Goal: Check status: Check status

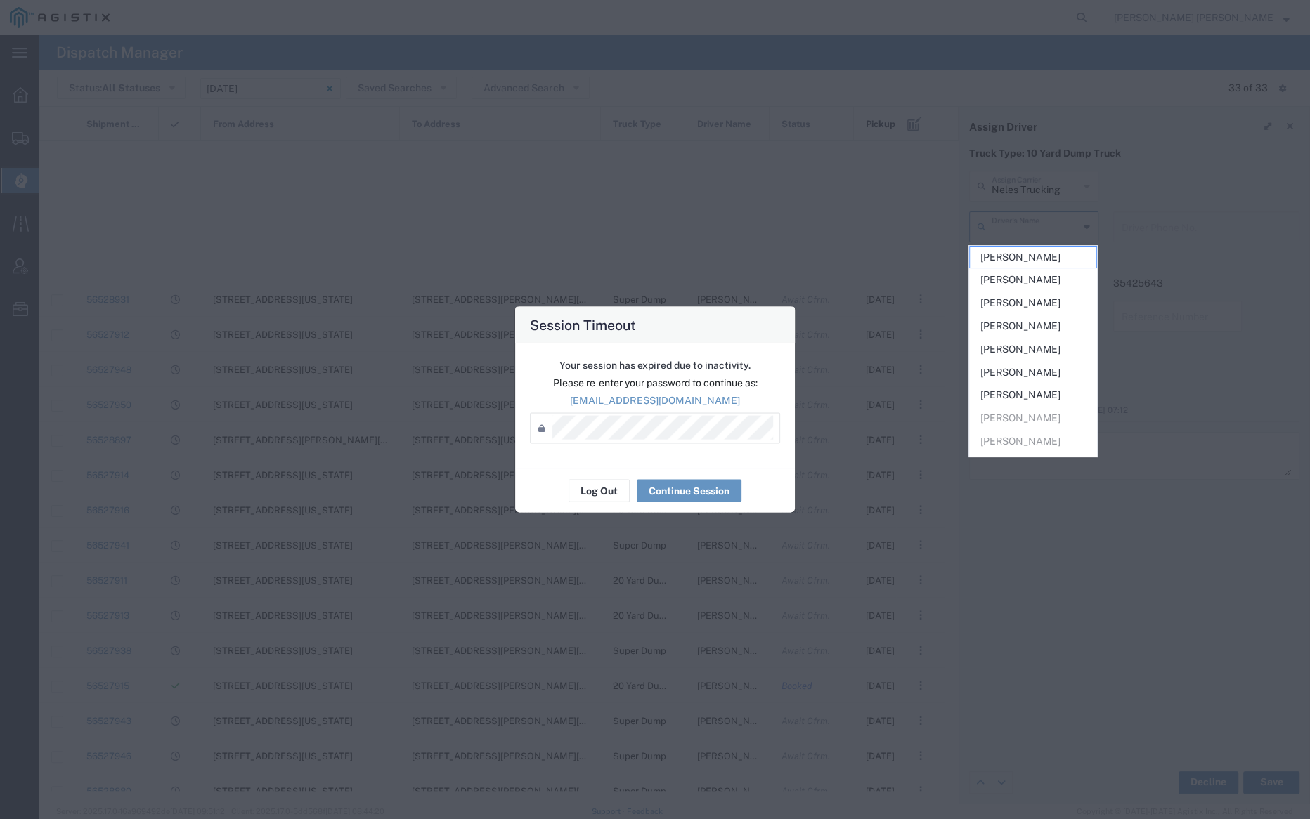
scroll to position [510, 0]
click at [584, 484] on button "Log Out" at bounding box center [599, 491] width 61 height 22
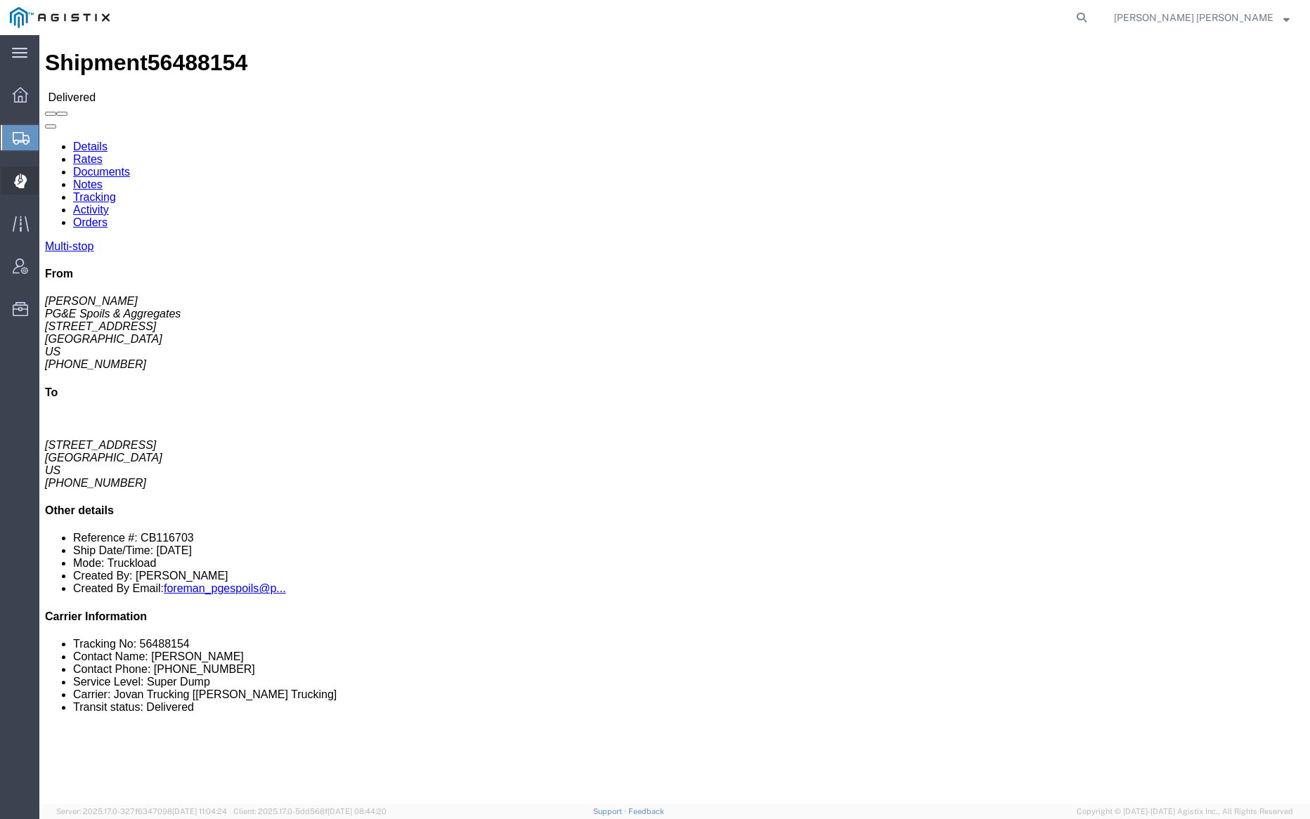
click at [48, 178] on span "Dispatch Manager" at bounding box center [44, 181] width 10 height 28
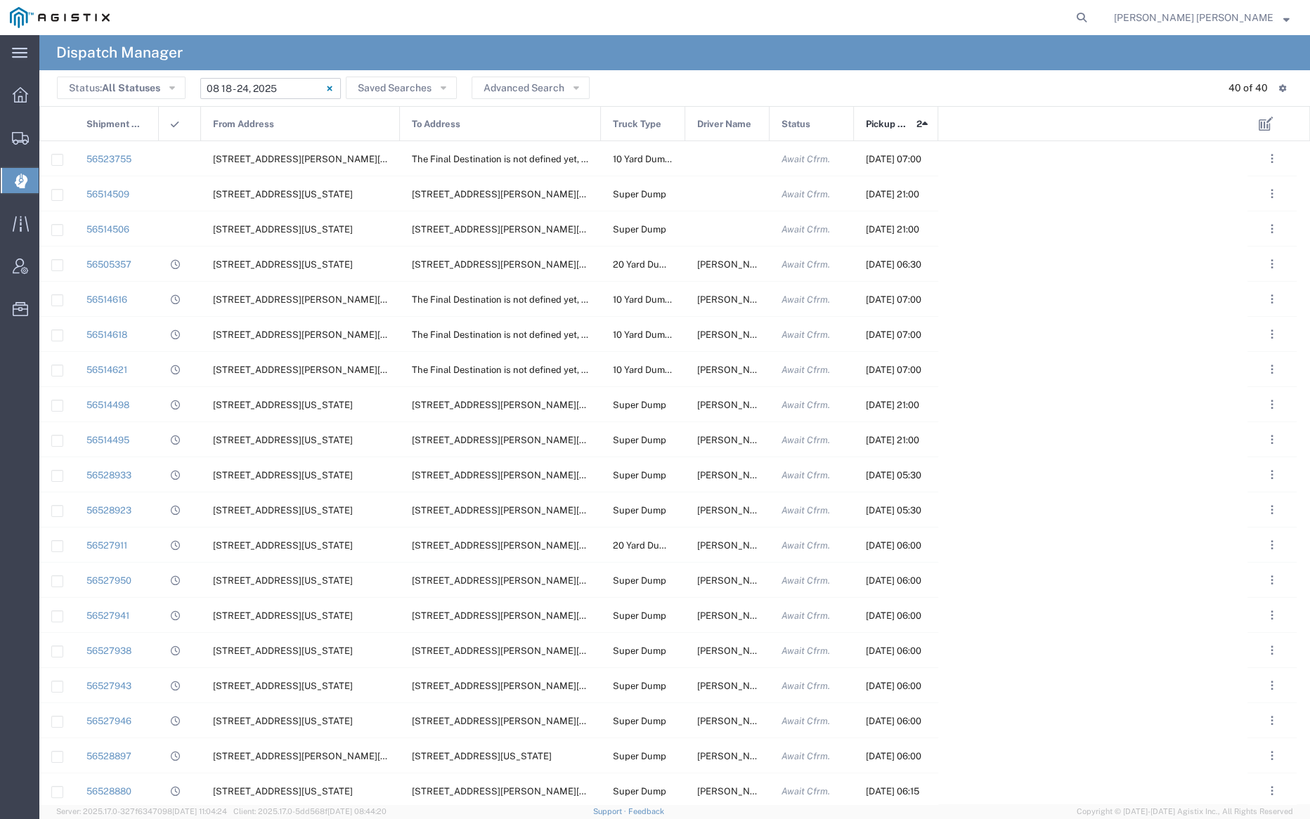
click at [256, 84] on input "08/18/2025 - 08/24/2025" at bounding box center [270, 88] width 141 height 21
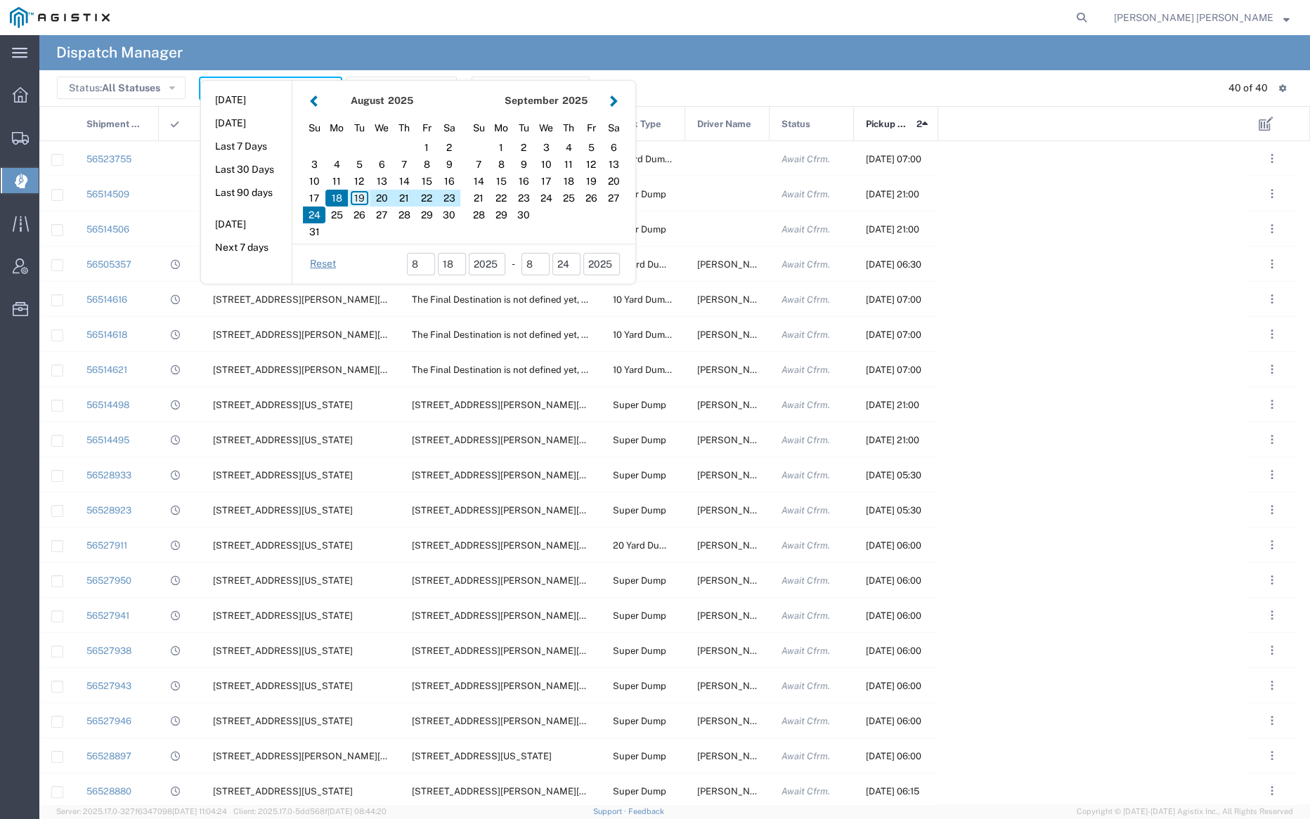
click at [356, 195] on div "19" at bounding box center [359, 198] width 22 height 17
click at [357, 195] on div "19" at bounding box center [359, 198] width 22 height 17
type input "08/19/2025"
type input "08/19/2025 - 08/19/2025"
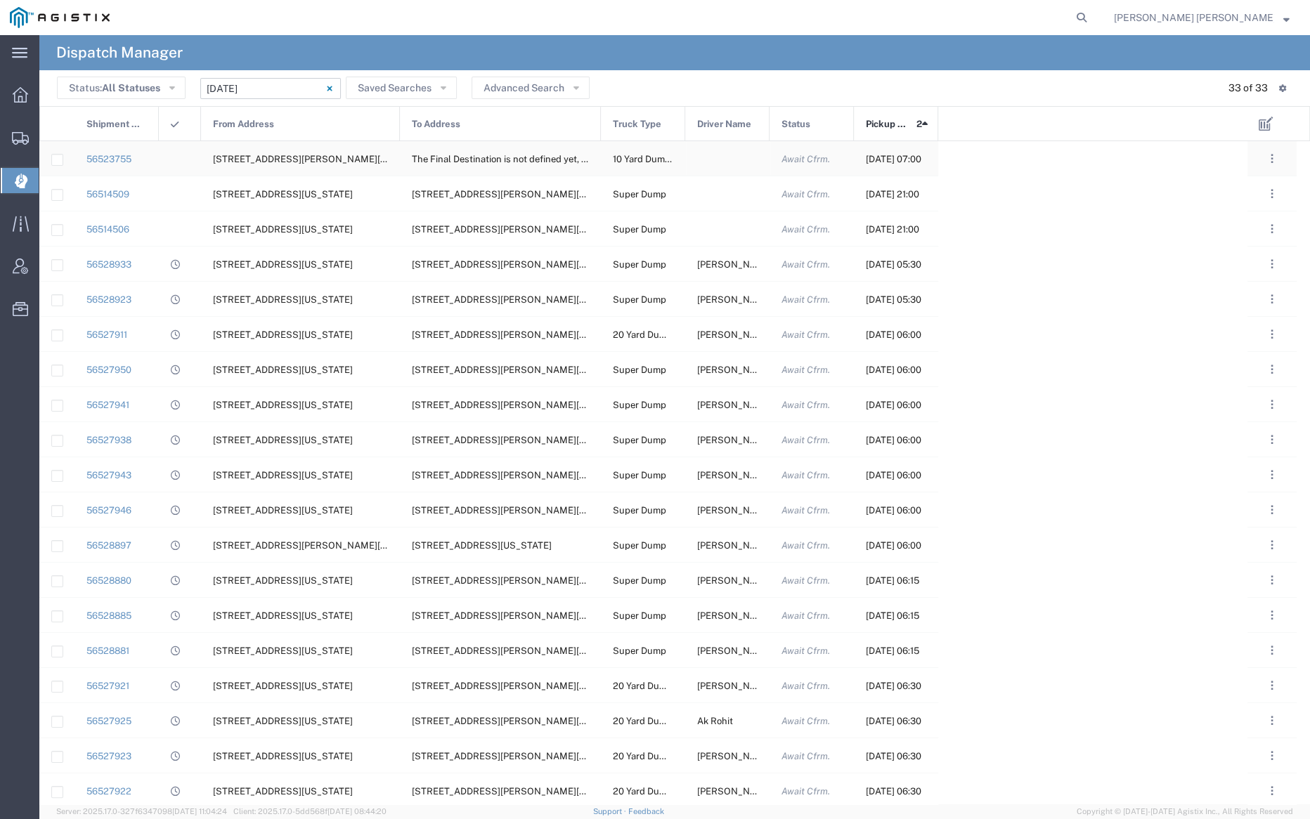
click at [719, 157] on div at bounding box center [727, 158] width 84 height 34
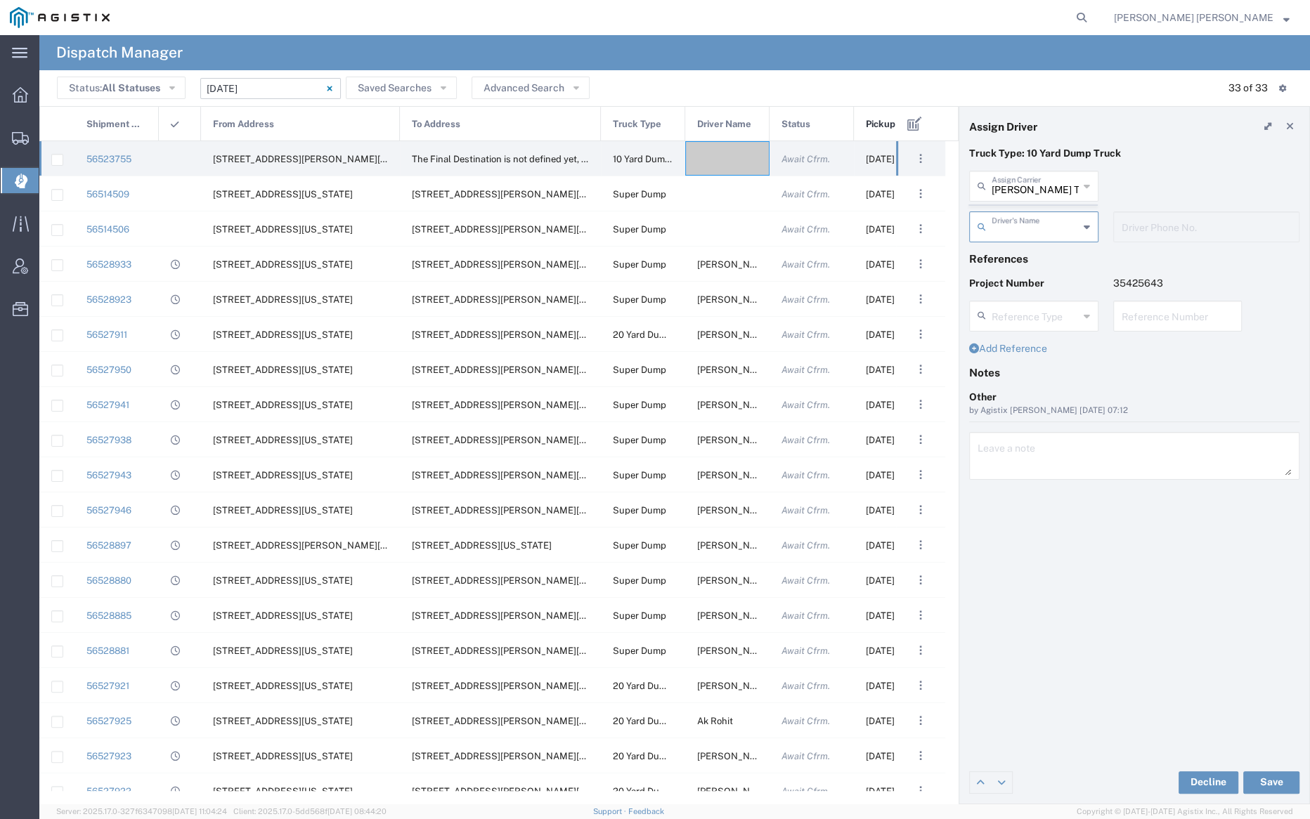
click at [1028, 183] on agx-dispatcher-assign-widget "Bray Trucking Assign Carrier Bray Trucking A&D Titus Trucking Inc A1 Truckline …" at bounding box center [1134, 212] width 330 height 82
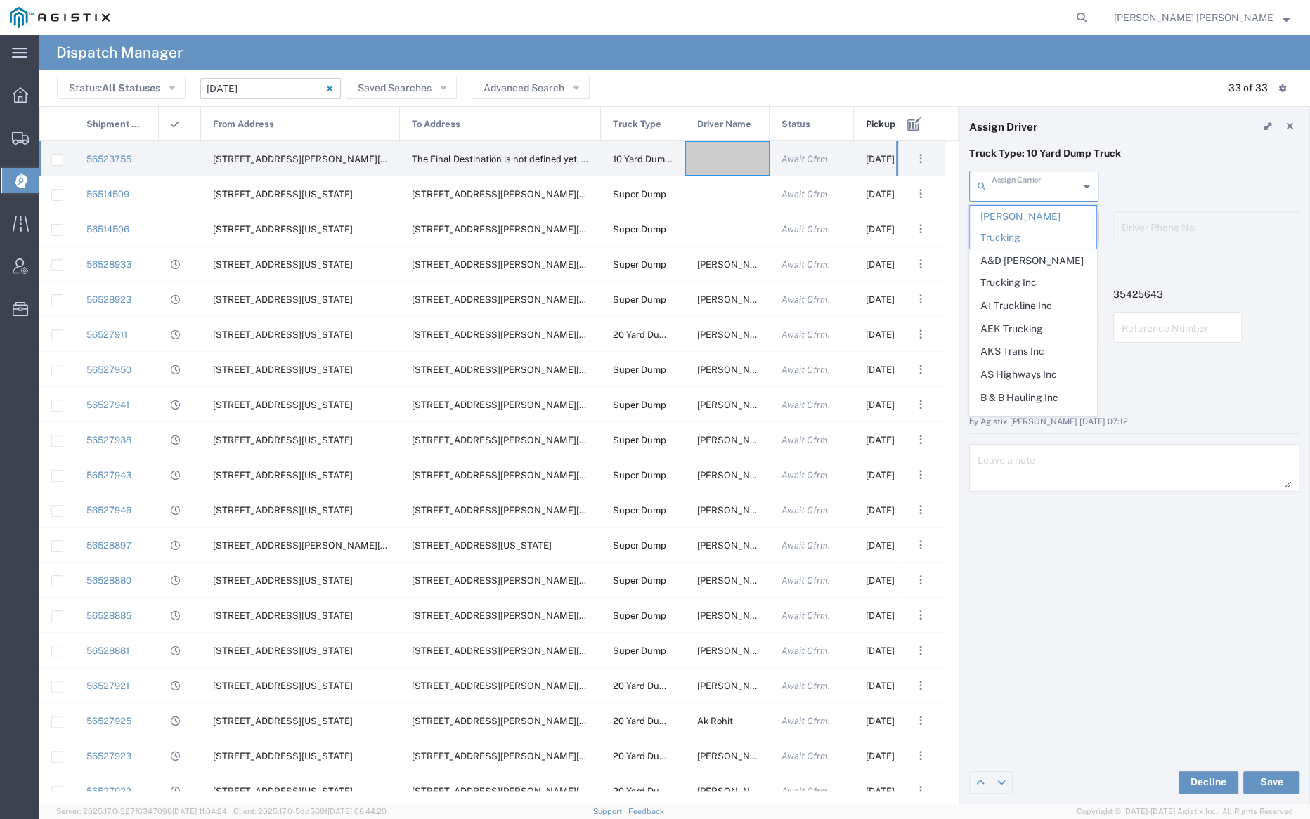
click at [1029, 182] on input "text" at bounding box center [1035, 185] width 87 height 25
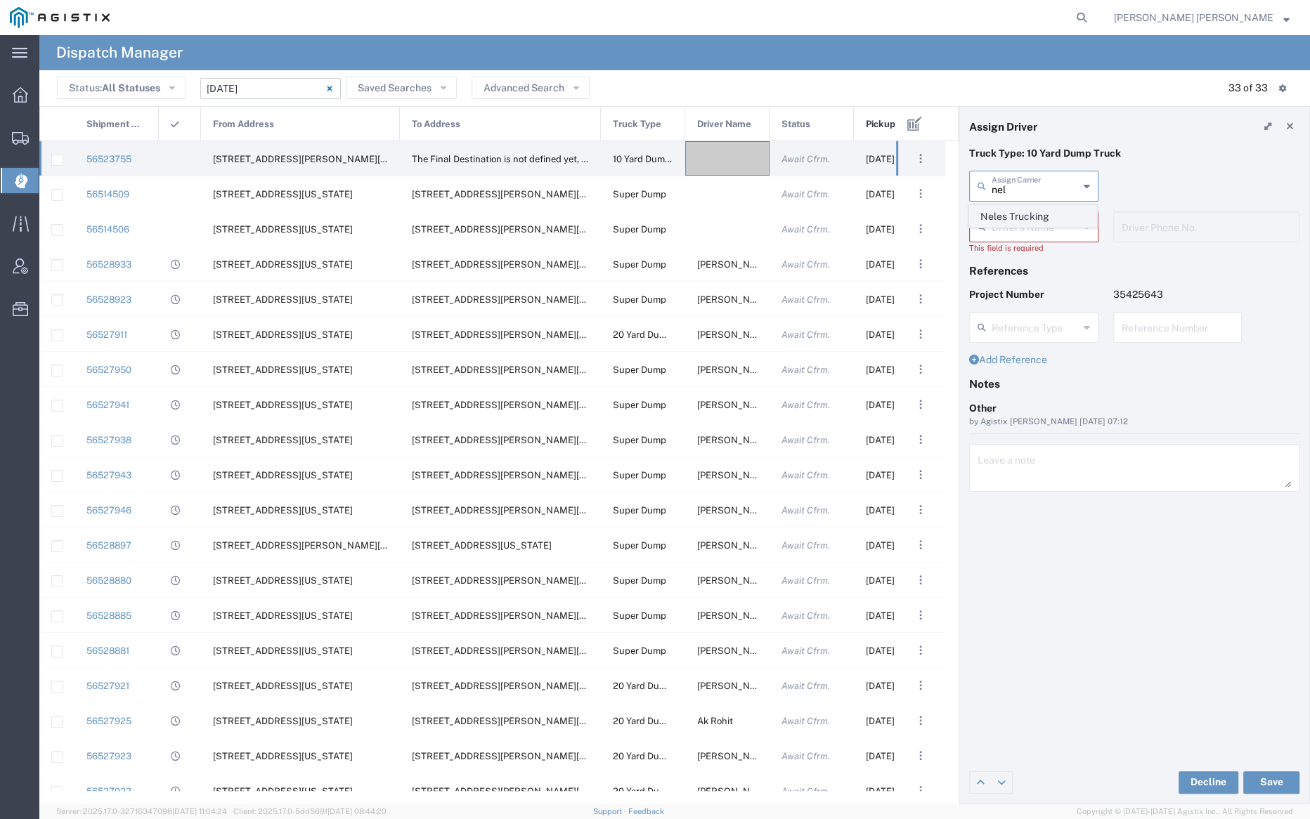
click at [1045, 213] on span "Neles Trucking" at bounding box center [1033, 217] width 126 height 22
type input "Neles Trucking"
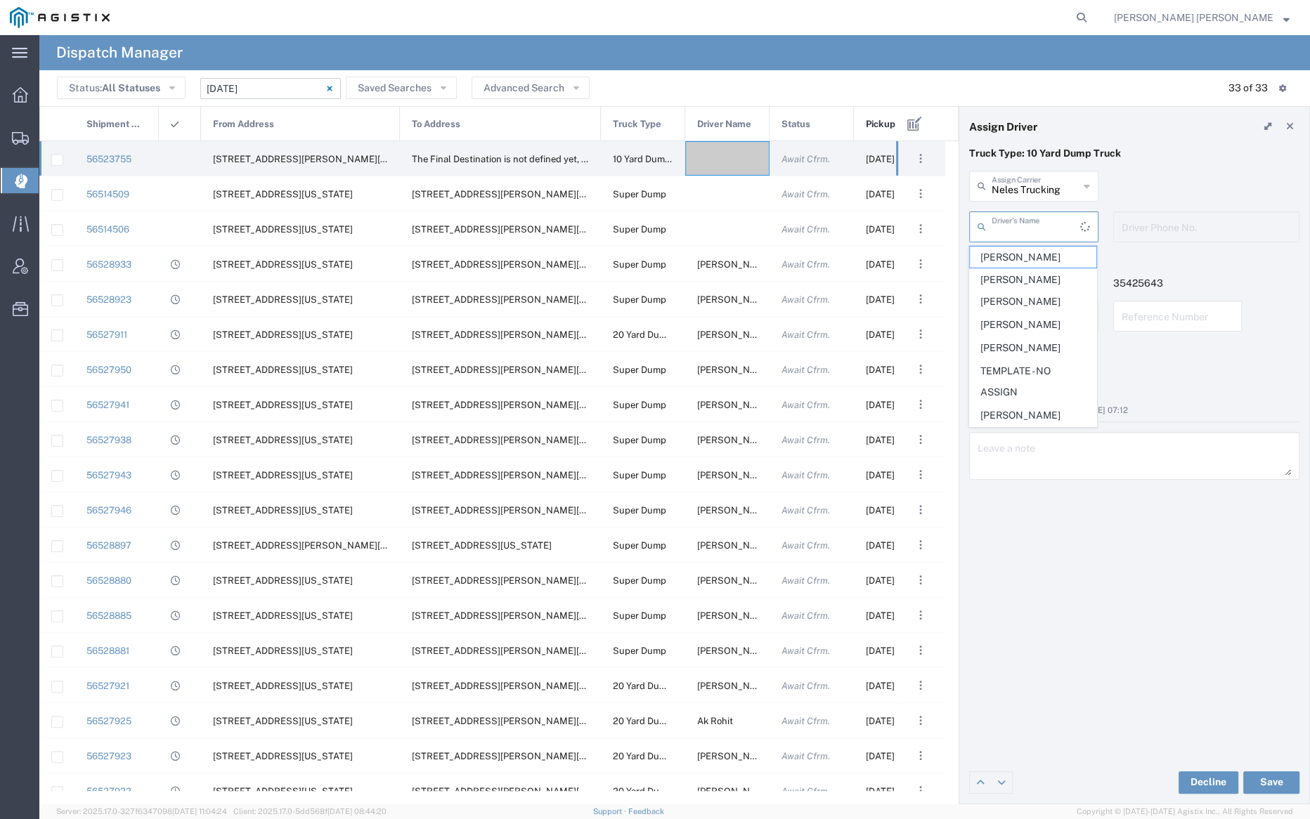
click at [1034, 226] on input "text" at bounding box center [1036, 226] width 89 height 25
click at [1034, 290] on span "Rafael Pugga" at bounding box center [1033, 301] width 126 height 22
type input "Rafael Pugga"
type input "(707) 889-8810"
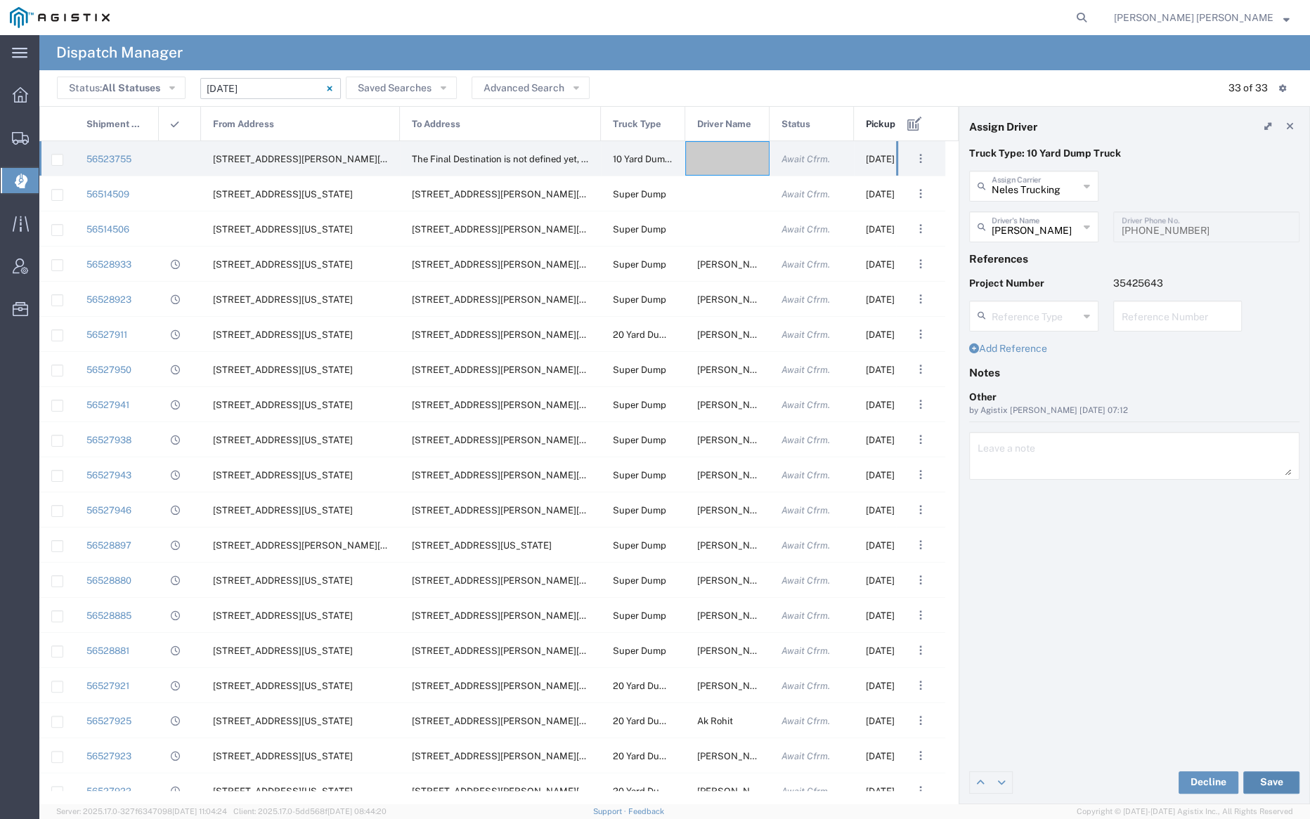
click at [1285, 784] on button "Save" at bounding box center [1271, 783] width 56 height 22
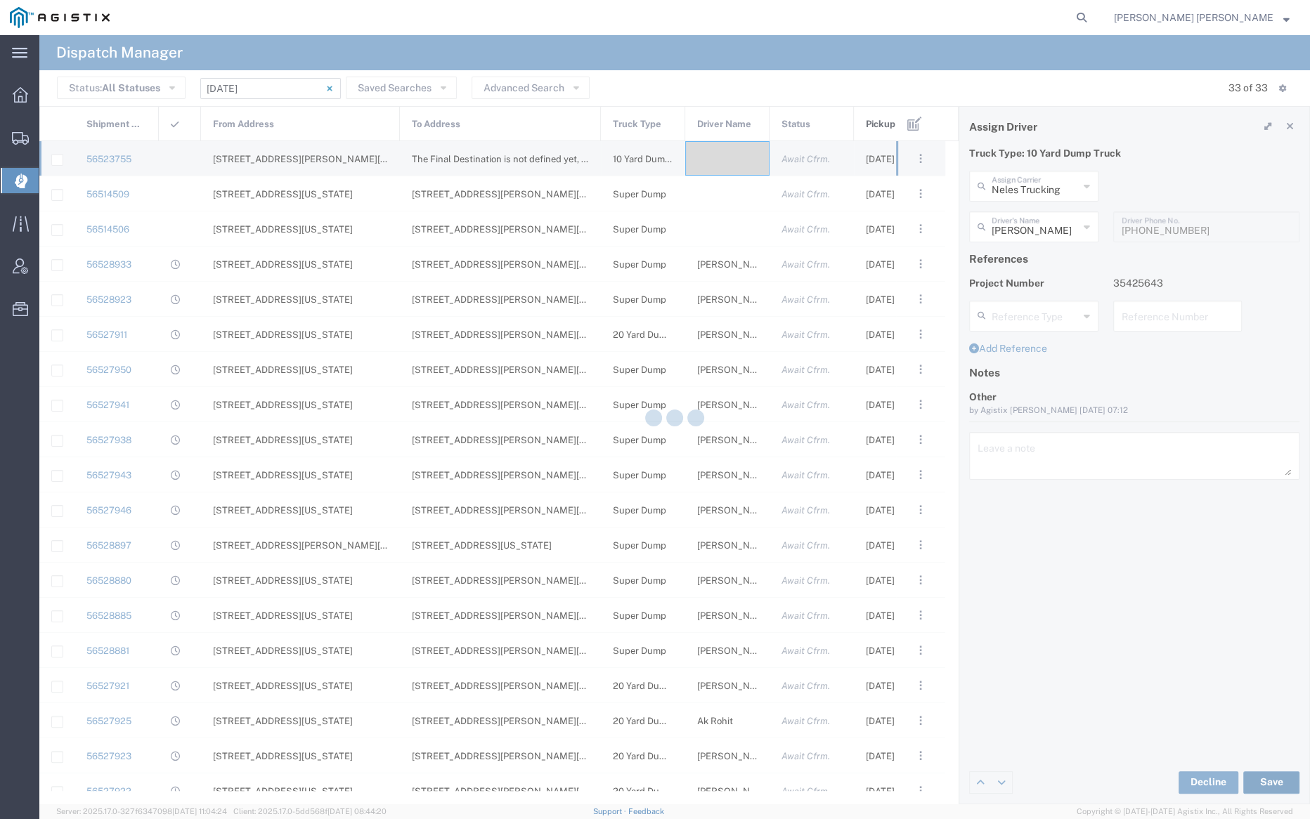
type input "Rafael Pugga"
type input "Neles Trucking"
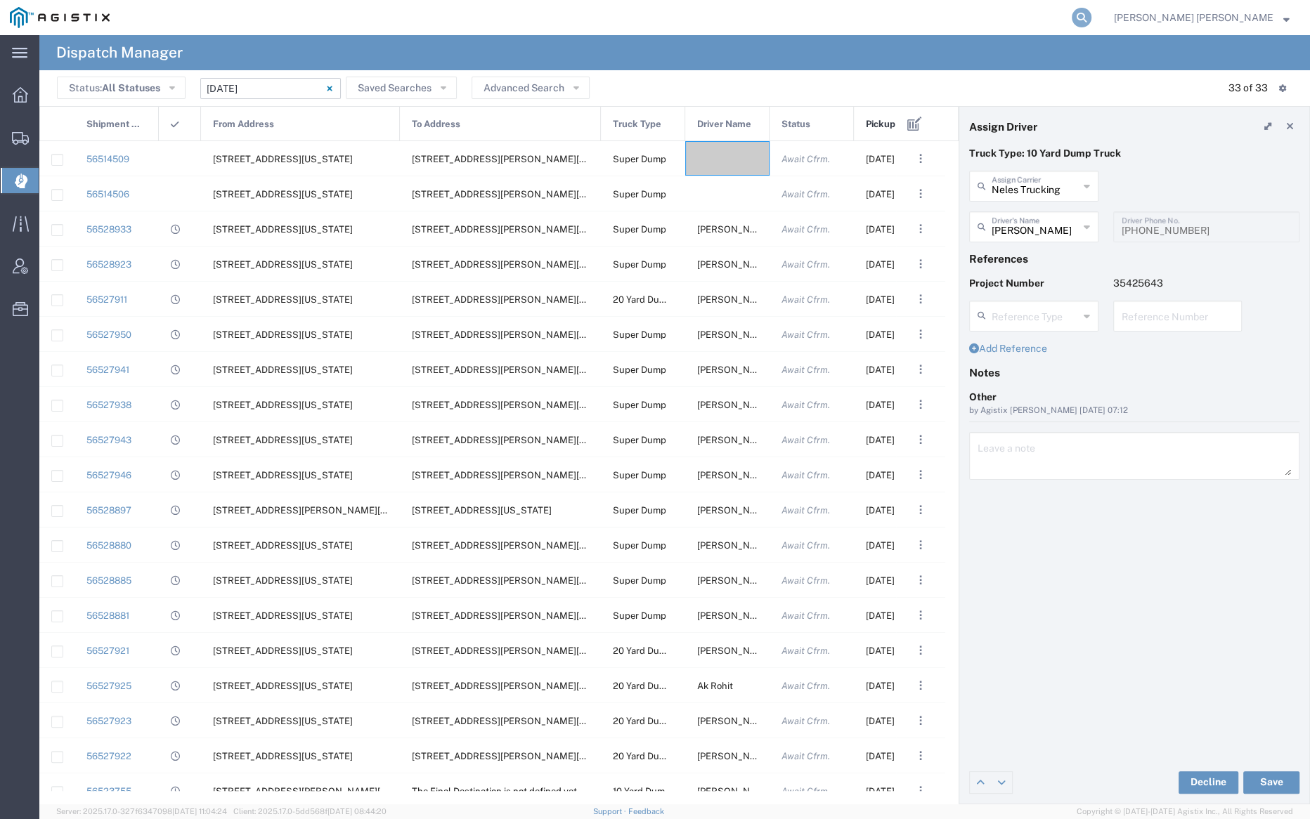
click at [1091, 10] on icon at bounding box center [1082, 18] width 20 height 20
click at [917, 5] on input "search" at bounding box center [857, 18] width 427 height 34
click at [895, 27] on input "search" at bounding box center [857, 18] width 427 height 34
paste input "56445426"
click at [1091, 14] on icon at bounding box center [1082, 18] width 20 height 20
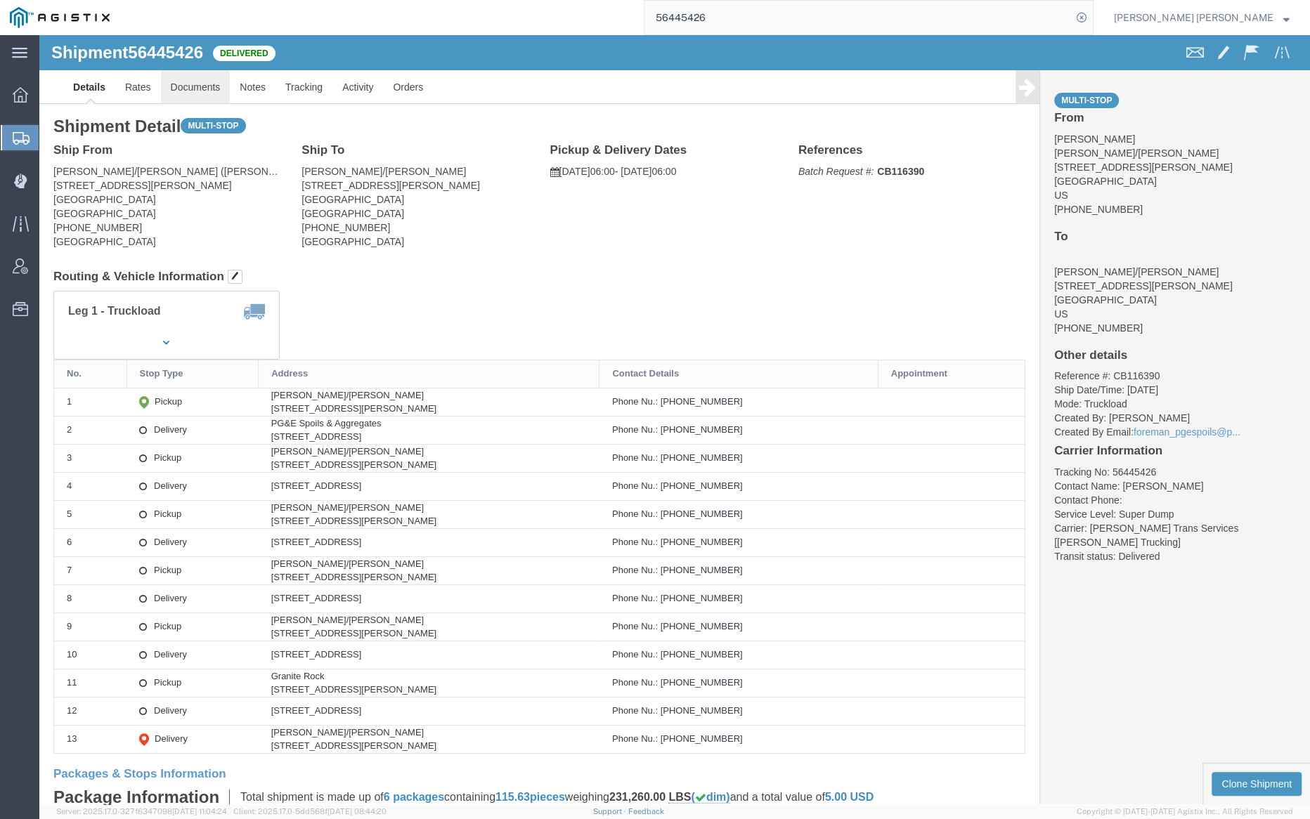
click link "Documents"
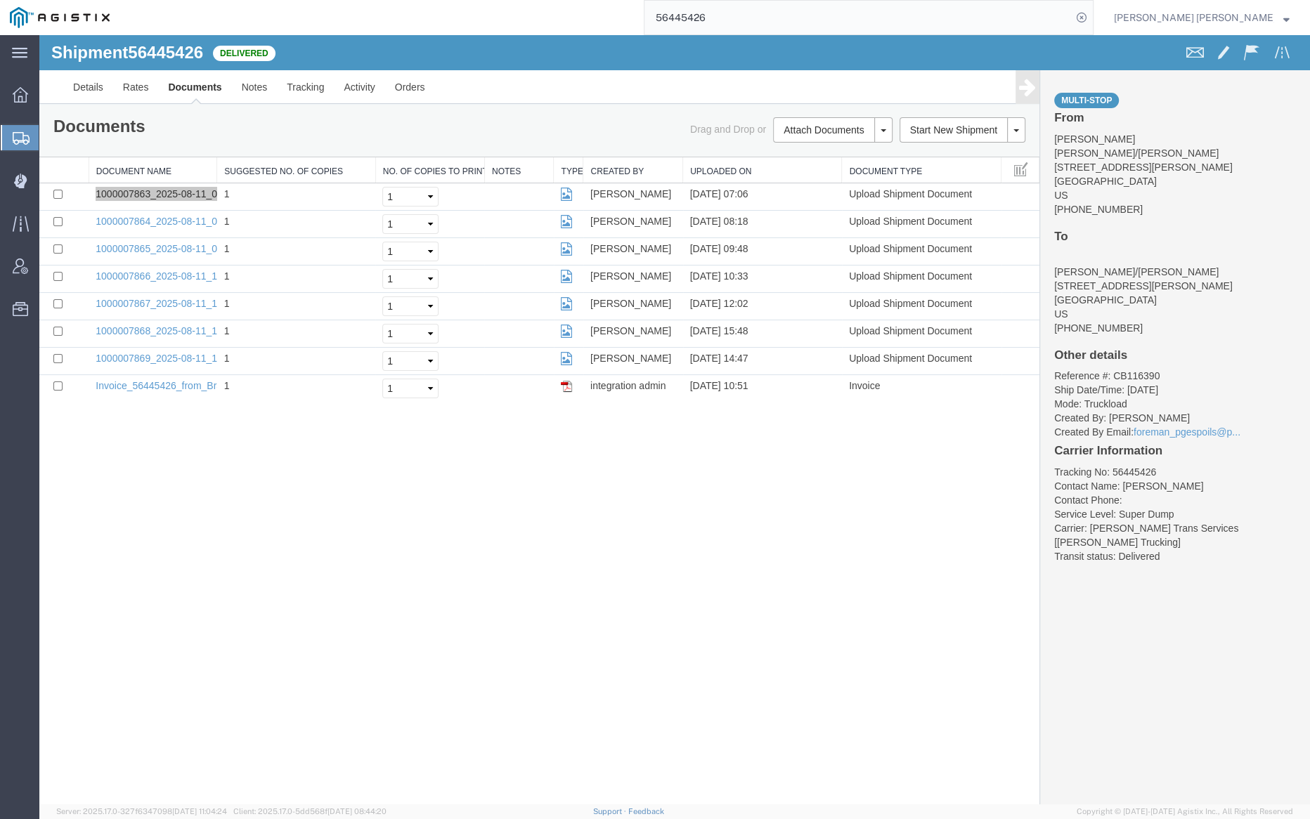
click at [748, 20] on input "56445426" at bounding box center [857, 18] width 427 height 34
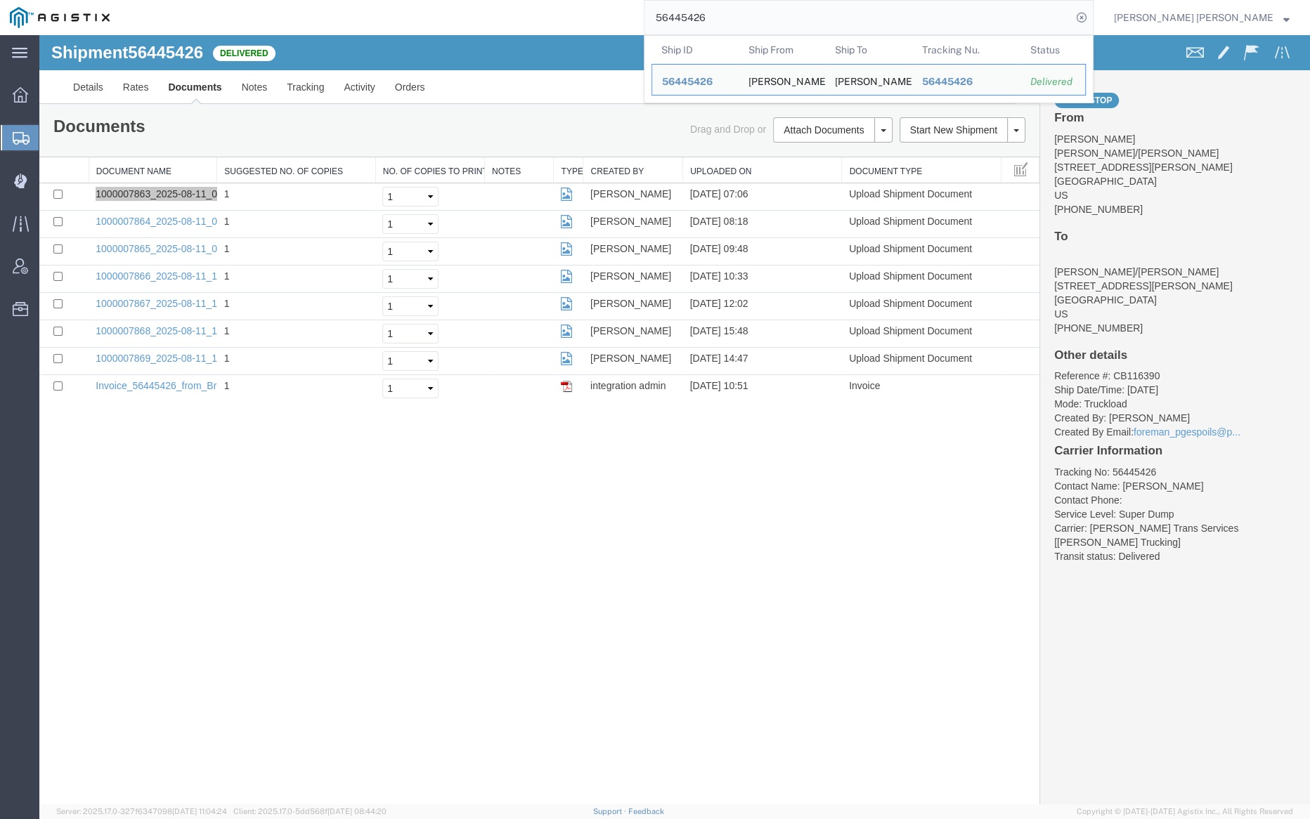
click at [748, 20] on input "56445426" at bounding box center [857, 18] width 427 height 34
paste input "88154"
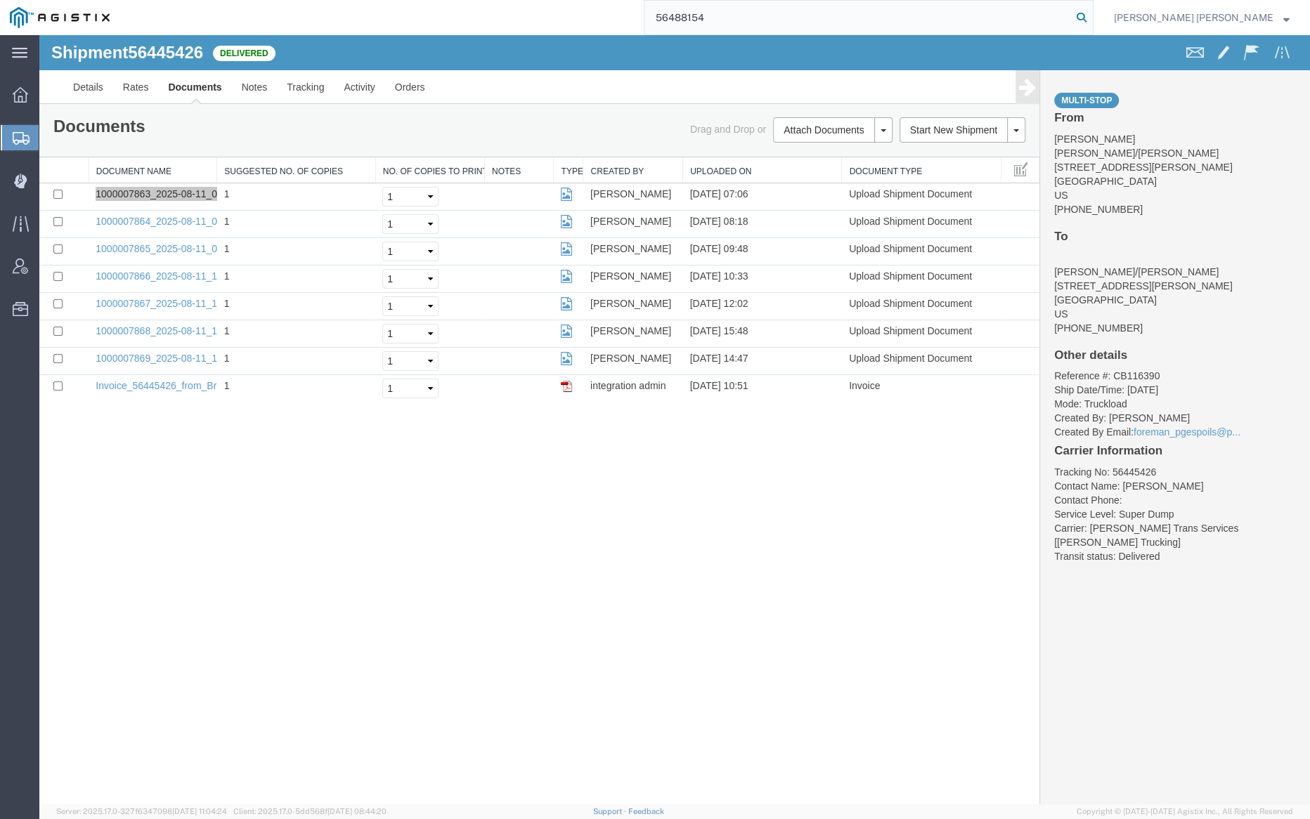
click at [1091, 15] on icon at bounding box center [1082, 18] width 20 height 20
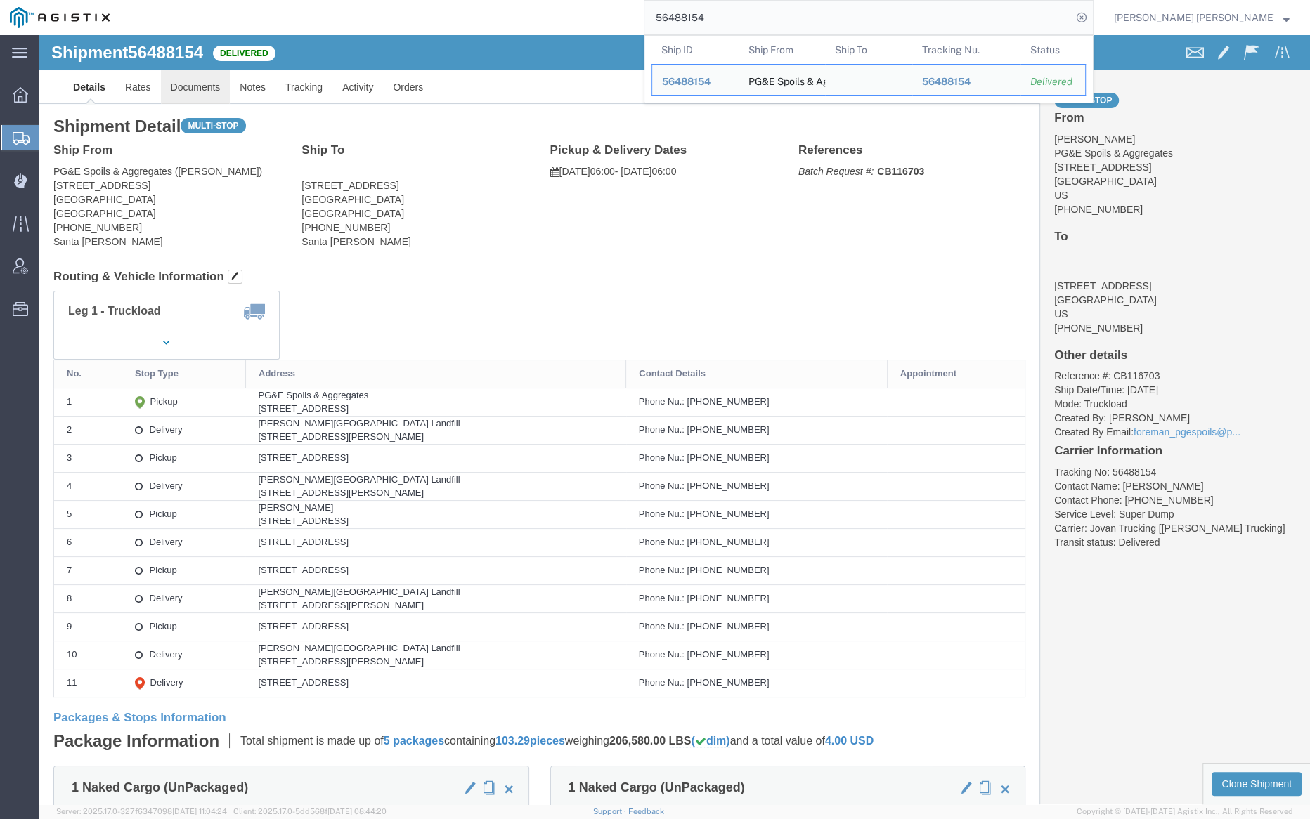
click link "Documents"
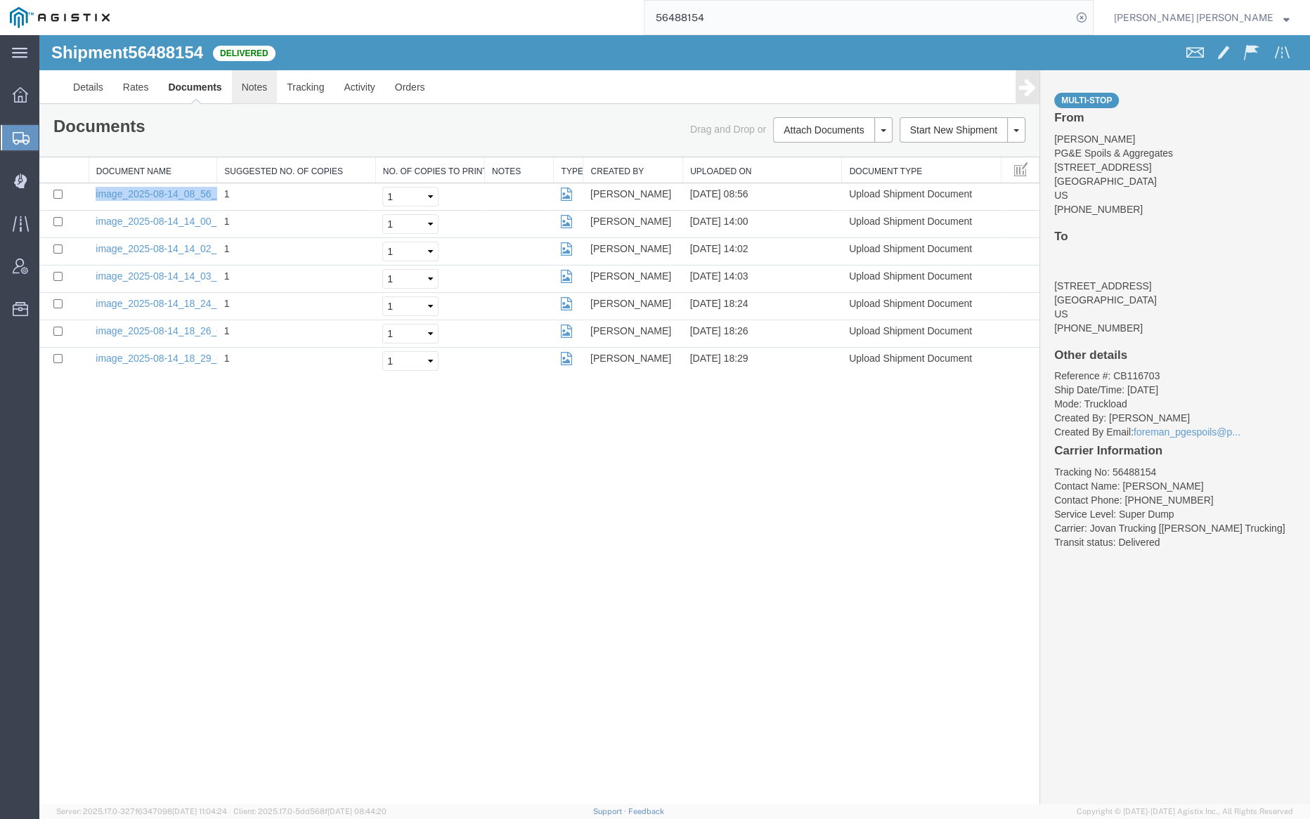
click at [244, 90] on link "Notes" at bounding box center [255, 87] width 46 height 34
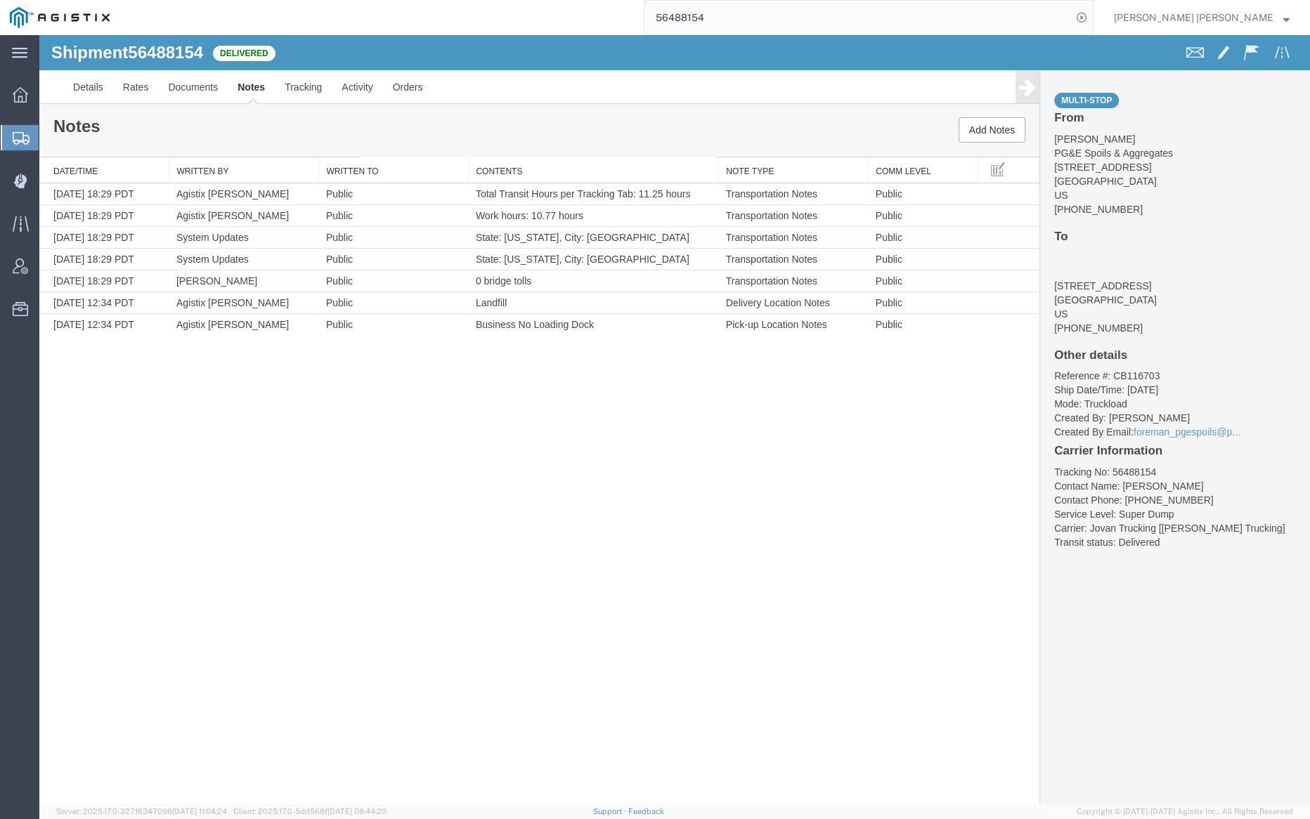
click at [758, 8] on input "56488154" at bounding box center [857, 18] width 427 height 34
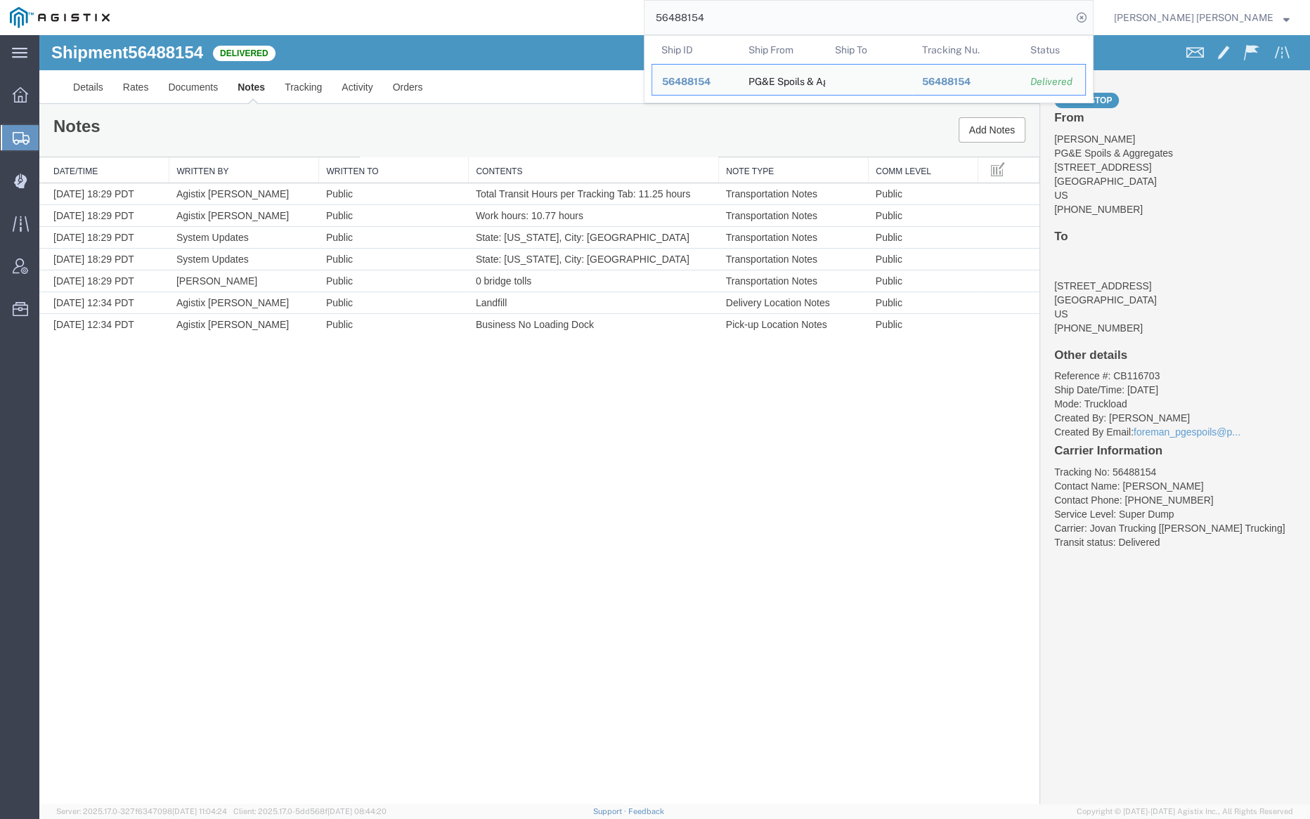
click at [758, 8] on input "56488154" at bounding box center [857, 18] width 427 height 34
paste input "9"
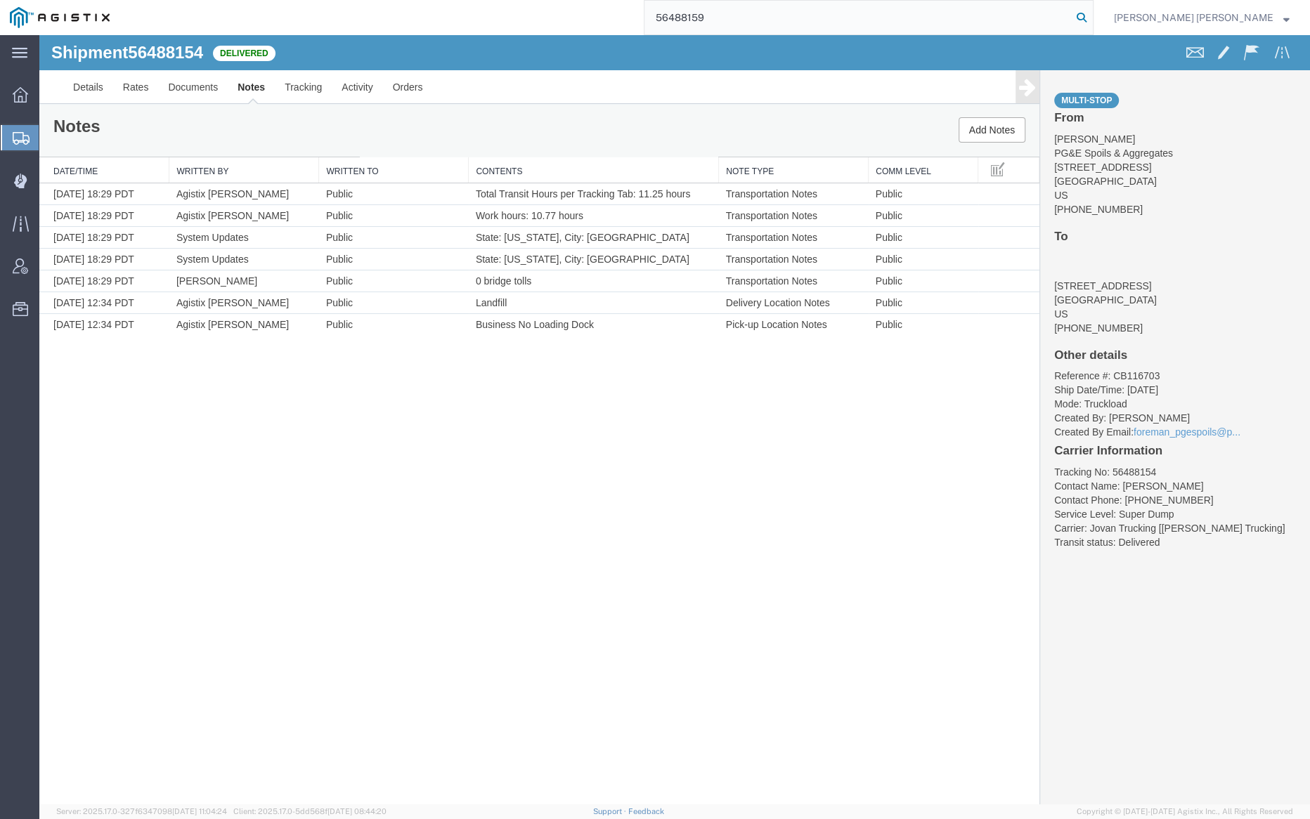
click at [1091, 16] on icon at bounding box center [1082, 18] width 20 height 20
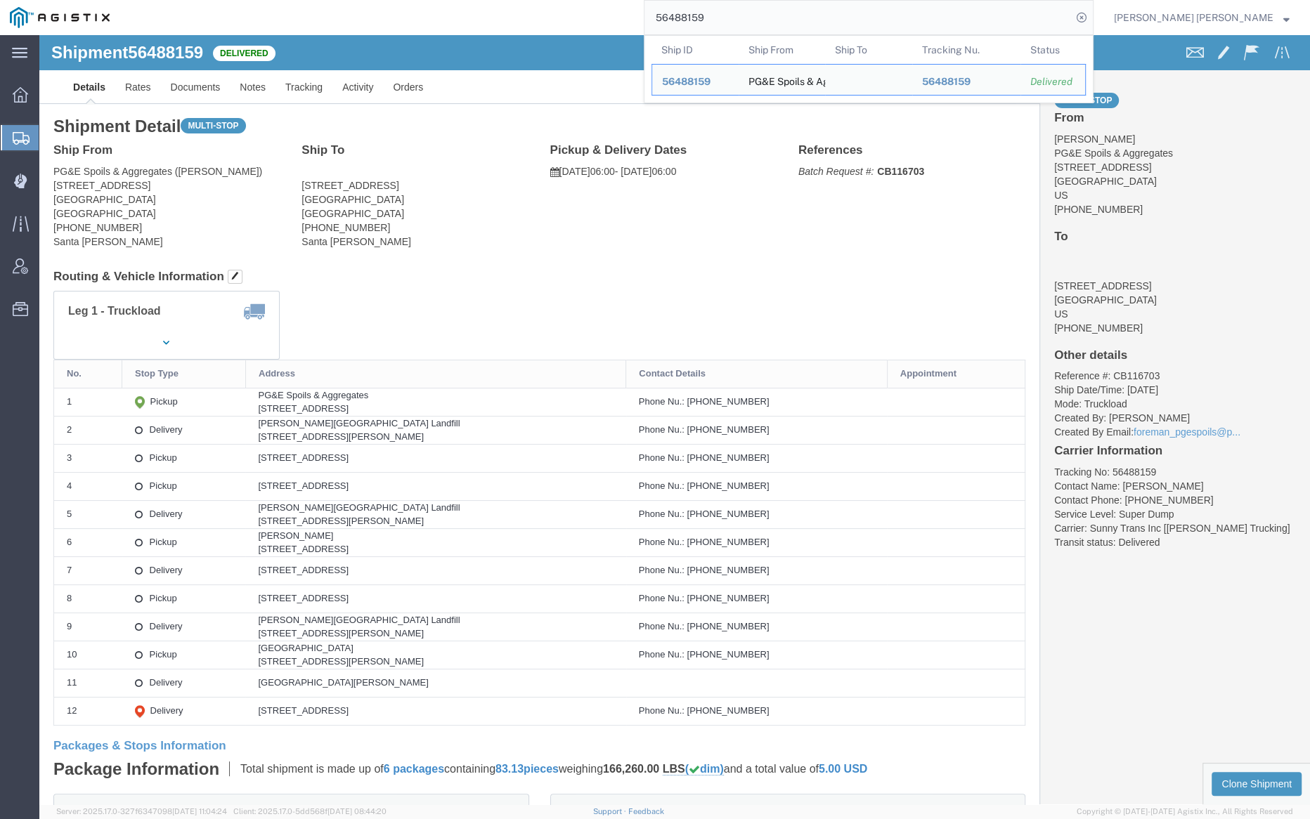
click div "Shipment 56488159 Delivered"
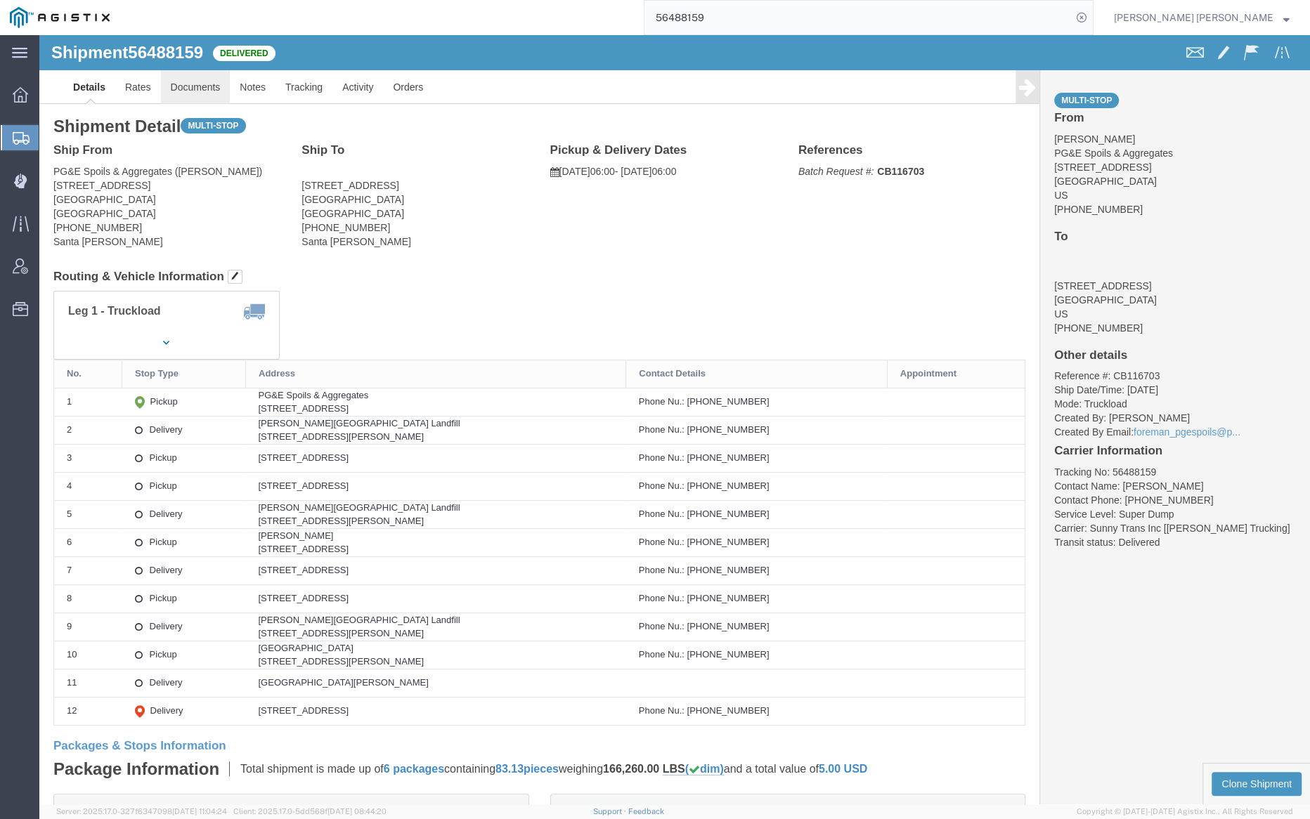
click link "Documents"
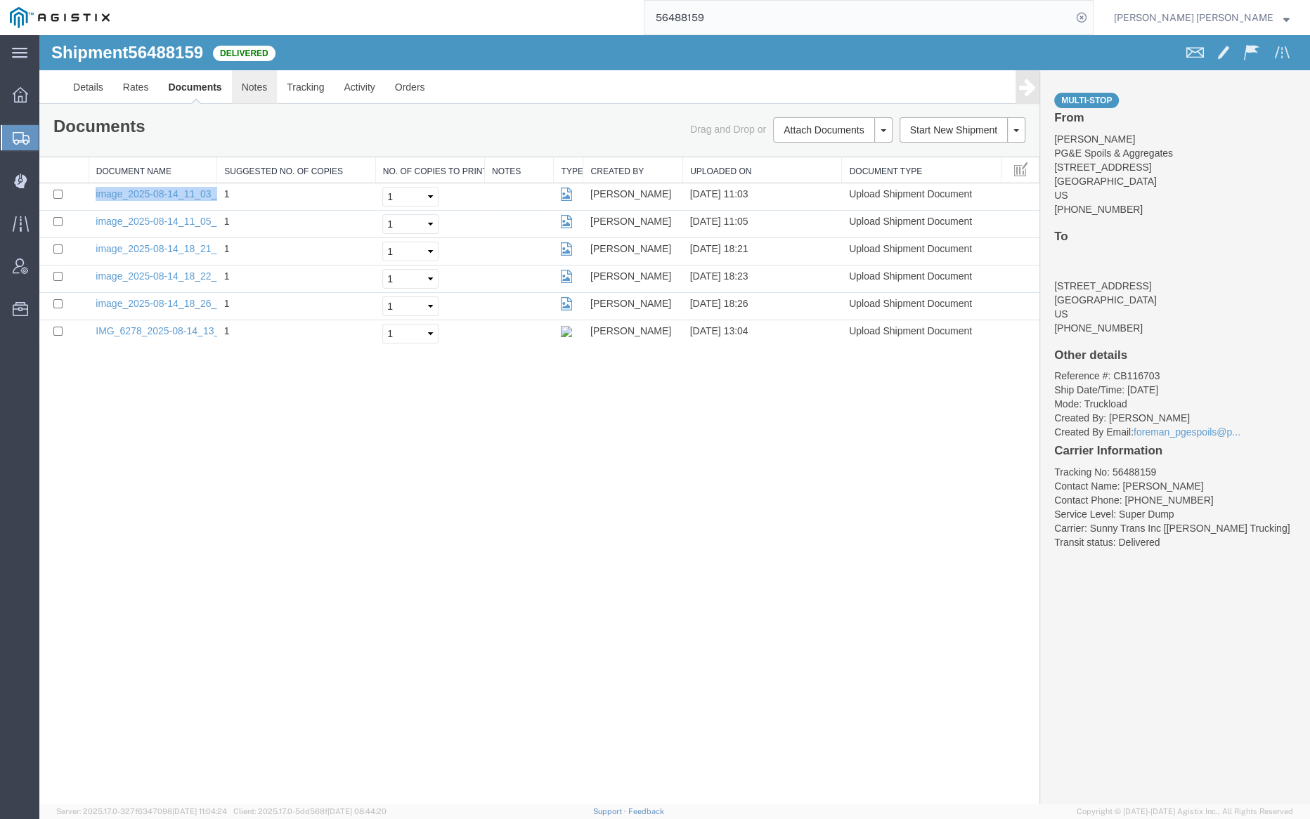
click at [258, 84] on link "Notes" at bounding box center [255, 87] width 46 height 34
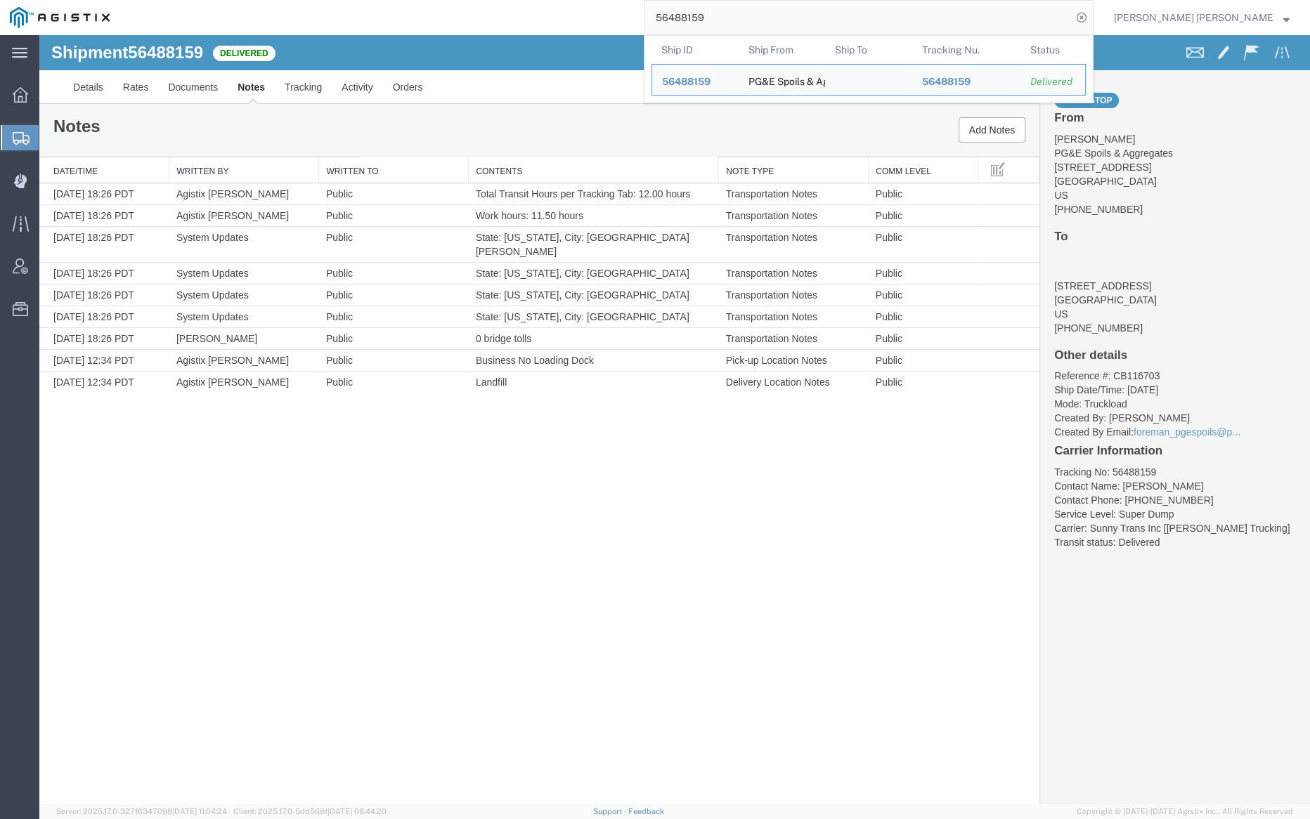
click at [749, 19] on input "56488159" at bounding box center [857, 18] width 427 height 34
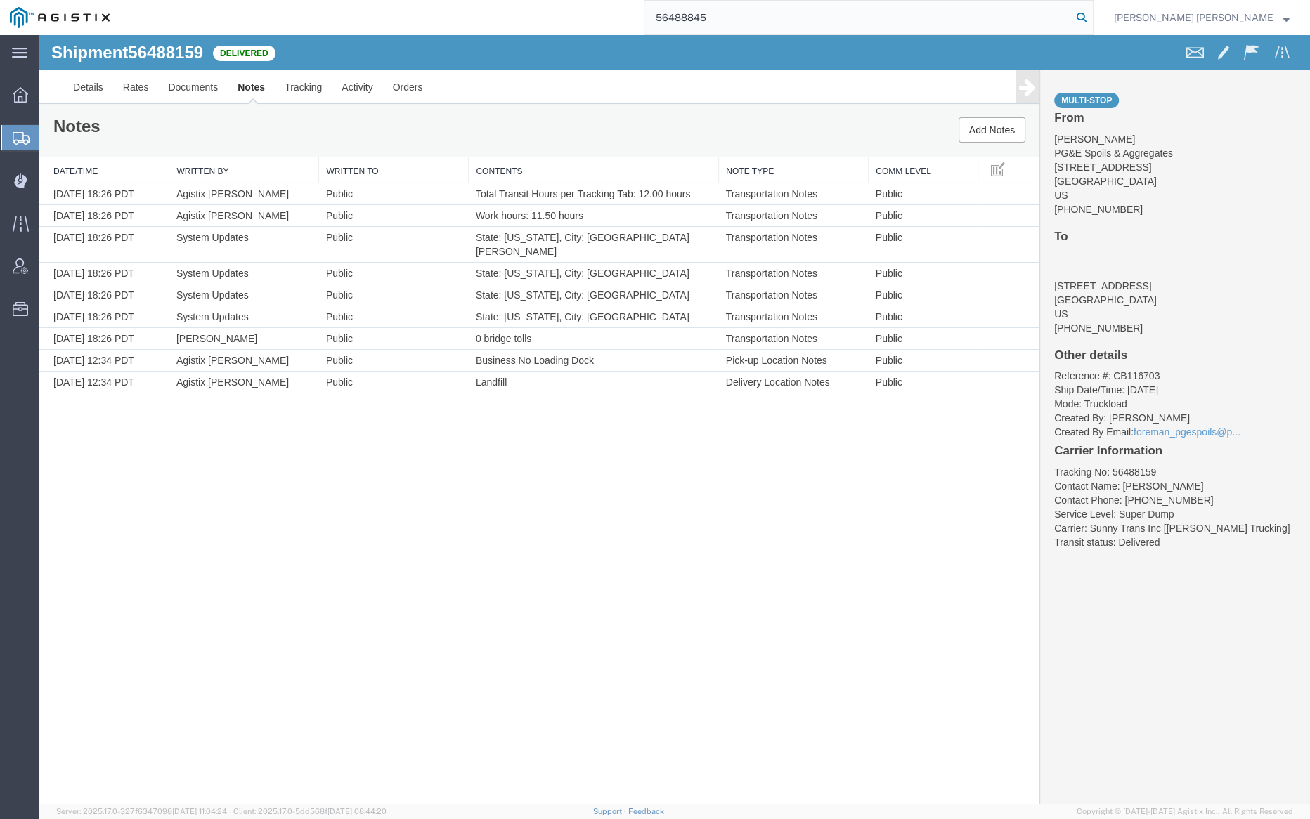
click at [1091, 14] on icon at bounding box center [1082, 18] width 20 height 20
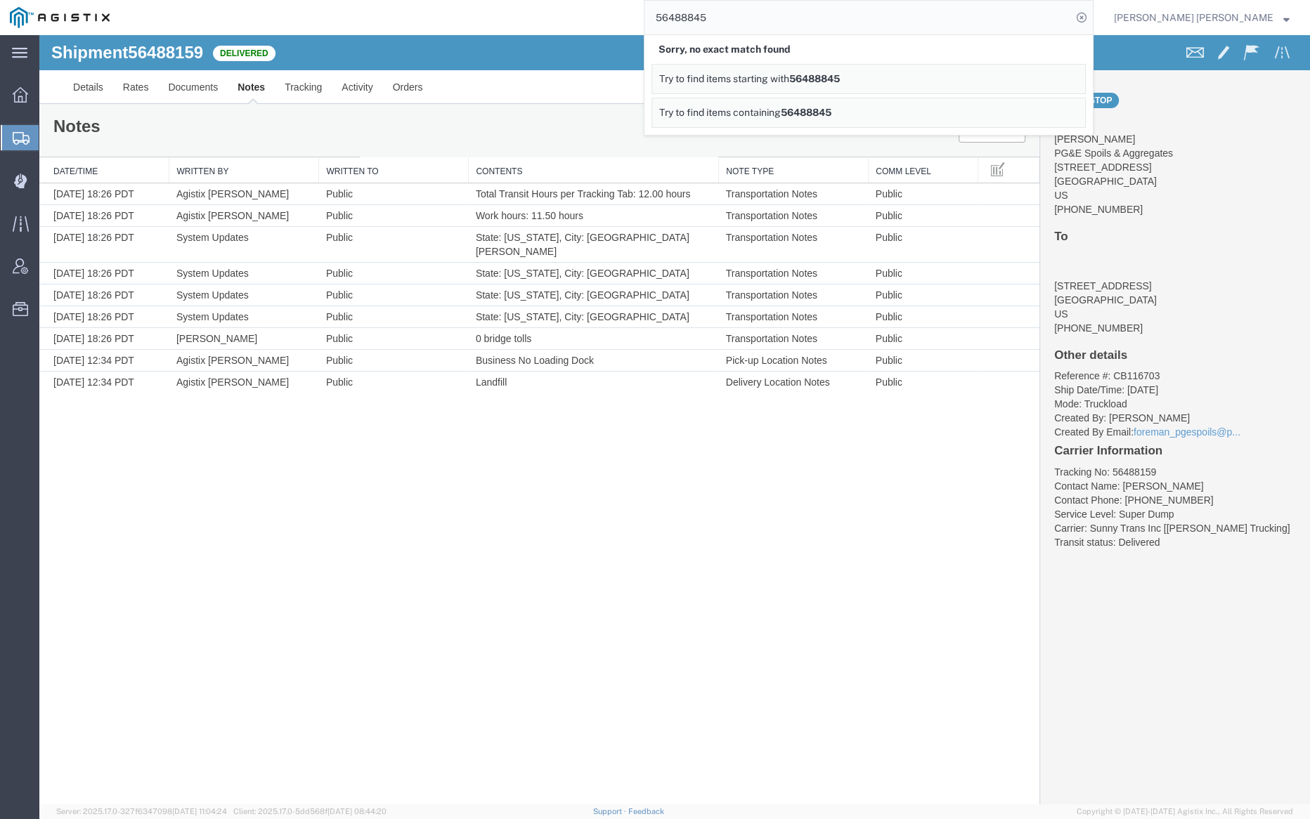
click at [904, 26] on input "56488845" at bounding box center [857, 18] width 427 height 34
click at [766, 18] on input "56488845" at bounding box center [857, 18] width 427 height 34
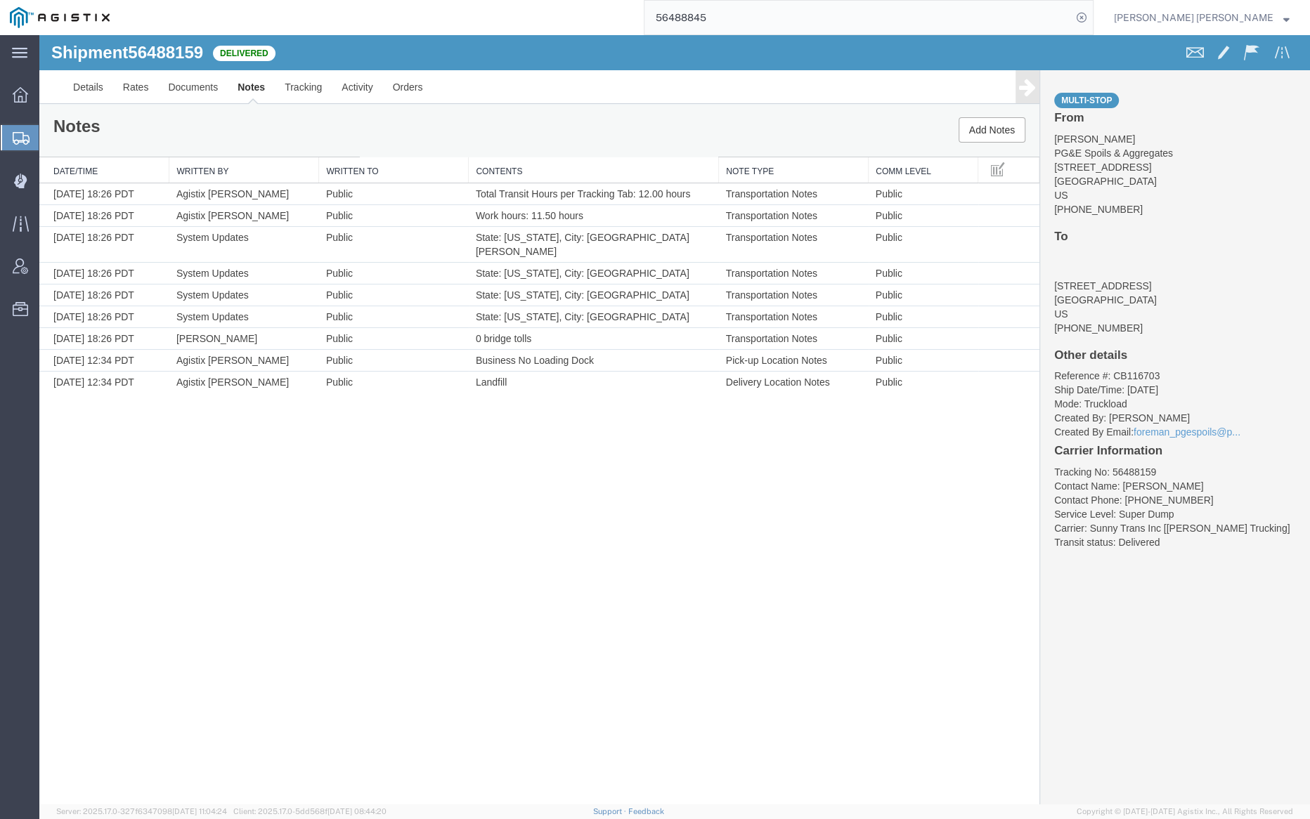
click at [861, 34] on form "56488845" at bounding box center [869, 17] width 450 height 35
click at [745, 27] on input "56488845" at bounding box center [857, 18] width 427 height 34
drag, startPoint x: 745, startPoint y: 27, endPoint x: 828, endPoint y: 32, distance: 83.1
click at [745, 27] on input "56488845" at bounding box center [857, 18] width 427 height 34
paste input "9"
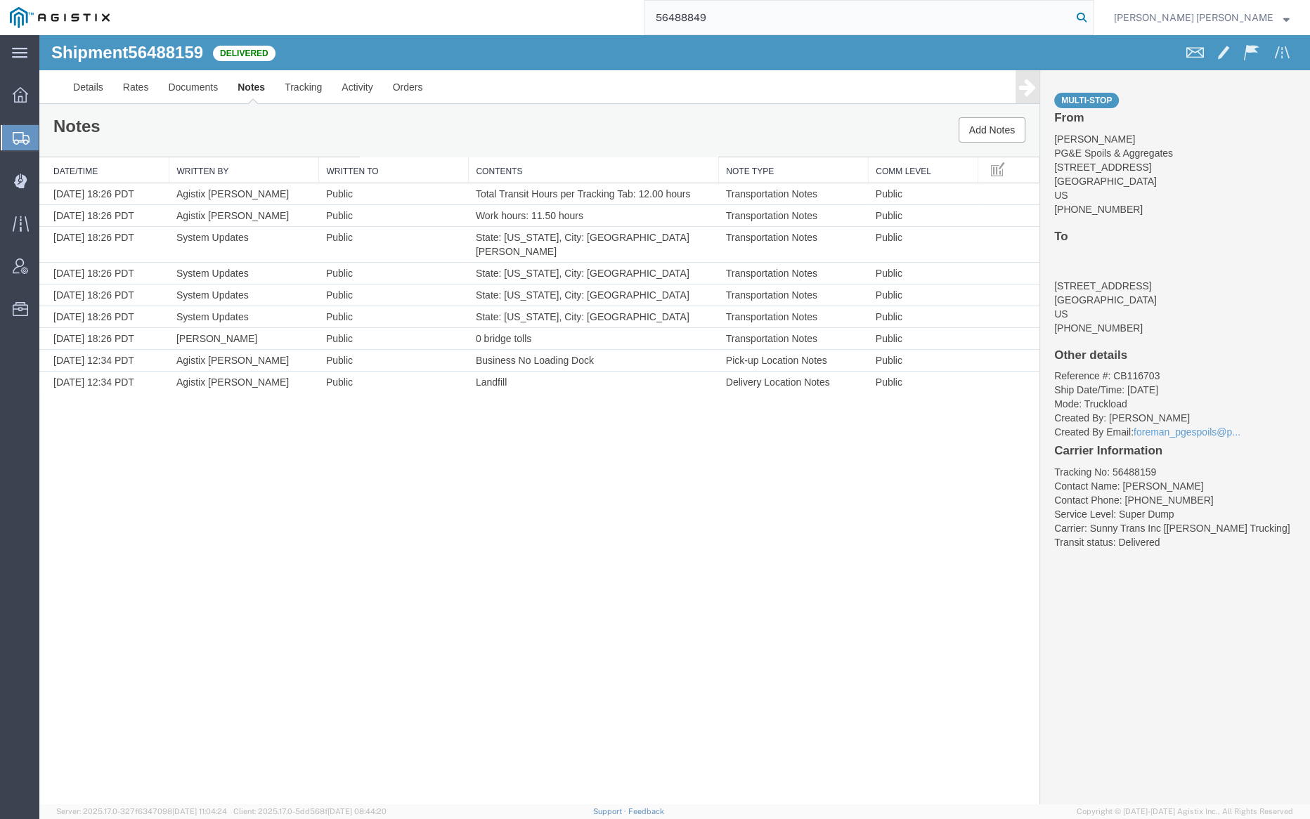
type input "56488849"
click at [1091, 12] on icon at bounding box center [1082, 18] width 20 height 20
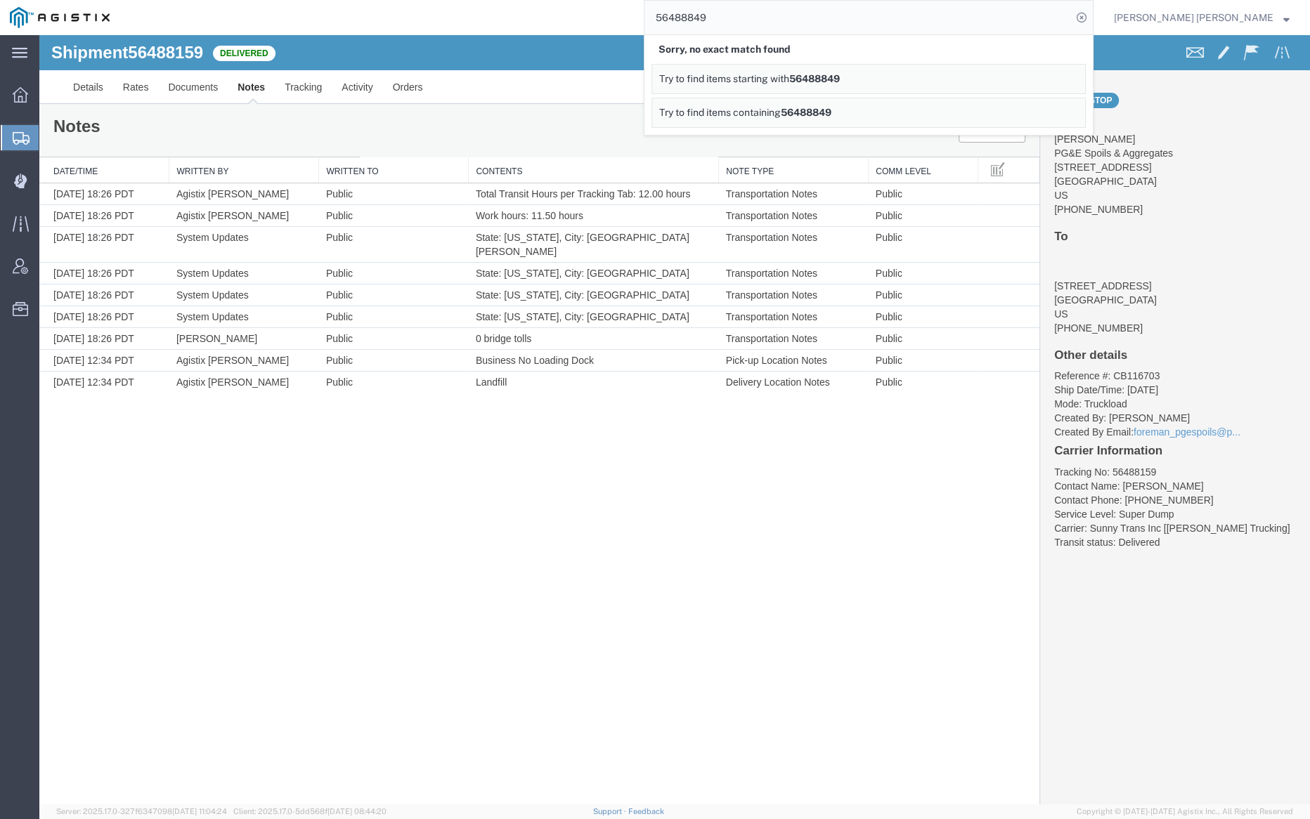
click at [491, 44] on div "Shipment 56488159 9 of 9 Delivered" at bounding box center [358, 57] width 634 height 27
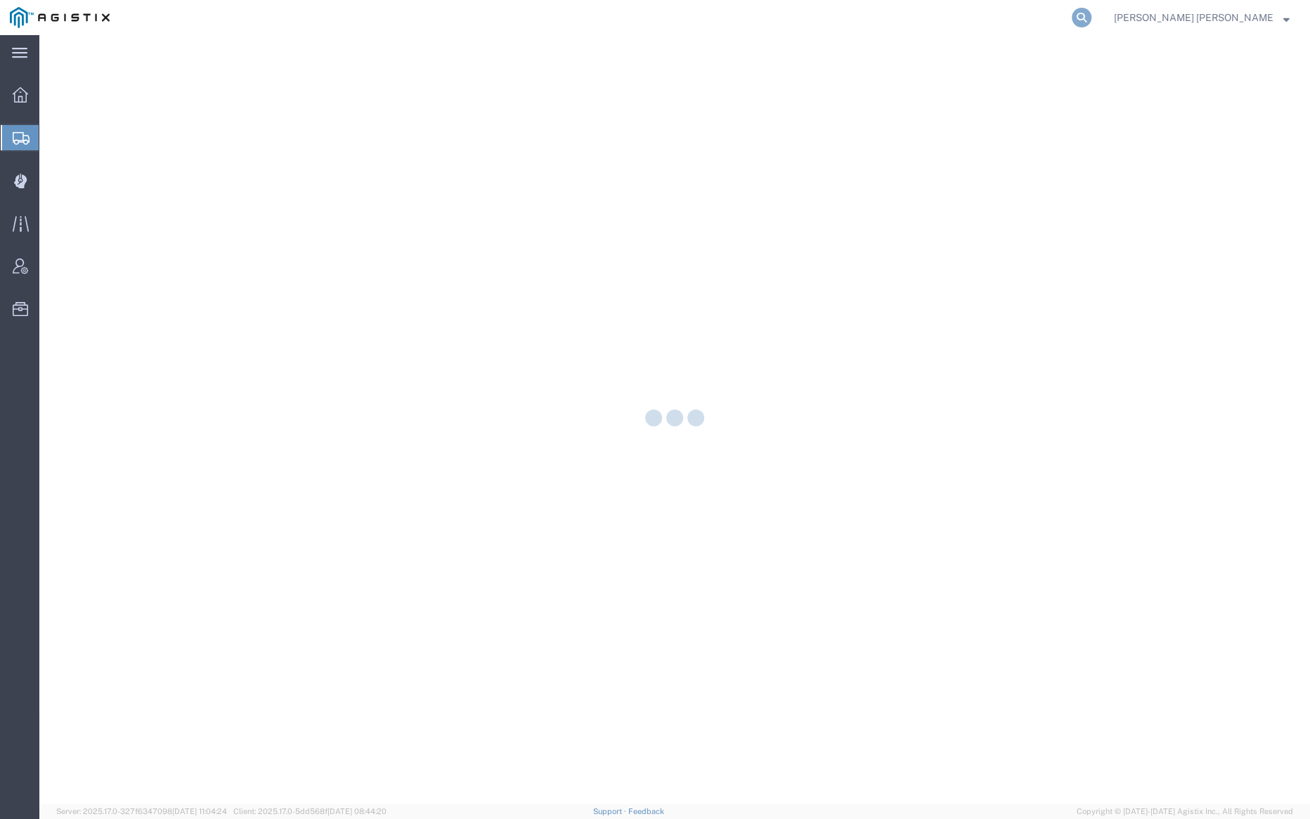
click at [1091, 15] on icon at bounding box center [1082, 18] width 20 height 20
click at [883, 22] on input "search" at bounding box center [857, 18] width 427 height 34
paste input "56488845"
click at [1091, 12] on icon at bounding box center [1082, 18] width 20 height 20
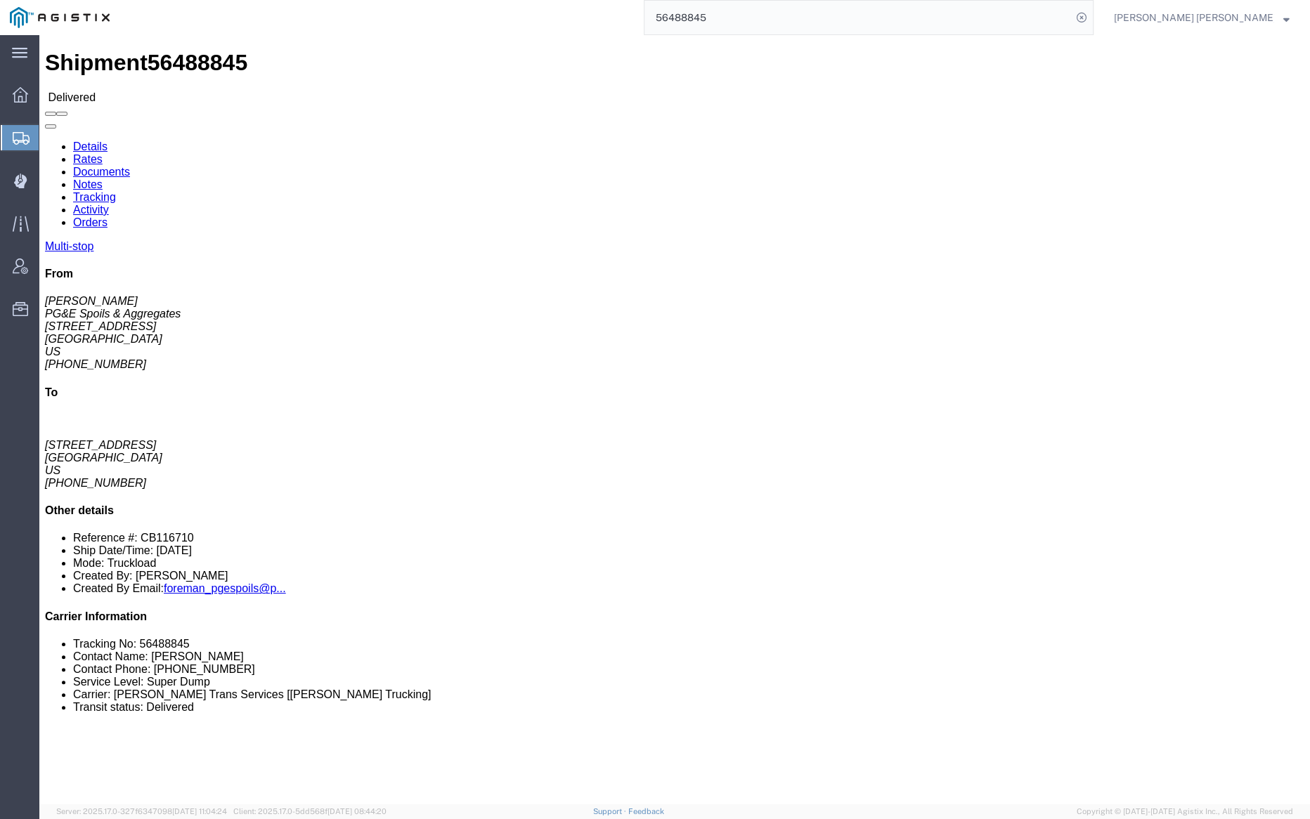
click link "Documents"
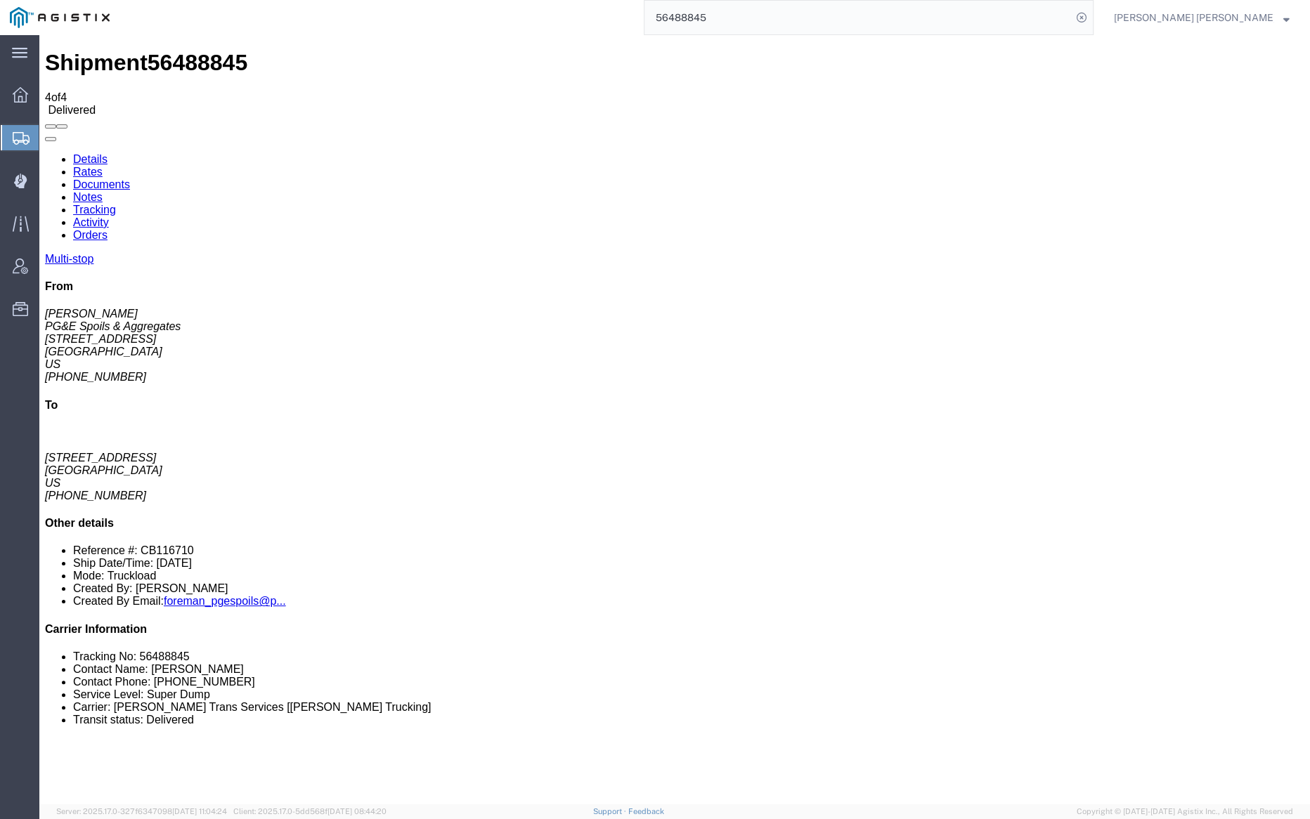
click at [103, 191] on link "Notes" at bounding box center [88, 197] width 30 height 12
click at [764, 13] on input "56488845" at bounding box center [857, 18] width 427 height 34
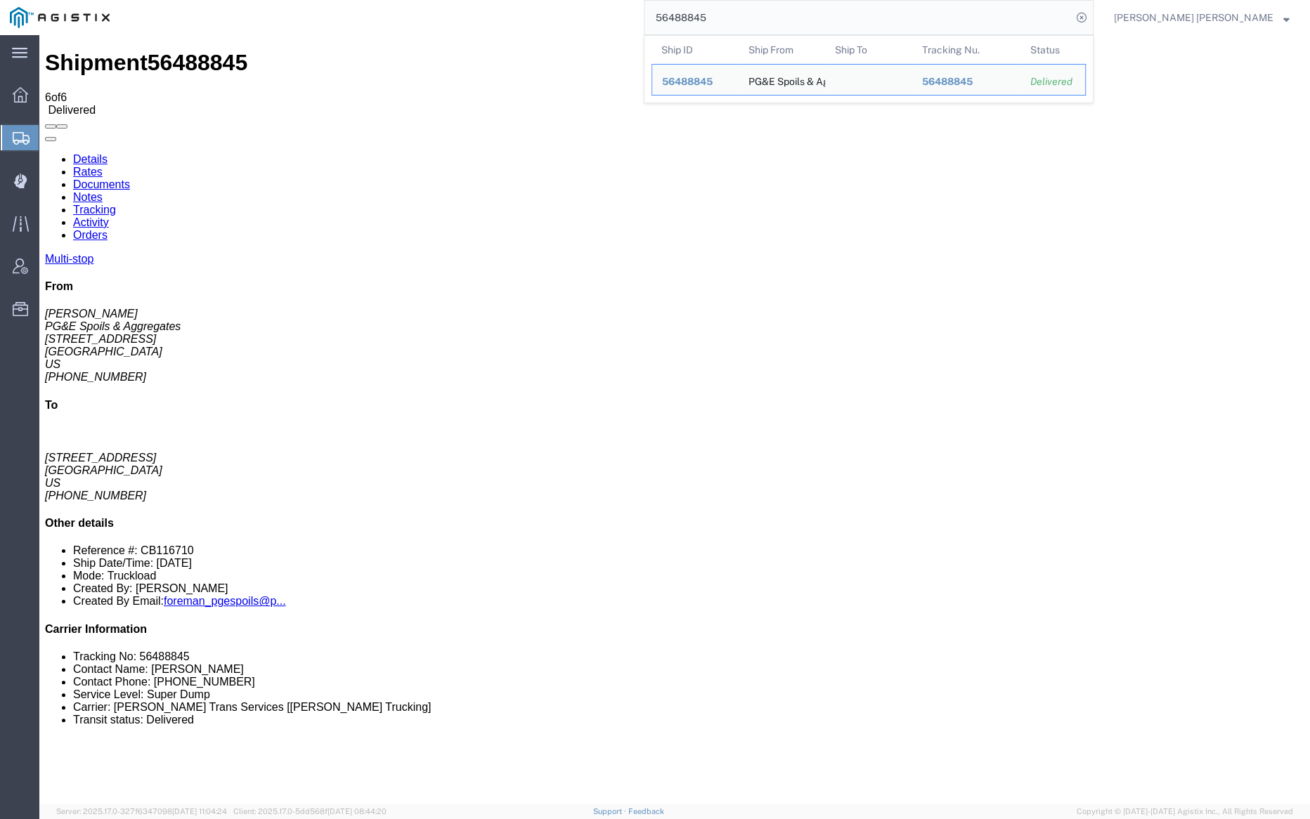
click at [764, 13] on input "56488845" at bounding box center [857, 18] width 427 height 34
paste input "9"
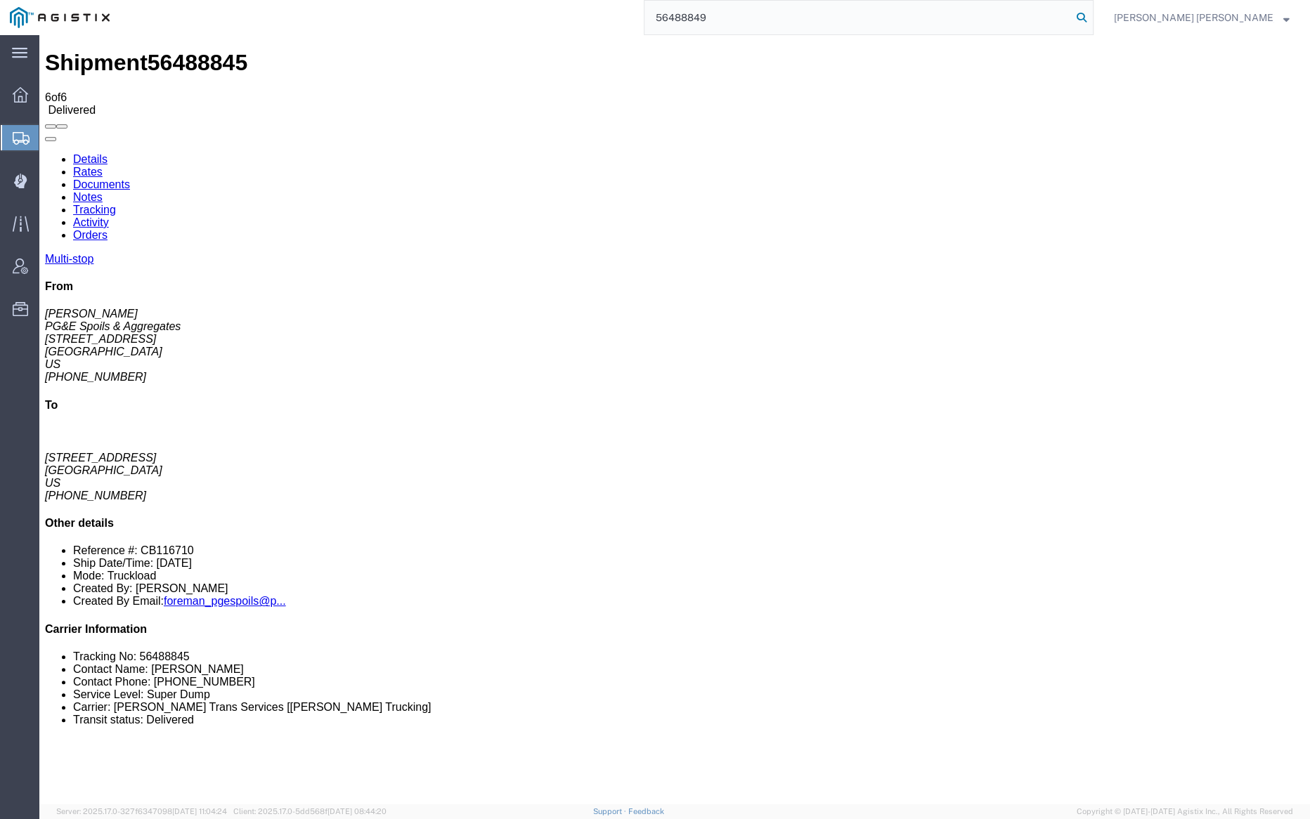
click at [1091, 16] on icon at bounding box center [1082, 18] width 20 height 20
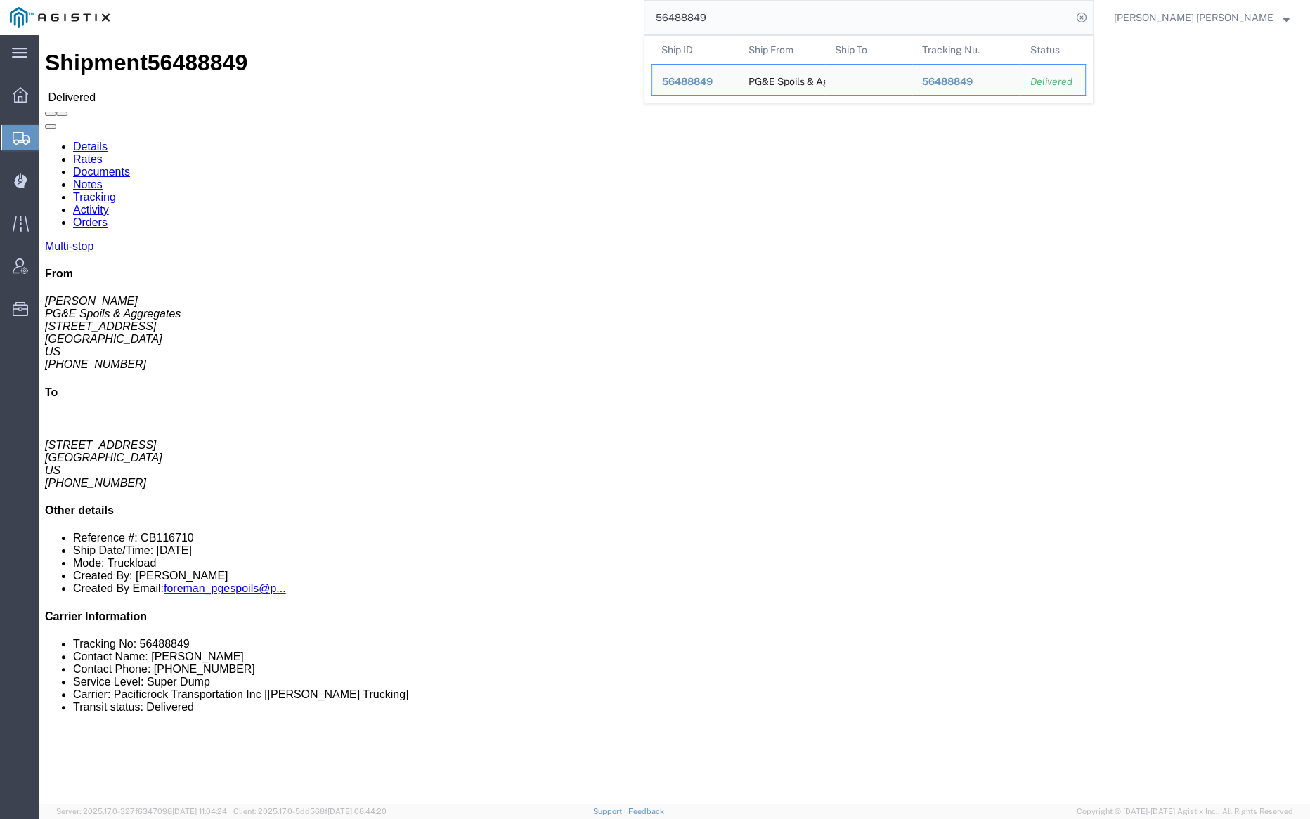
click link "Documents"
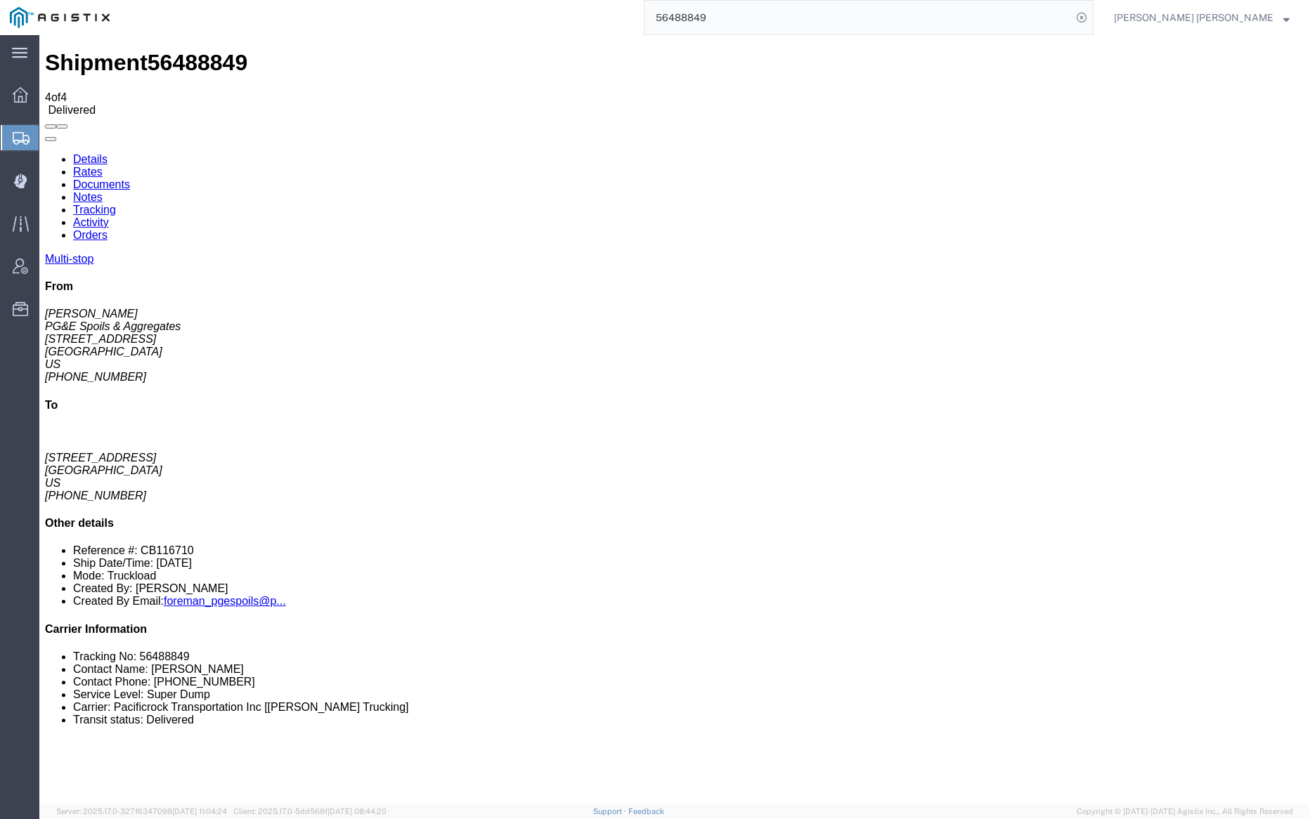
click at [103, 191] on link "Notes" at bounding box center [88, 197] width 30 height 12
click at [749, 15] on input "56488849" at bounding box center [857, 18] width 427 height 34
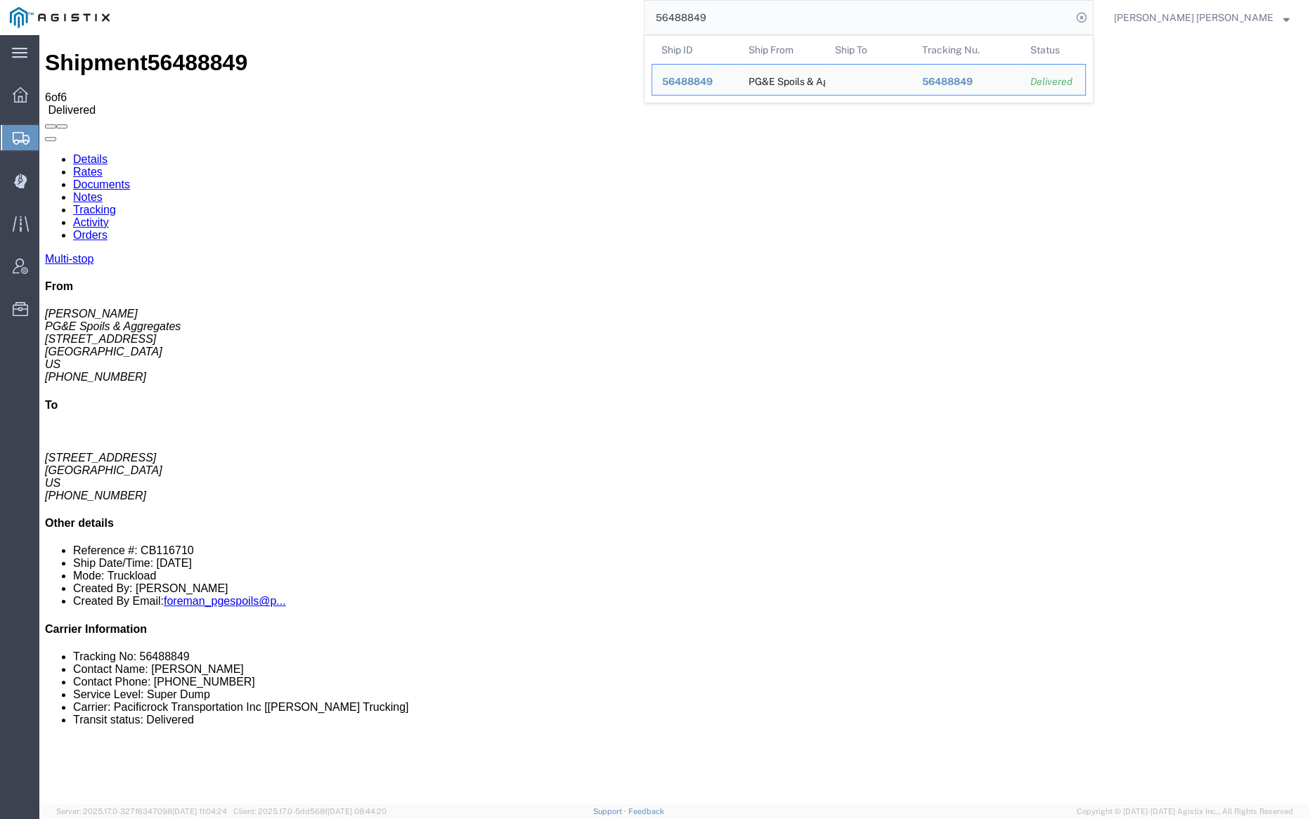
click at [750, 15] on input "56488849" at bounding box center [857, 18] width 427 height 34
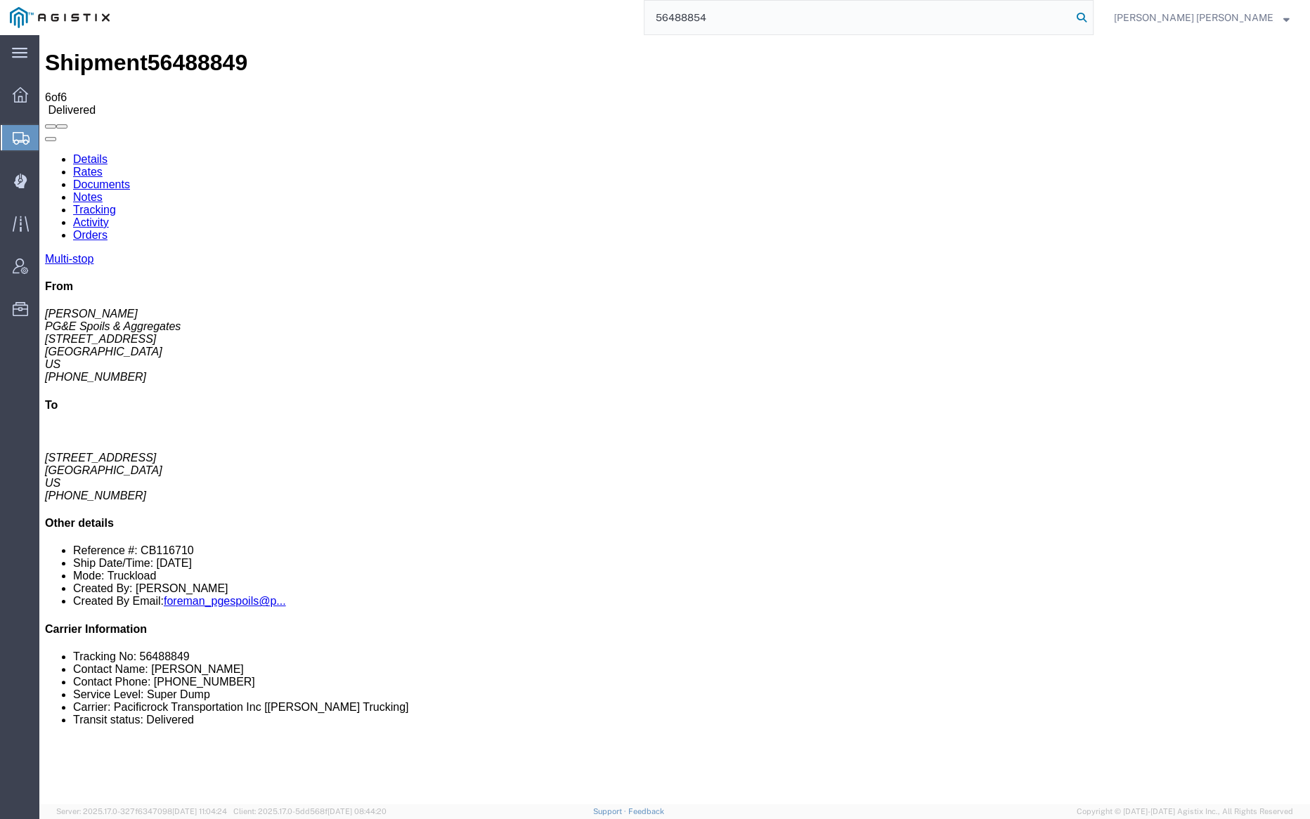
click at [1091, 14] on icon at bounding box center [1082, 18] width 20 height 20
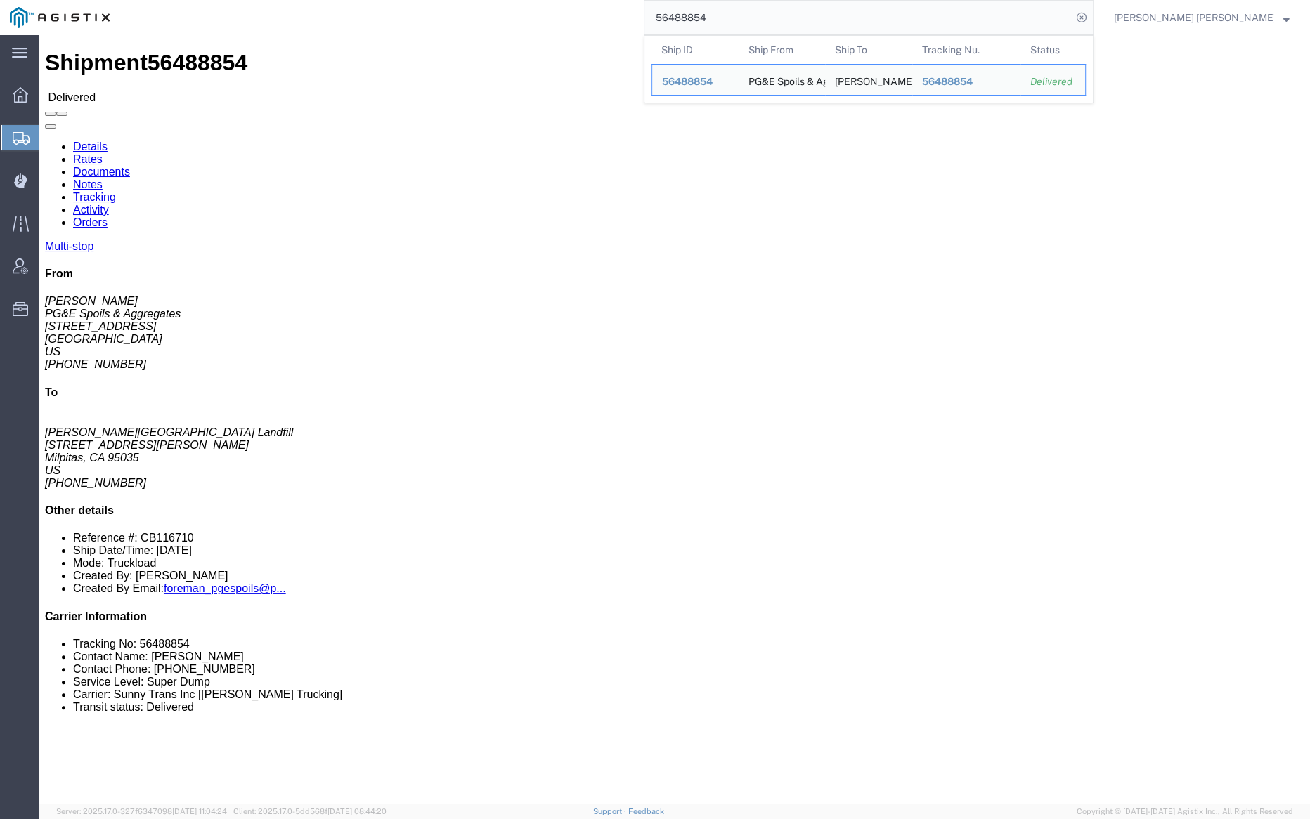
click link "Notes"
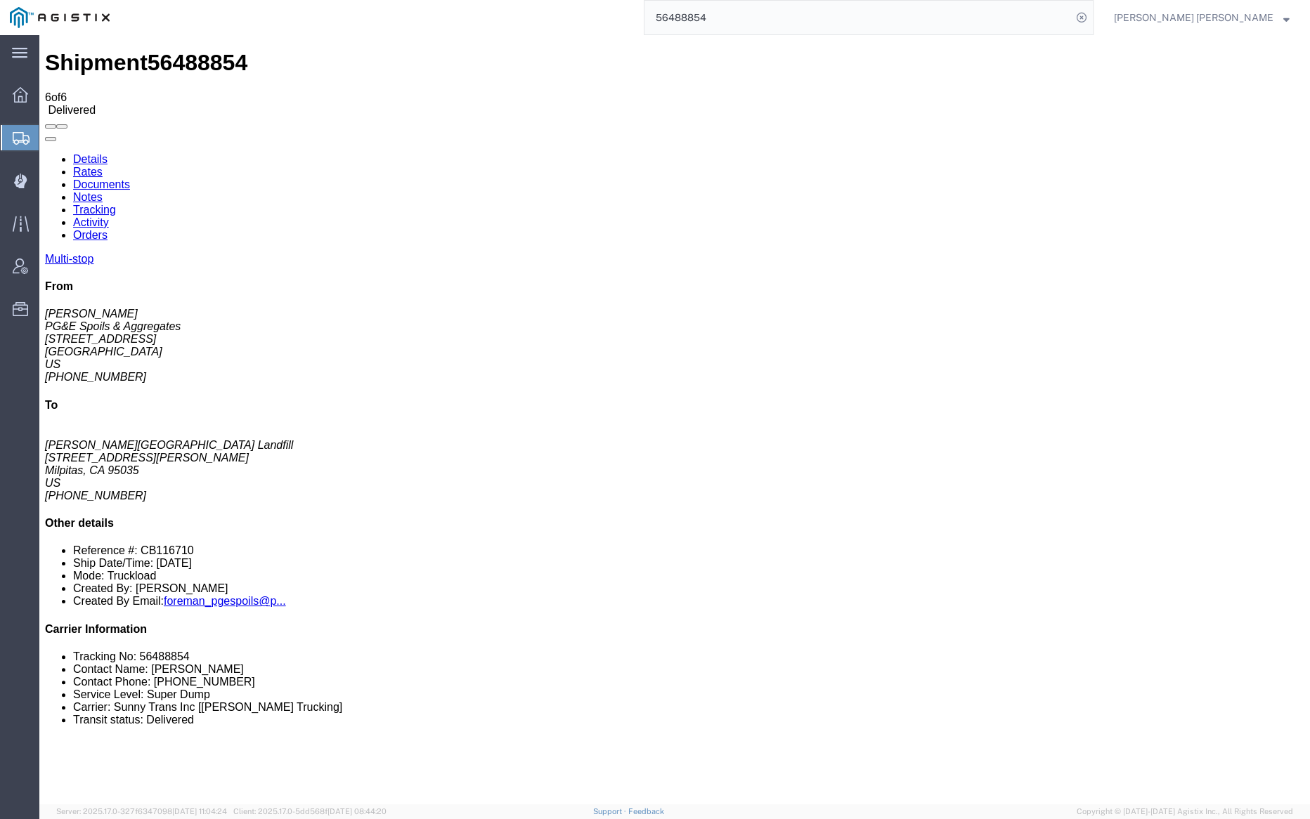
click at [130, 179] on link "Documents" at bounding box center [101, 185] width 57 height 12
click at [735, 23] on input "56488854" at bounding box center [857, 18] width 427 height 34
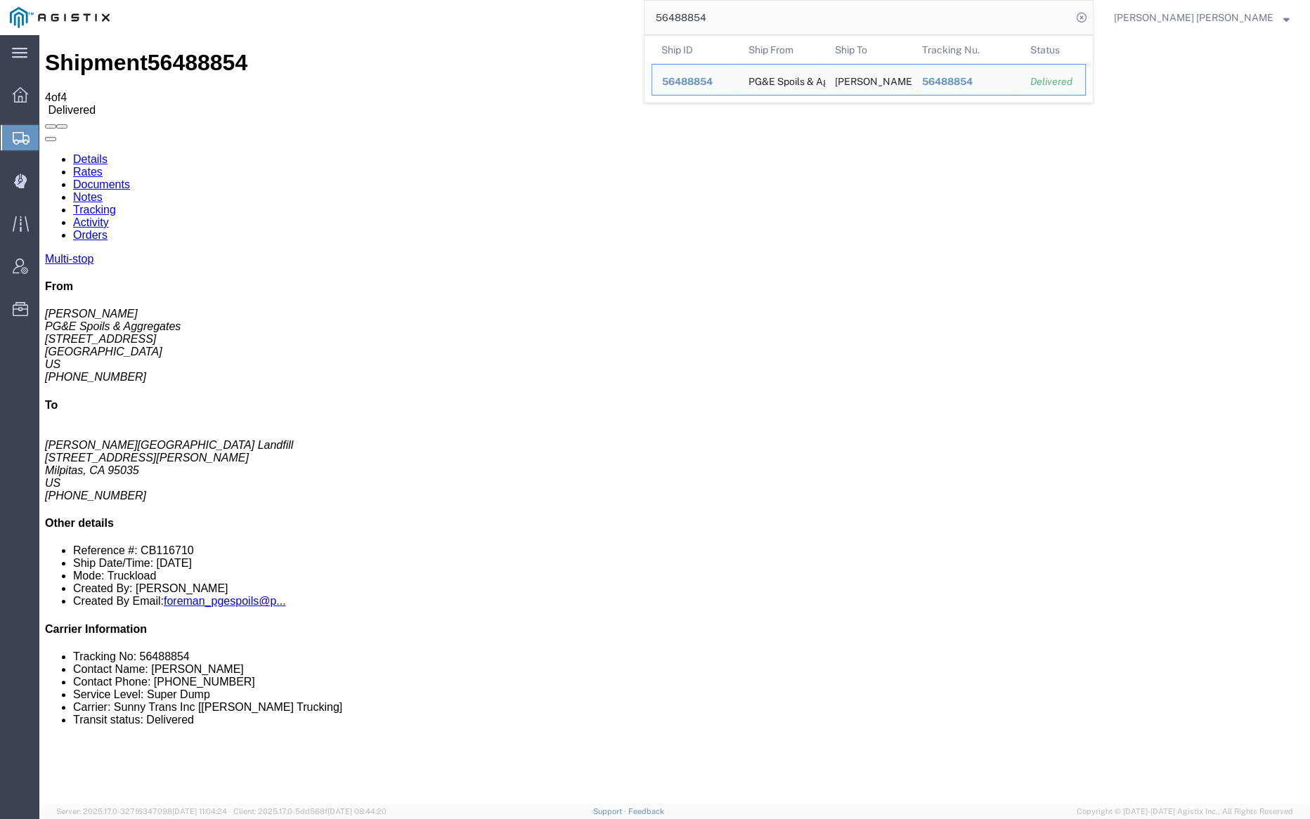
click at [735, 23] on input "56488854" at bounding box center [857, 18] width 427 height 34
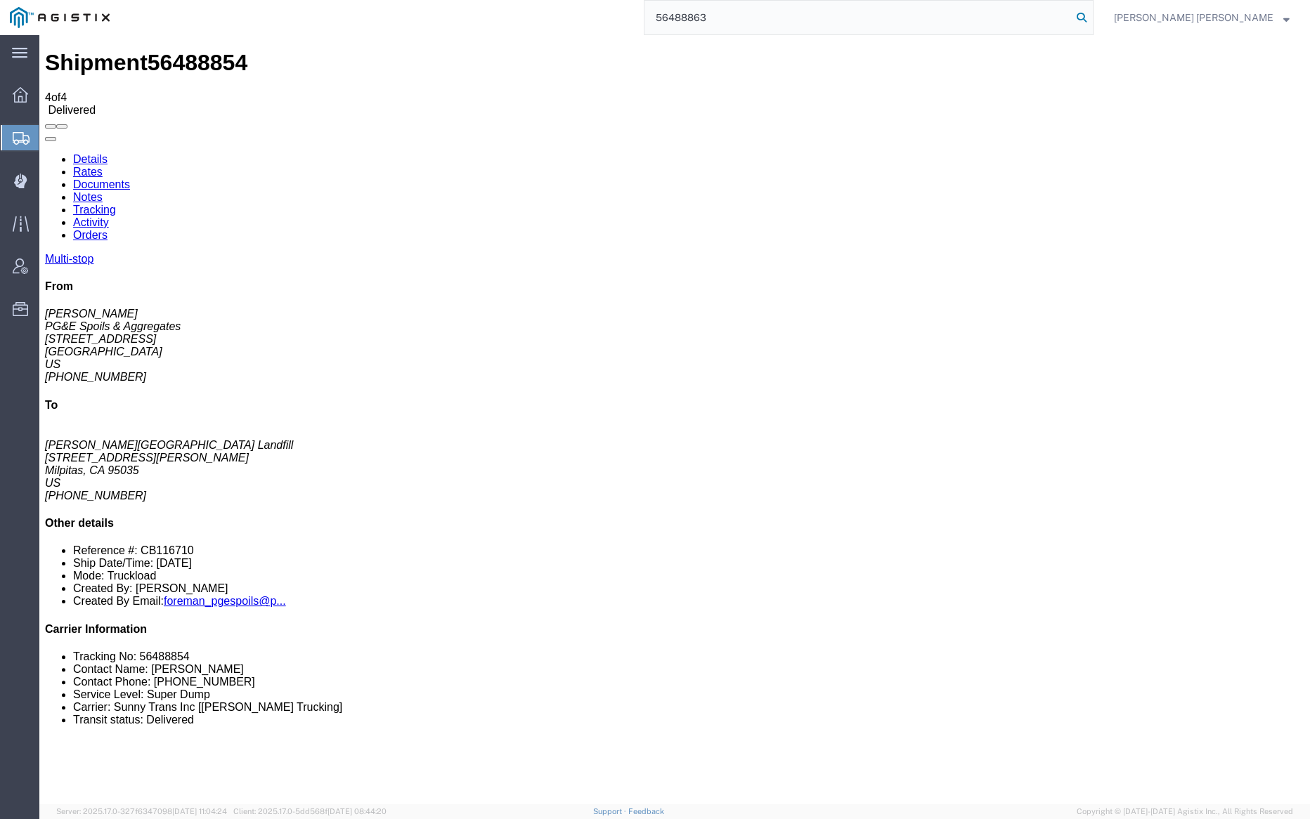
click at [1091, 15] on icon at bounding box center [1082, 18] width 20 height 20
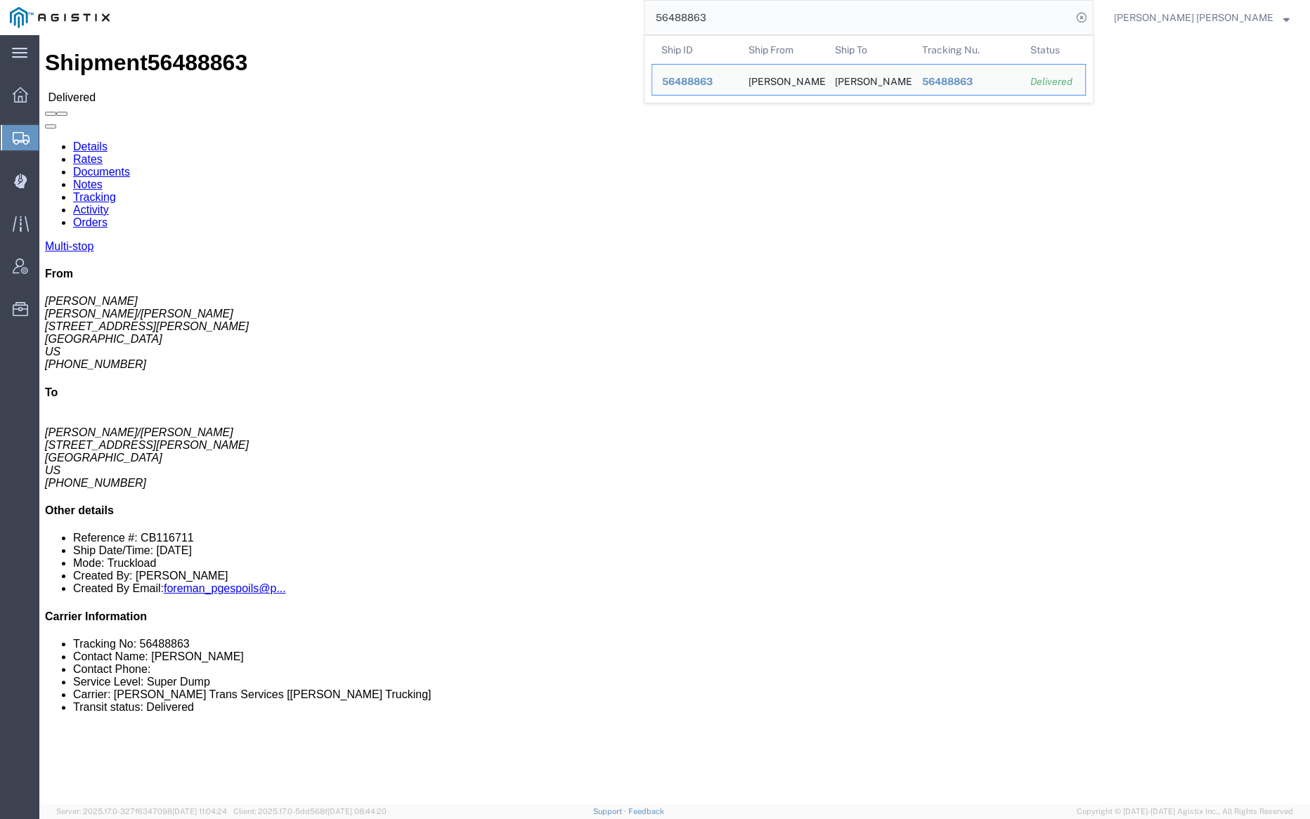
click link "Documents"
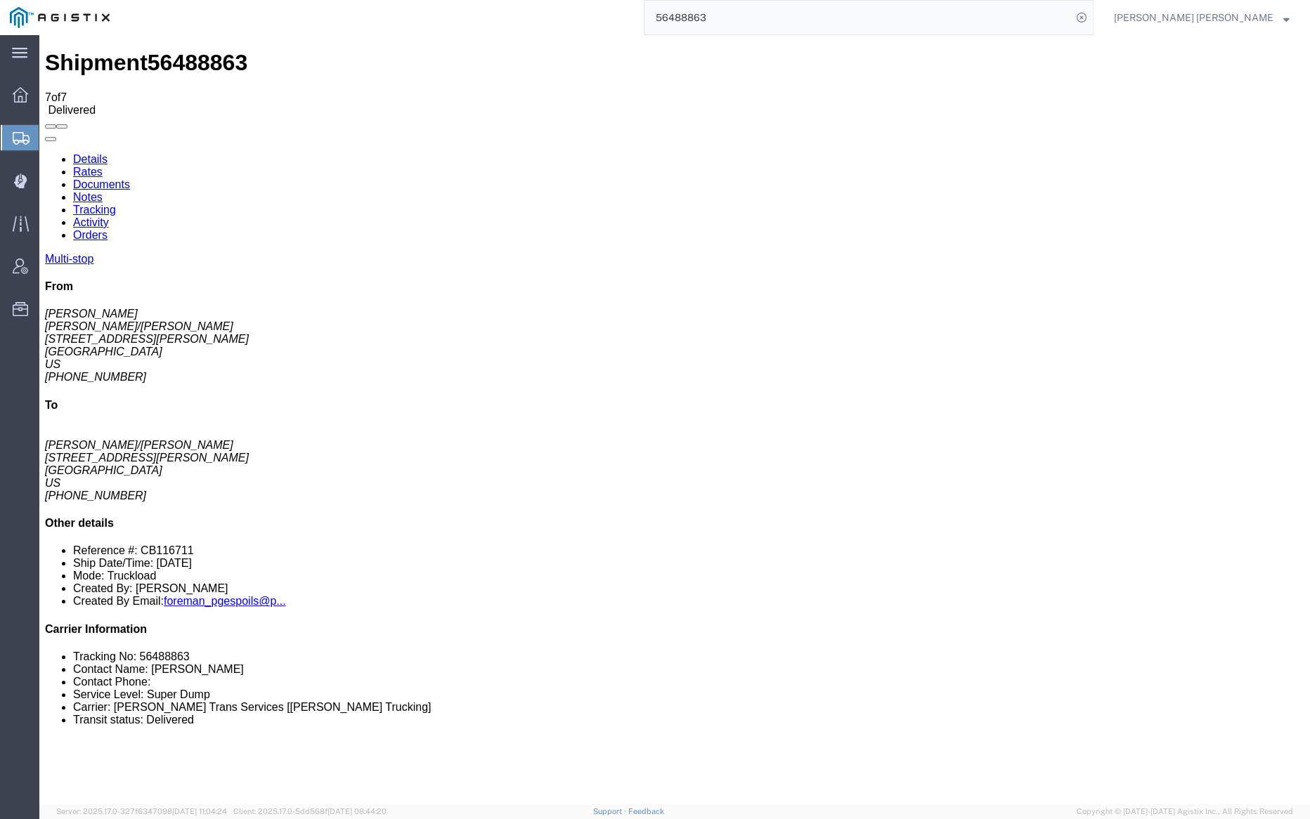
click at [103, 191] on link "Notes" at bounding box center [88, 197] width 30 height 12
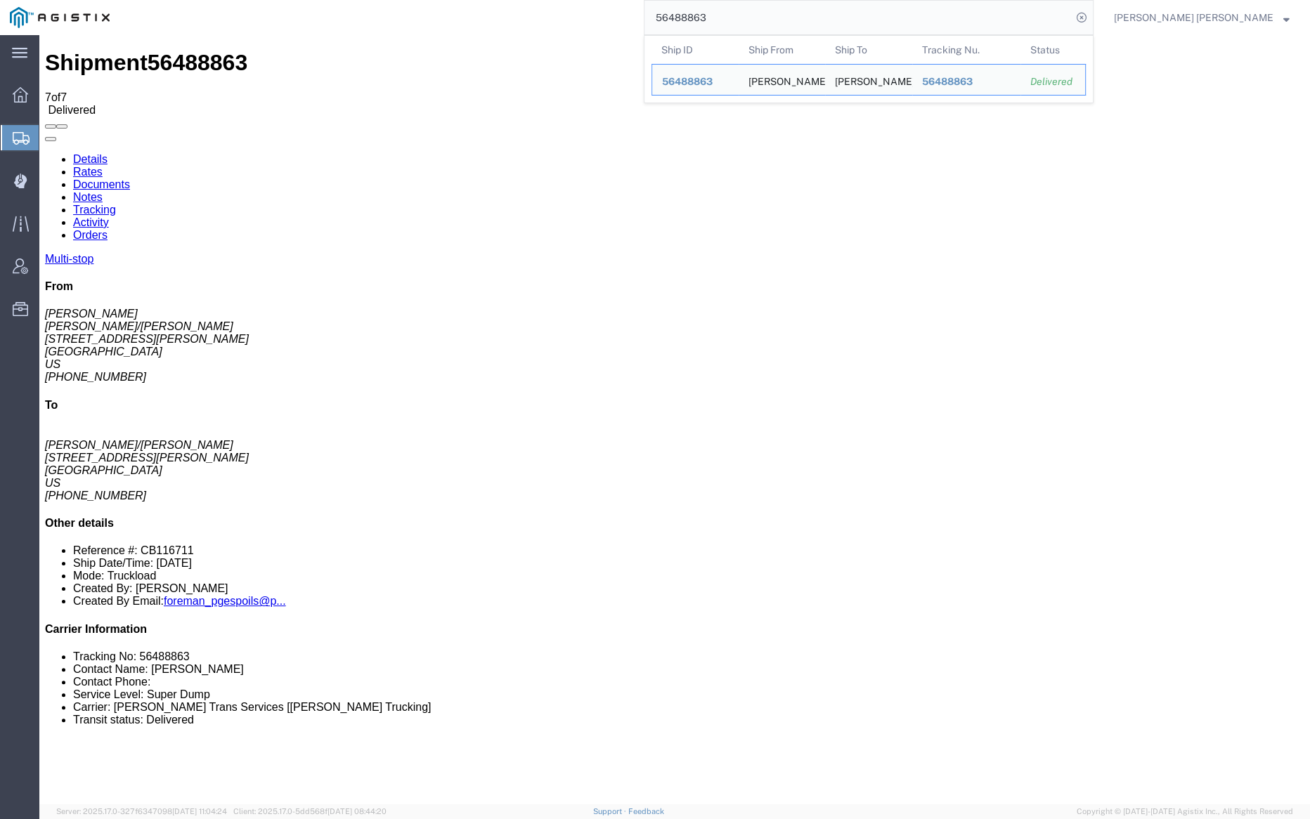
click at [739, 16] on input "56488863" at bounding box center [857, 18] width 427 height 34
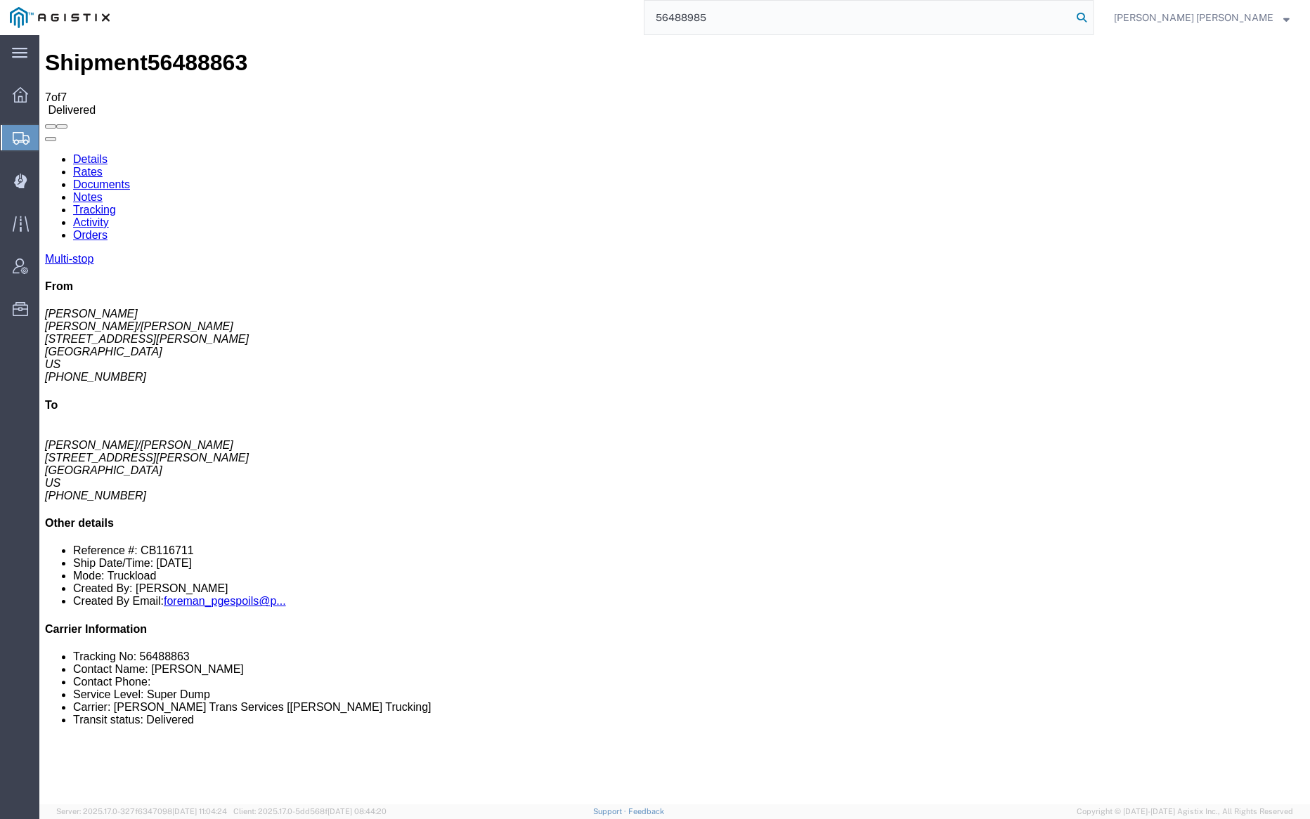
click at [1091, 16] on icon at bounding box center [1082, 18] width 20 height 20
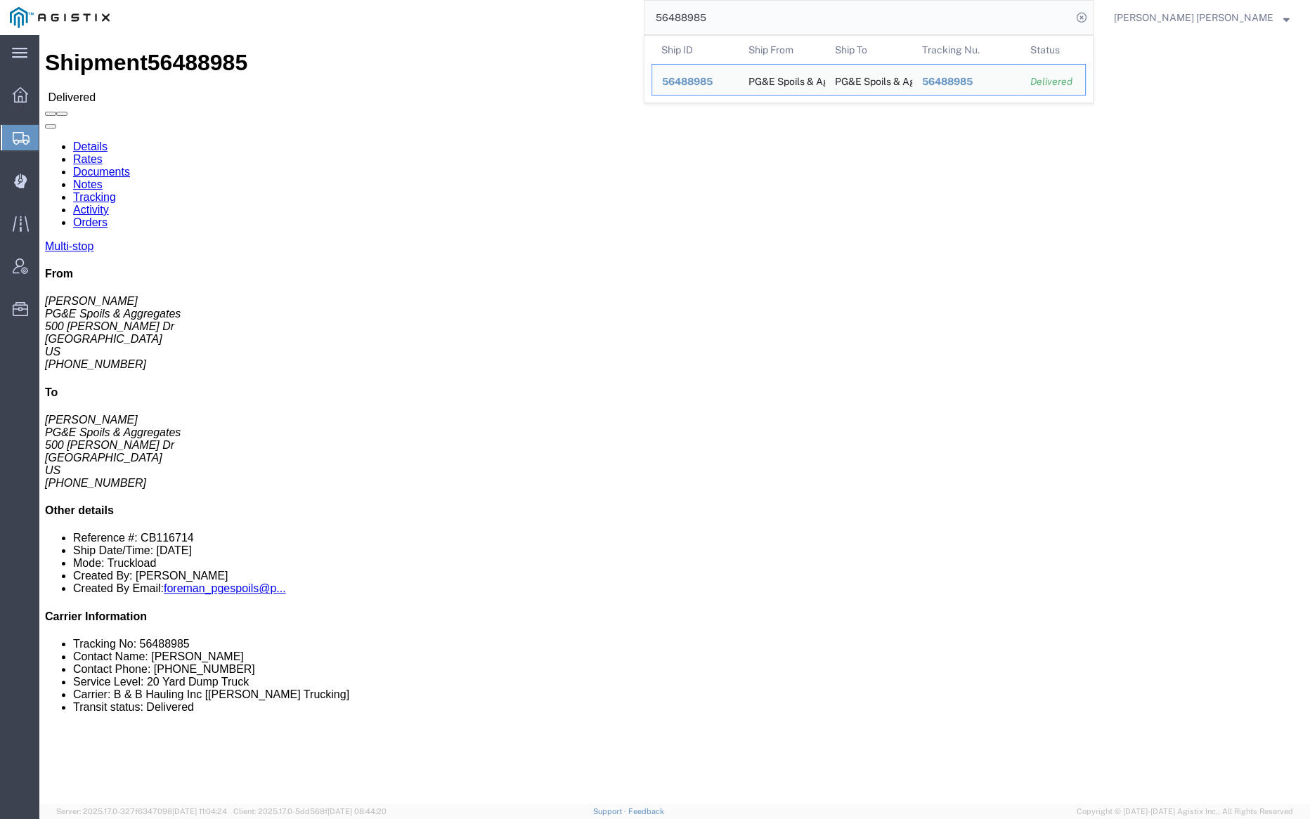
click link "Documents"
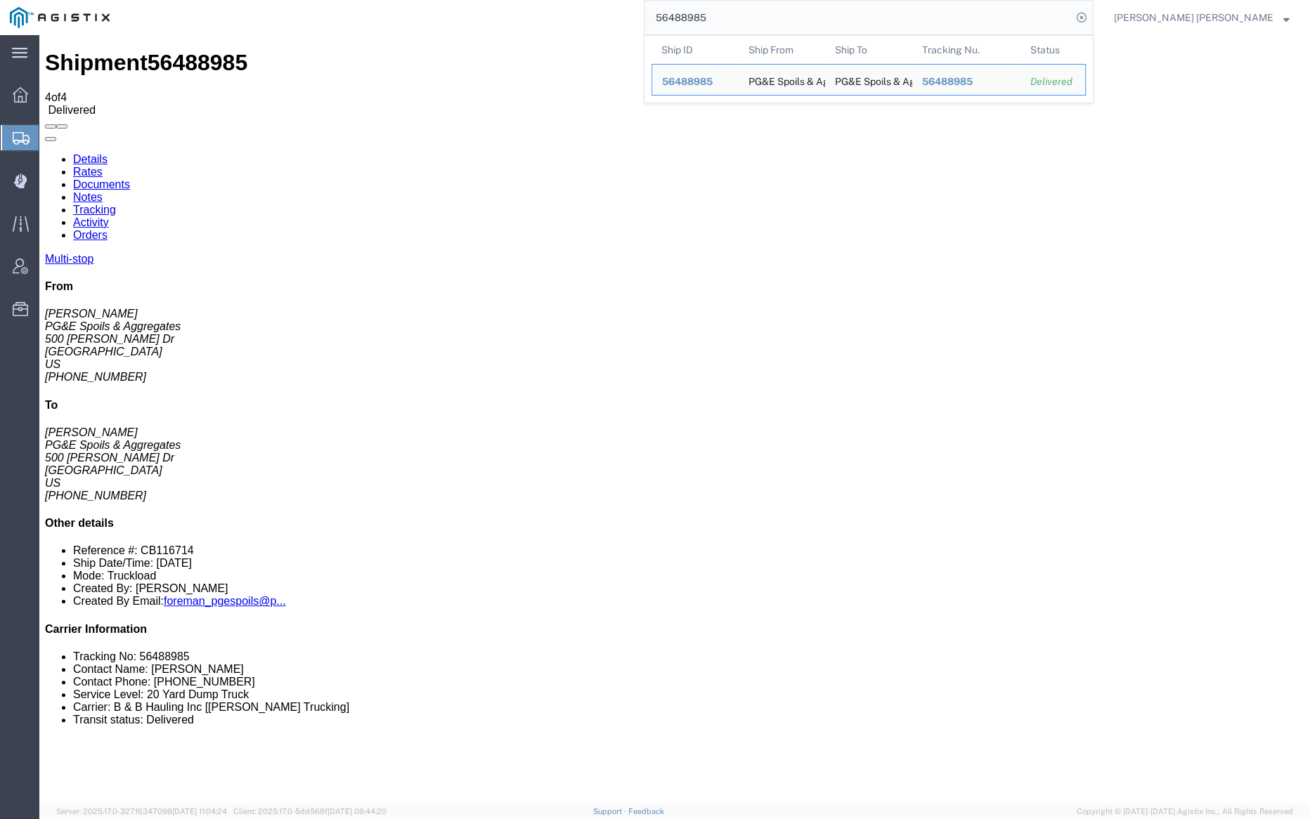
click at [748, 18] on input "56488985" at bounding box center [857, 18] width 427 height 34
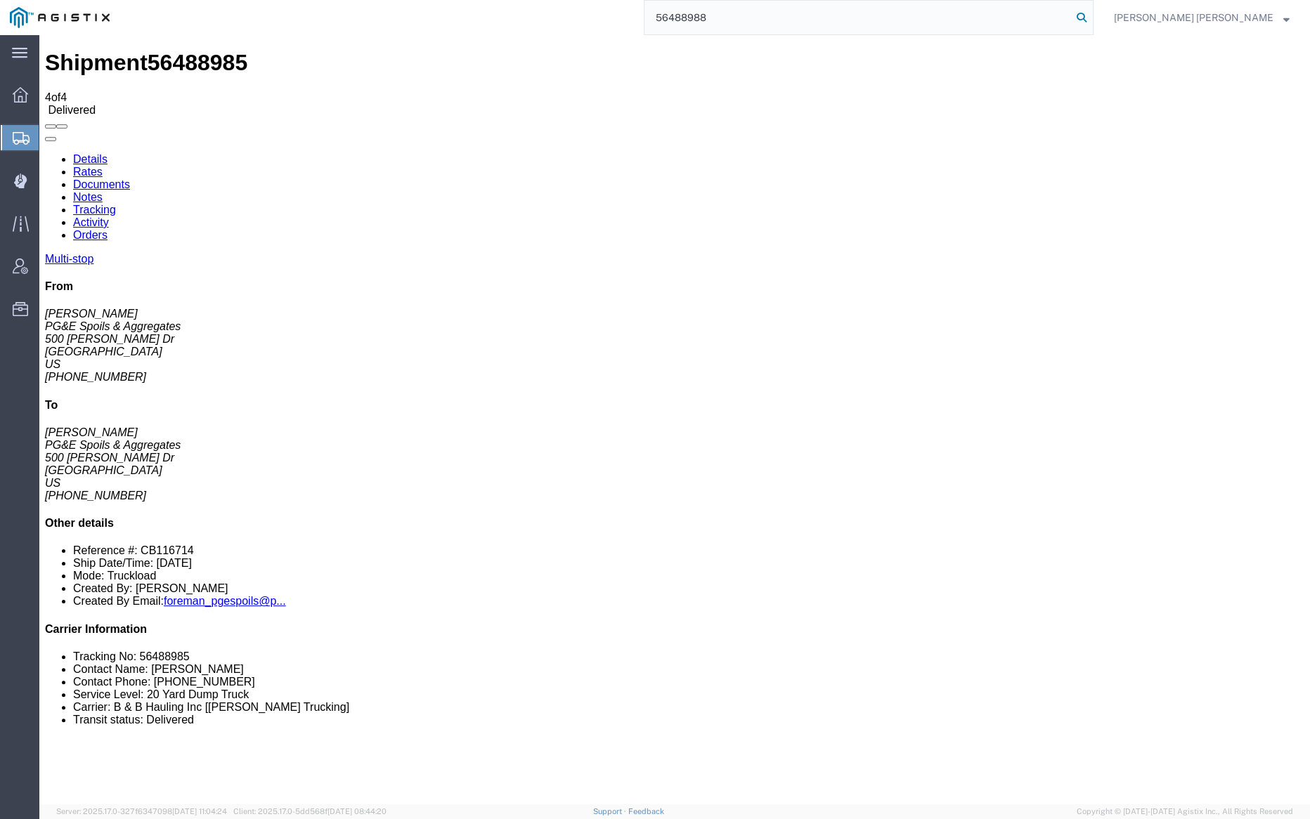
click at [1091, 11] on icon at bounding box center [1082, 18] width 20 height 20
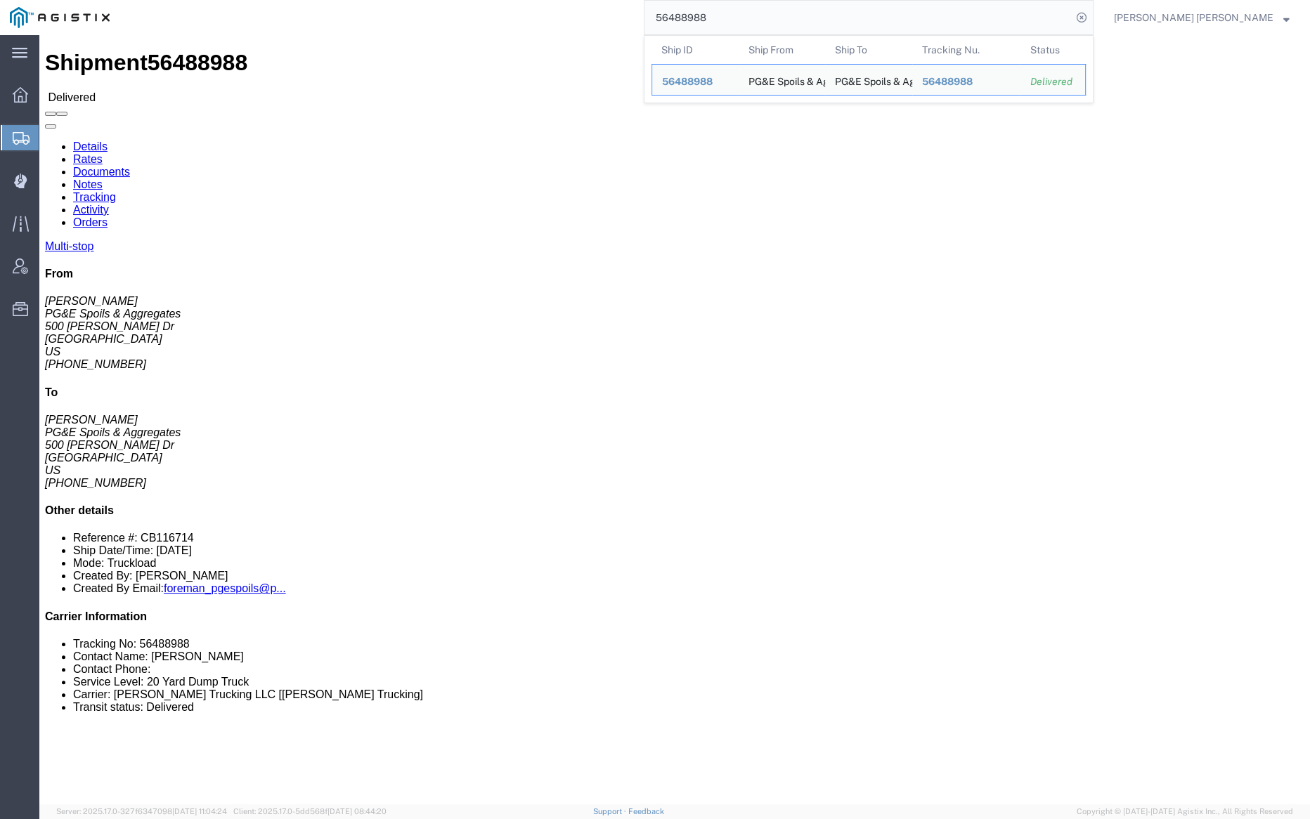
click link "Documents"
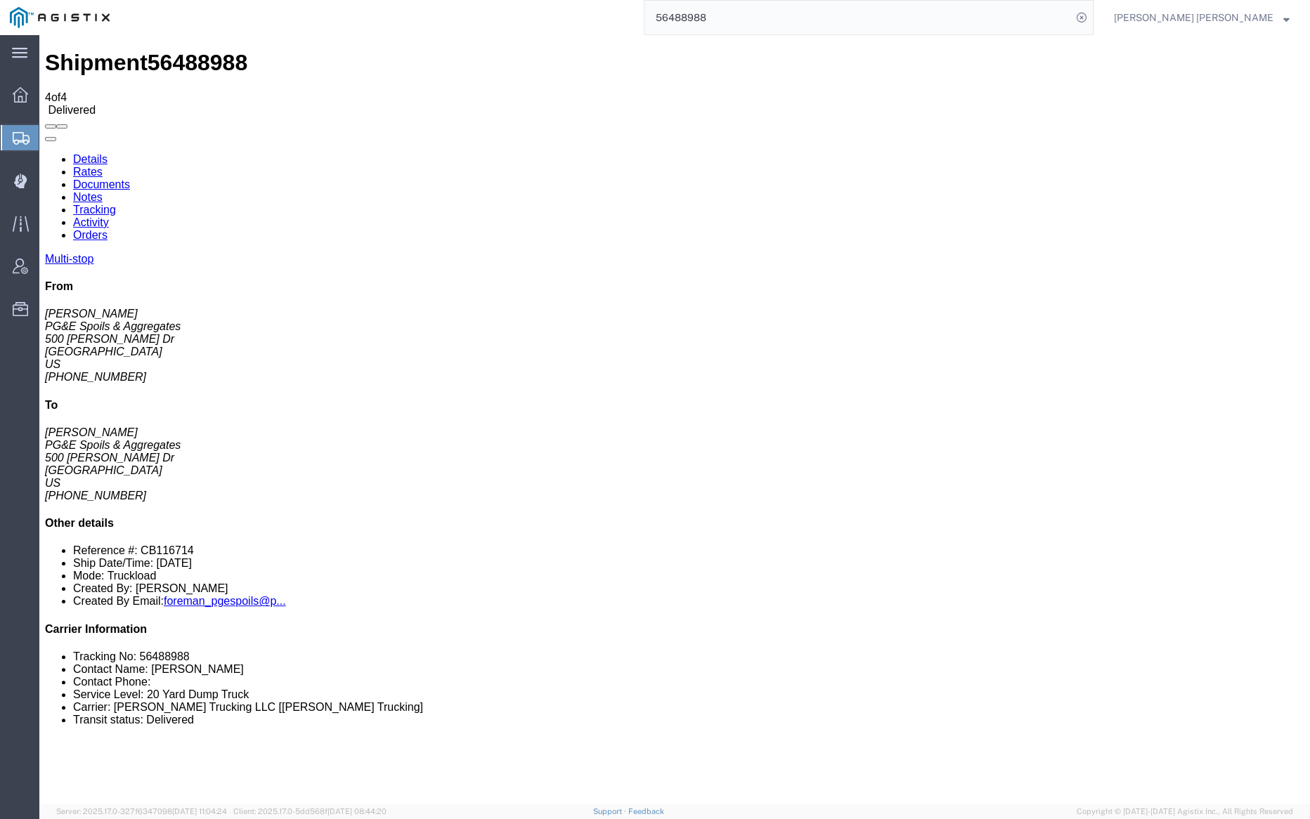
click at [723, 9] on input "56488988" at bounding box center [857, 18] width 427 height 34
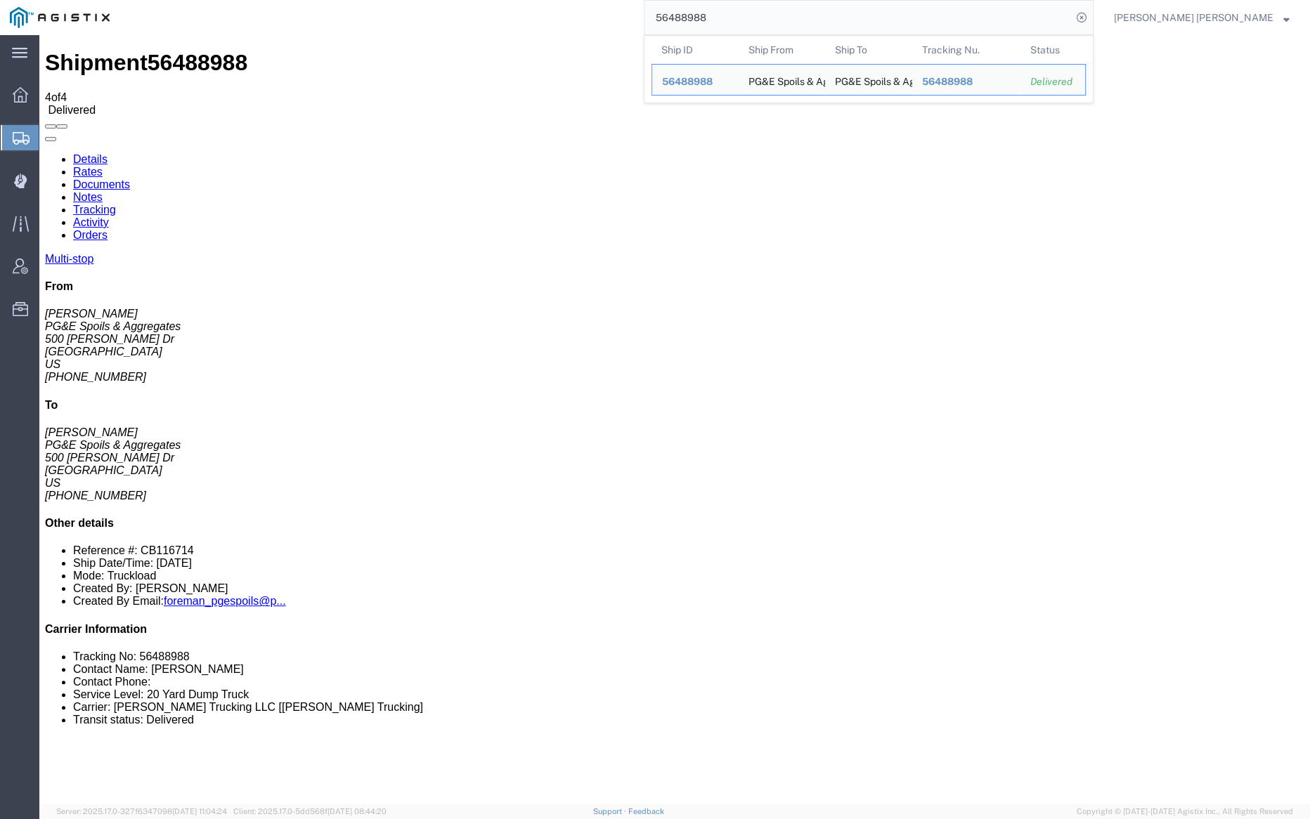
click at [723, 9] on input "56488988" at bounding box center [857, 18] width 427 height 34
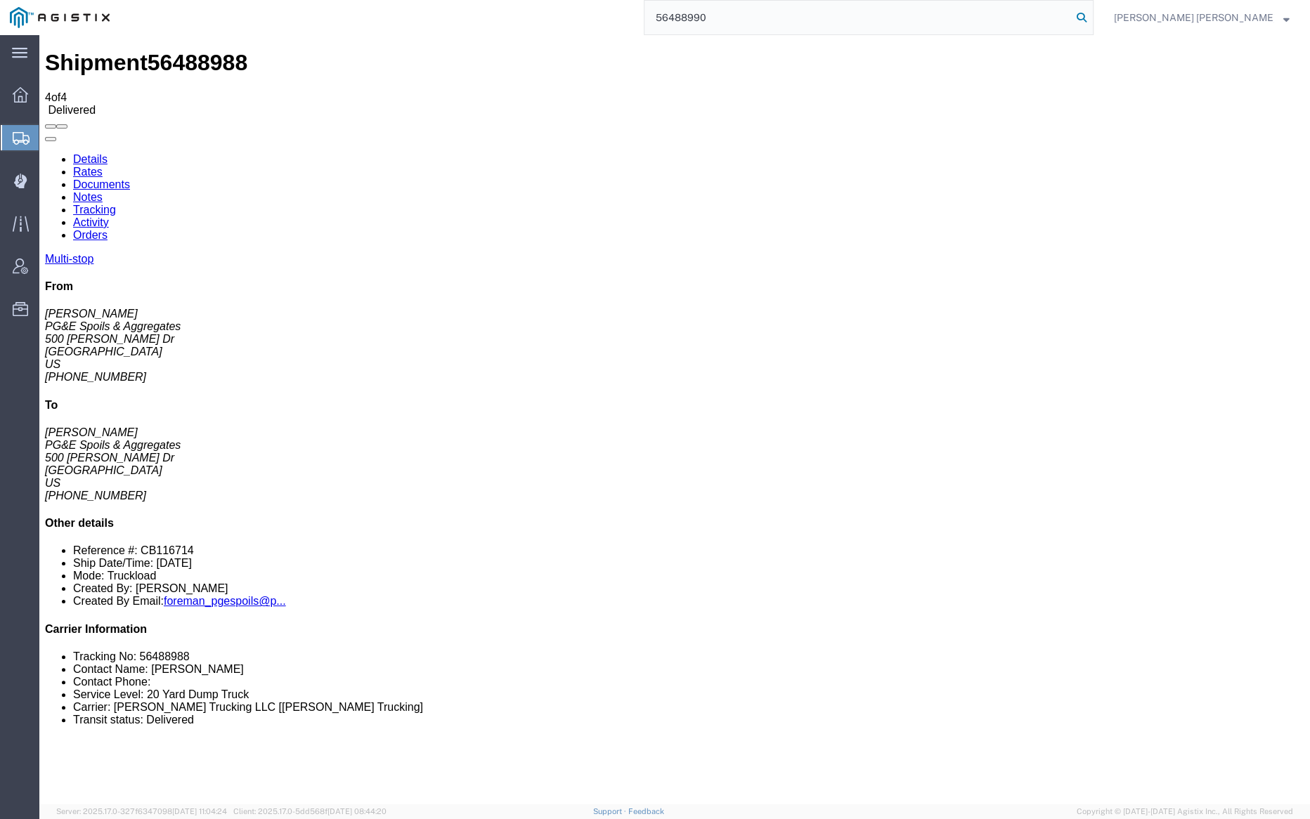
click at [1091, 15] on icon at bounding box center [1082, 18] width 20 height 20
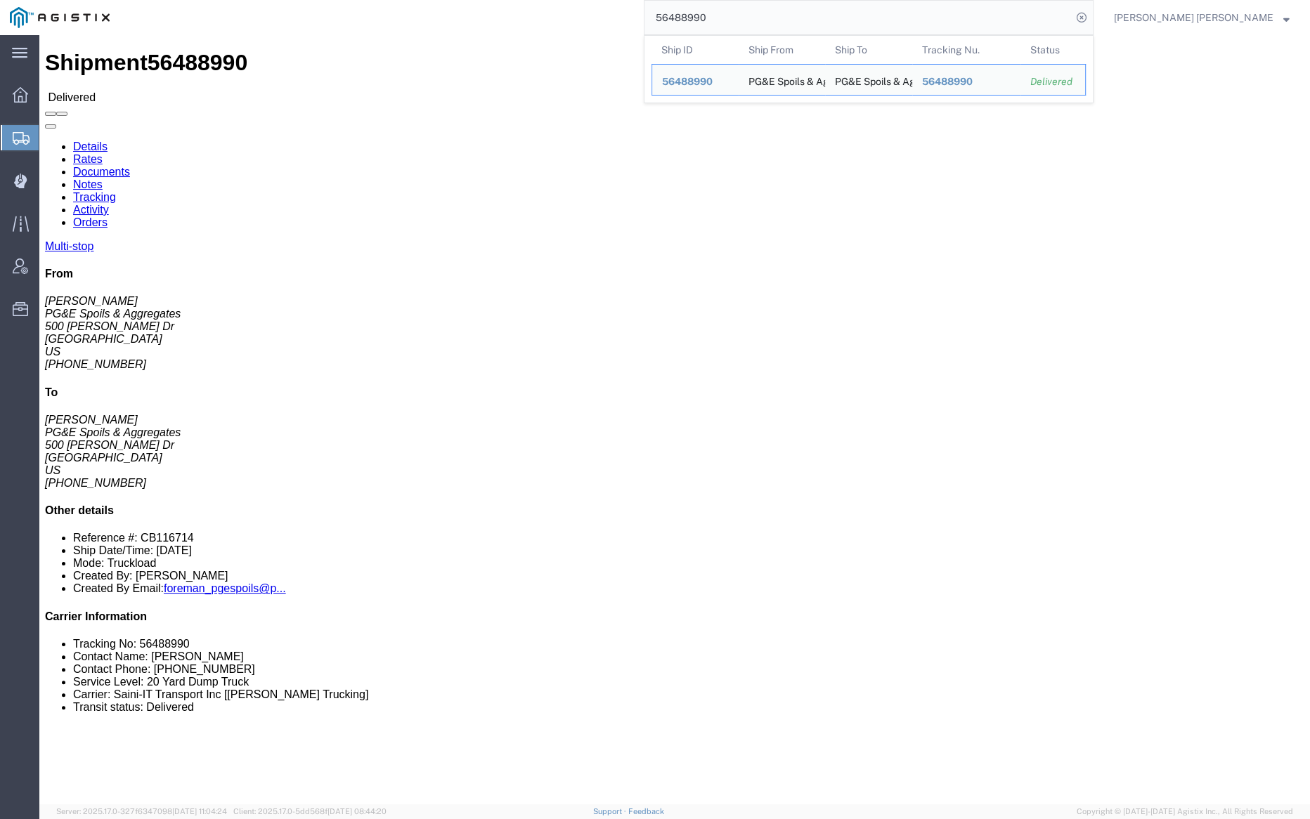
click link "Documents"
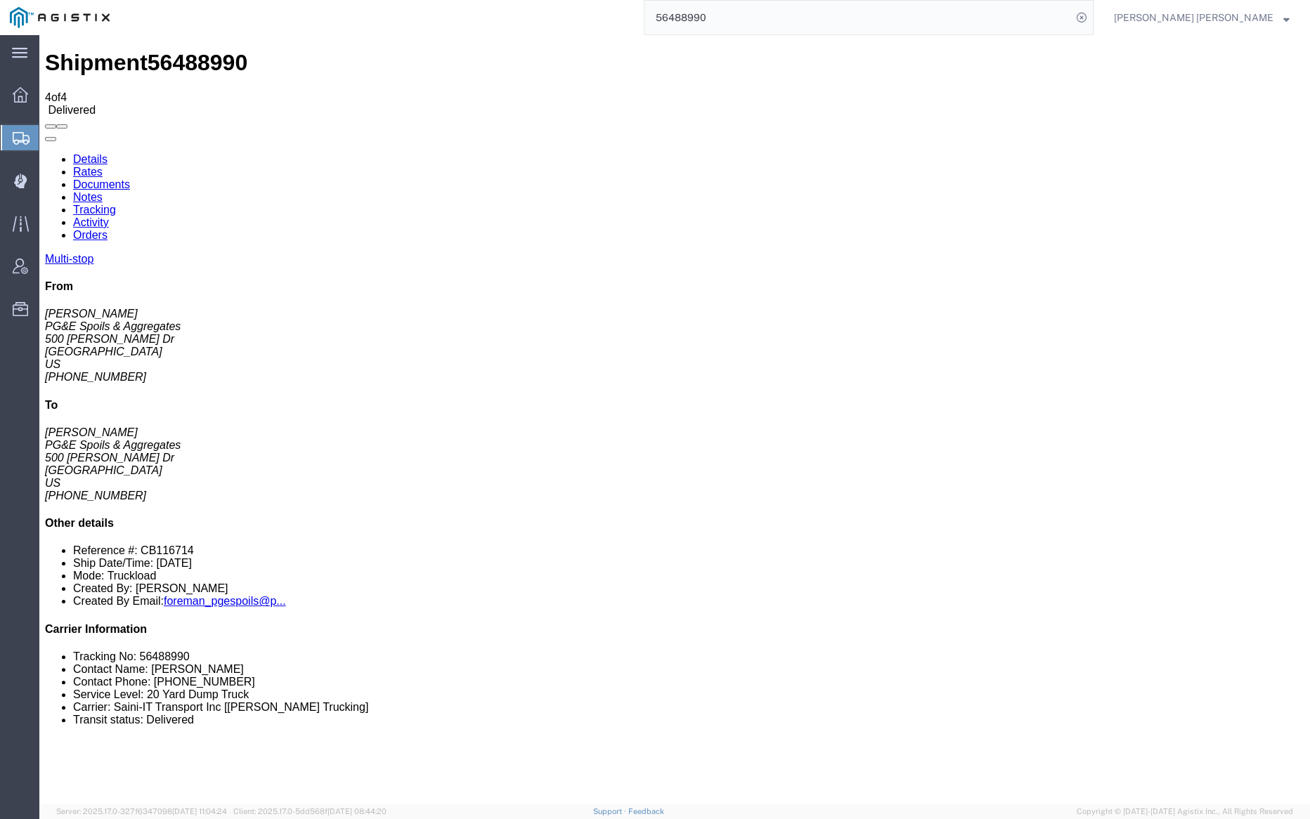
click at [748, 13] on input "56488990" at bounding box center [857, 18] width 427 height 34
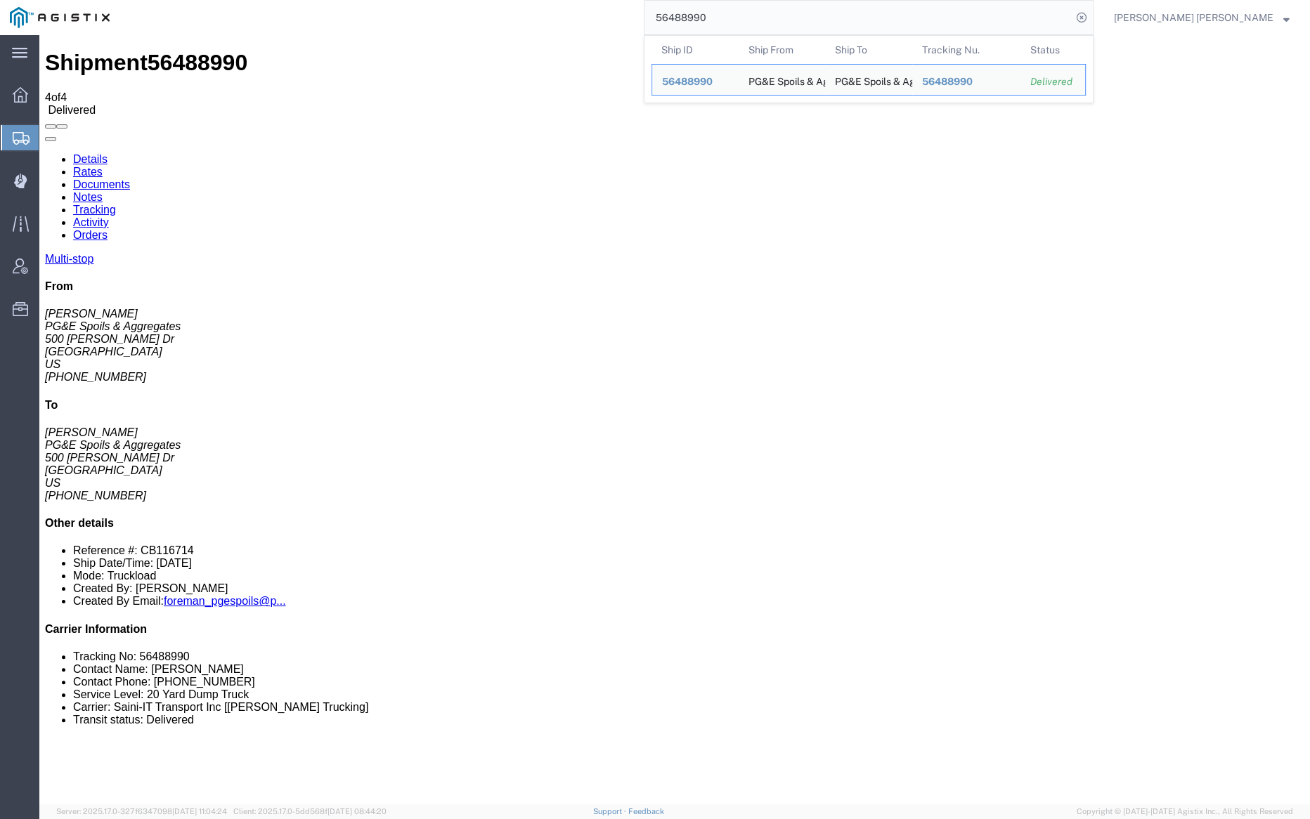
click at [748, 13] on input "56488990" at bounding box center [857, 18] width 427 height 34
paste input "7"
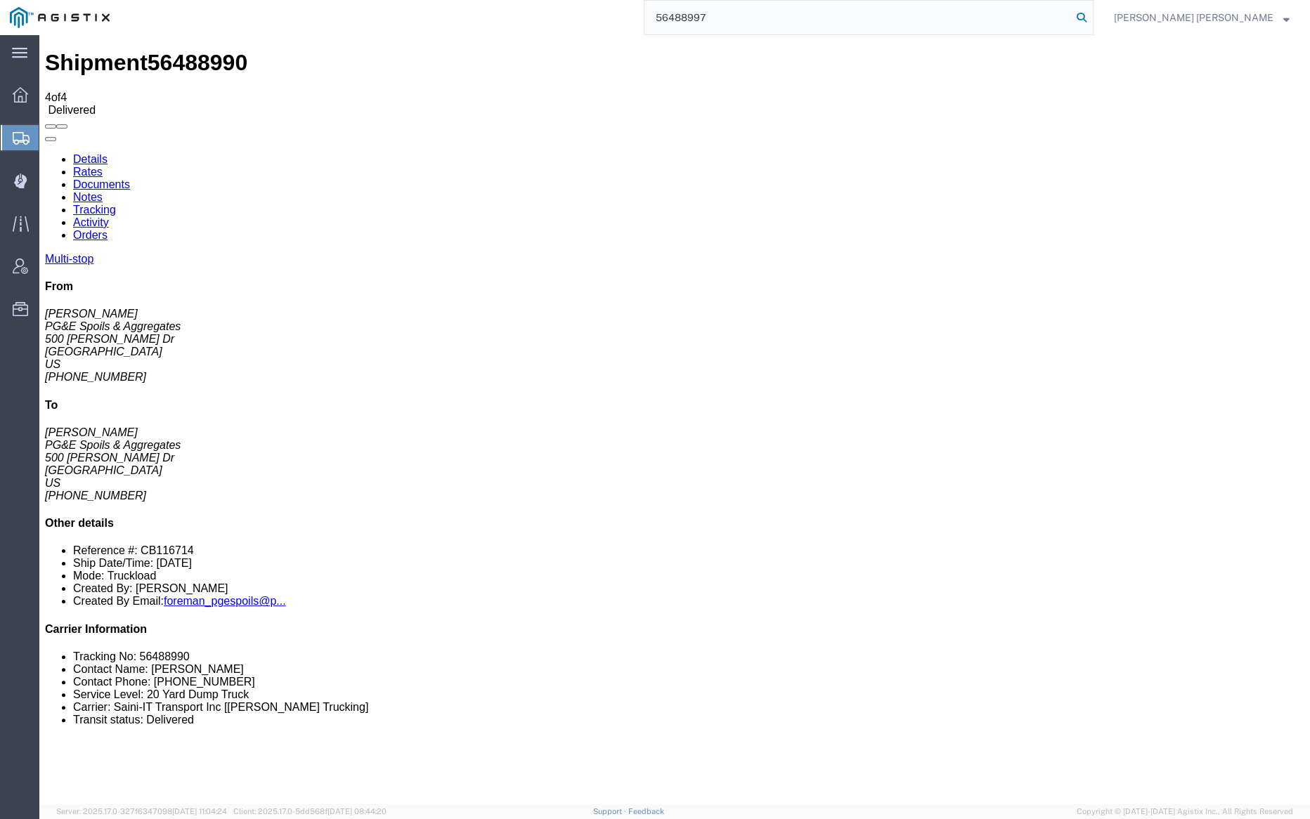
click at [1091, 18] on icon at bounding box center [1082, 18] width 20 height 20
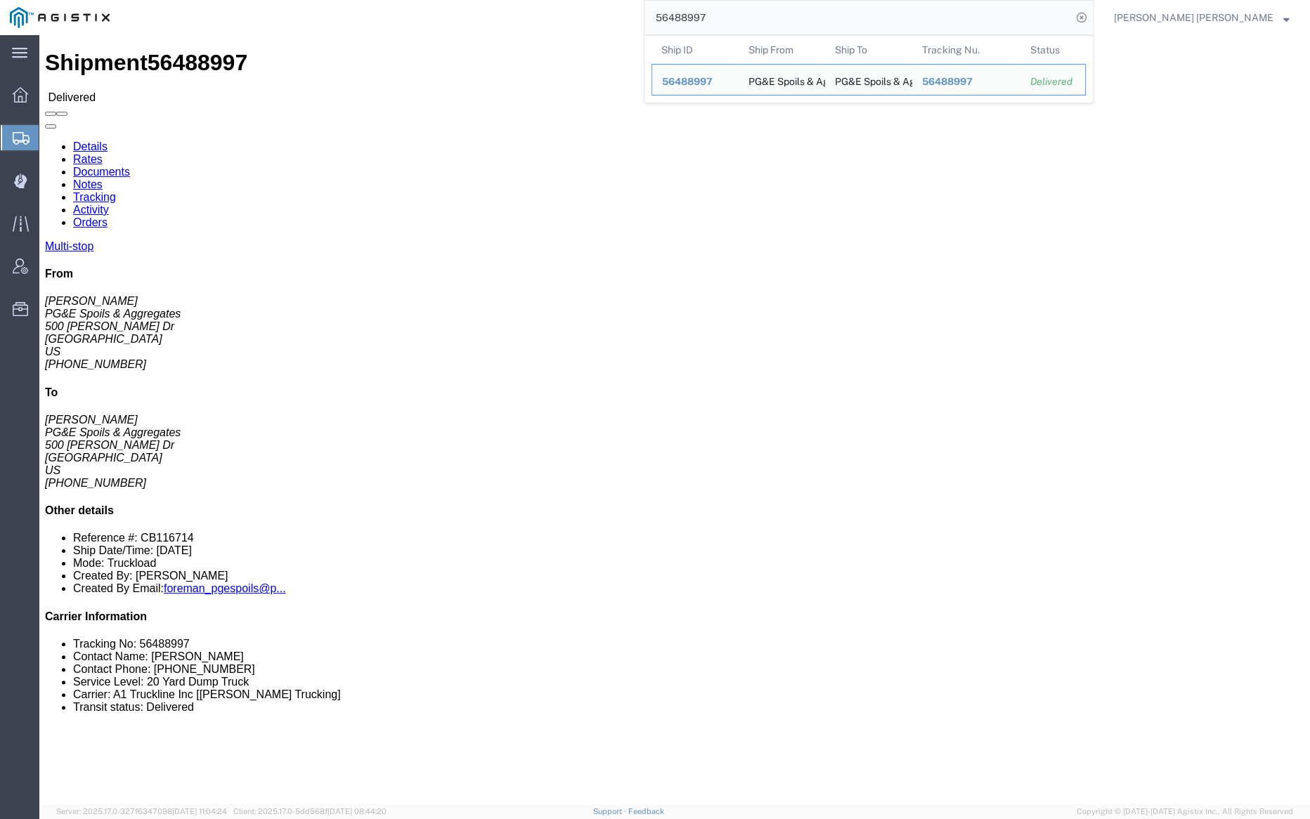
click link "Documents"
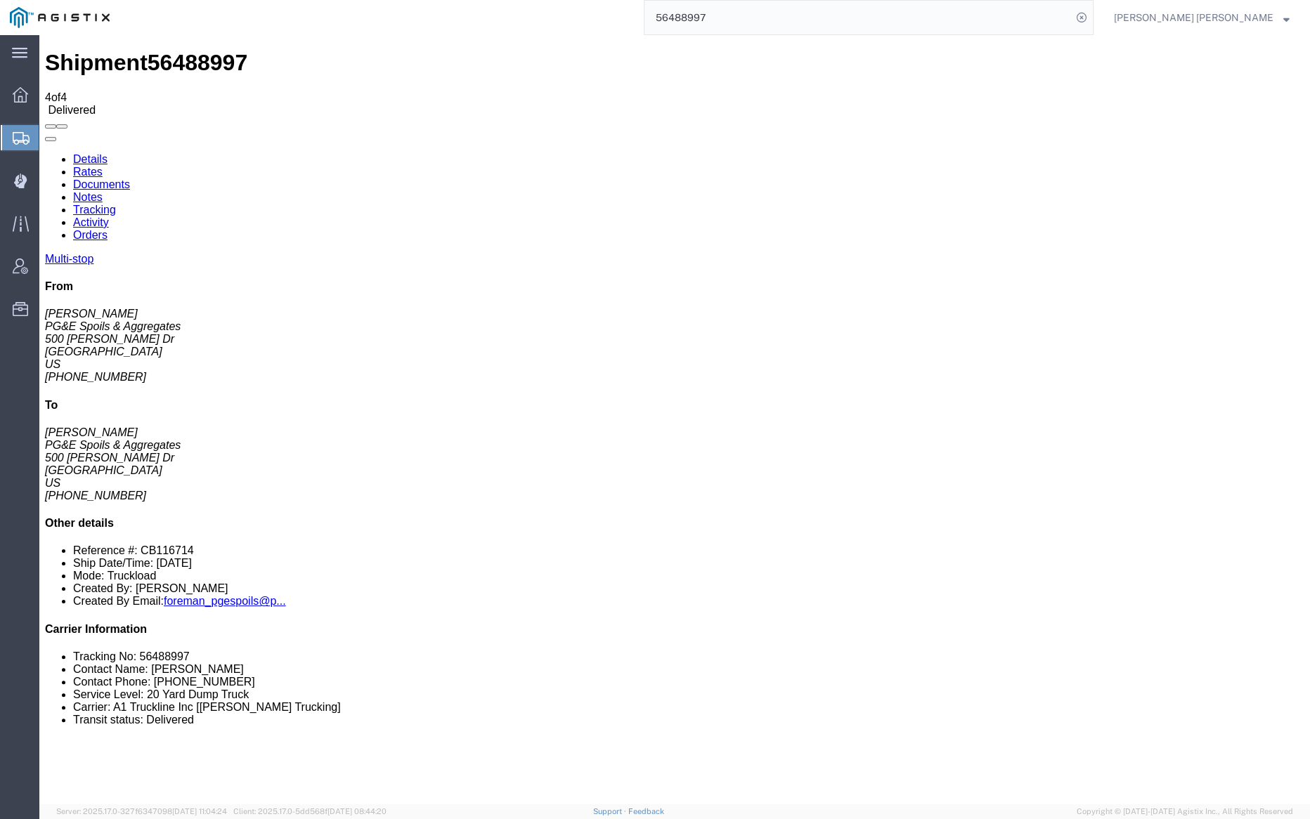
click at [103, 191] on link "Notes" at bounding box center [88, 197] width 30 height 12
click at [116, 204] on link "Tracking" at bounding box center [94, 210] width 43 height 12
click at [130, 179] on link "Documents" at bounding box center [101, 185] width 57 height 12
click at [761, 22] on input "56488997" at bounding box center [857, 18] width 427 height 34
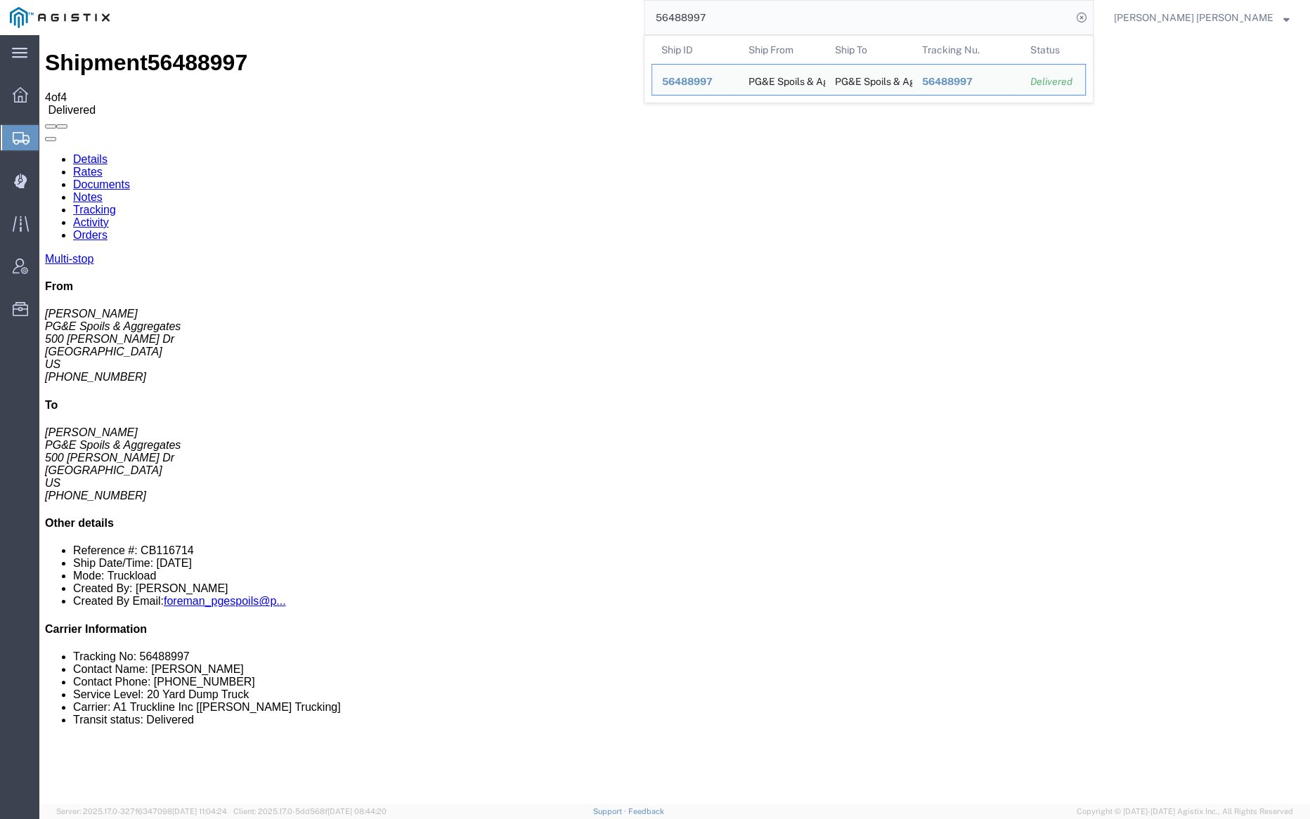
click at [761, 22] on input "56488997" at bounding box center [857, 18] width 427 height 34
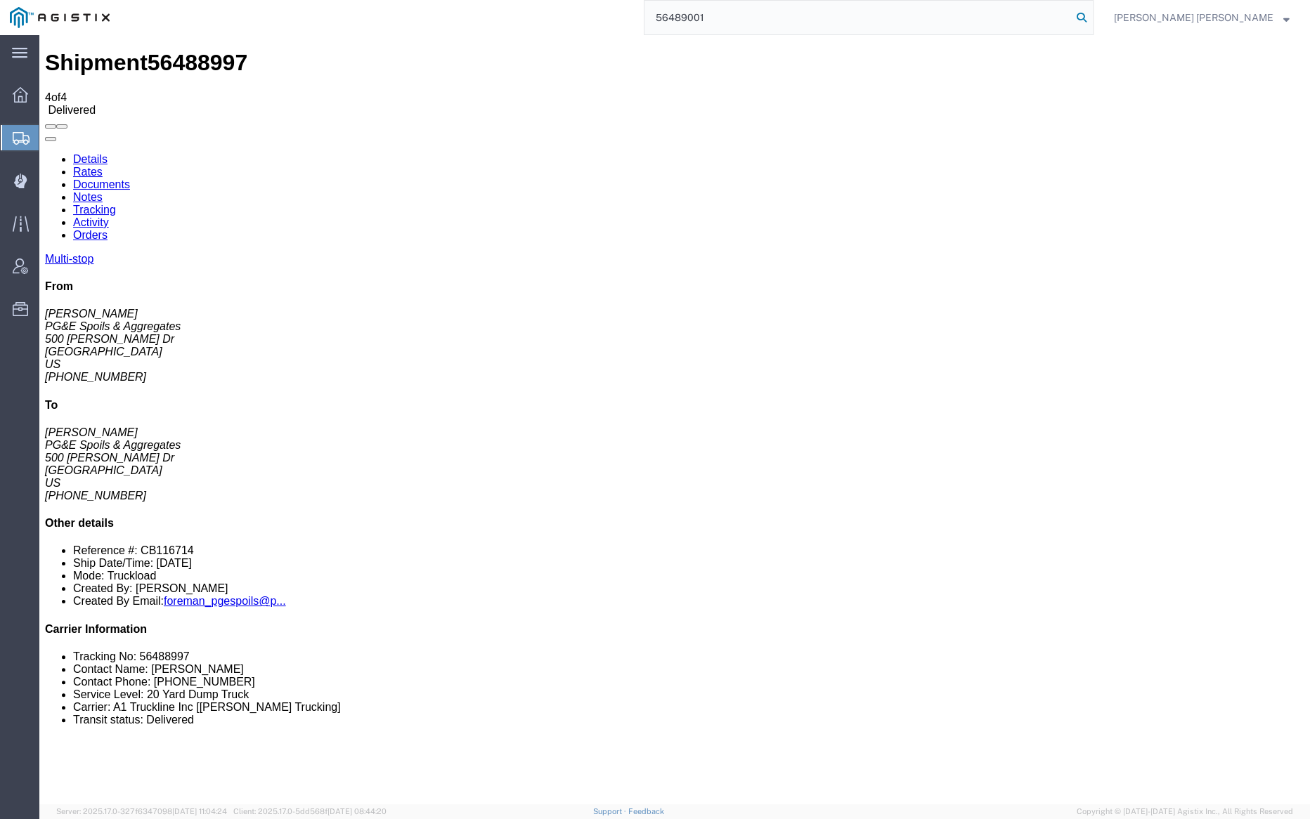
click at [1091, 12] on icon at bounding box center [1082, 18] width 20 height 20
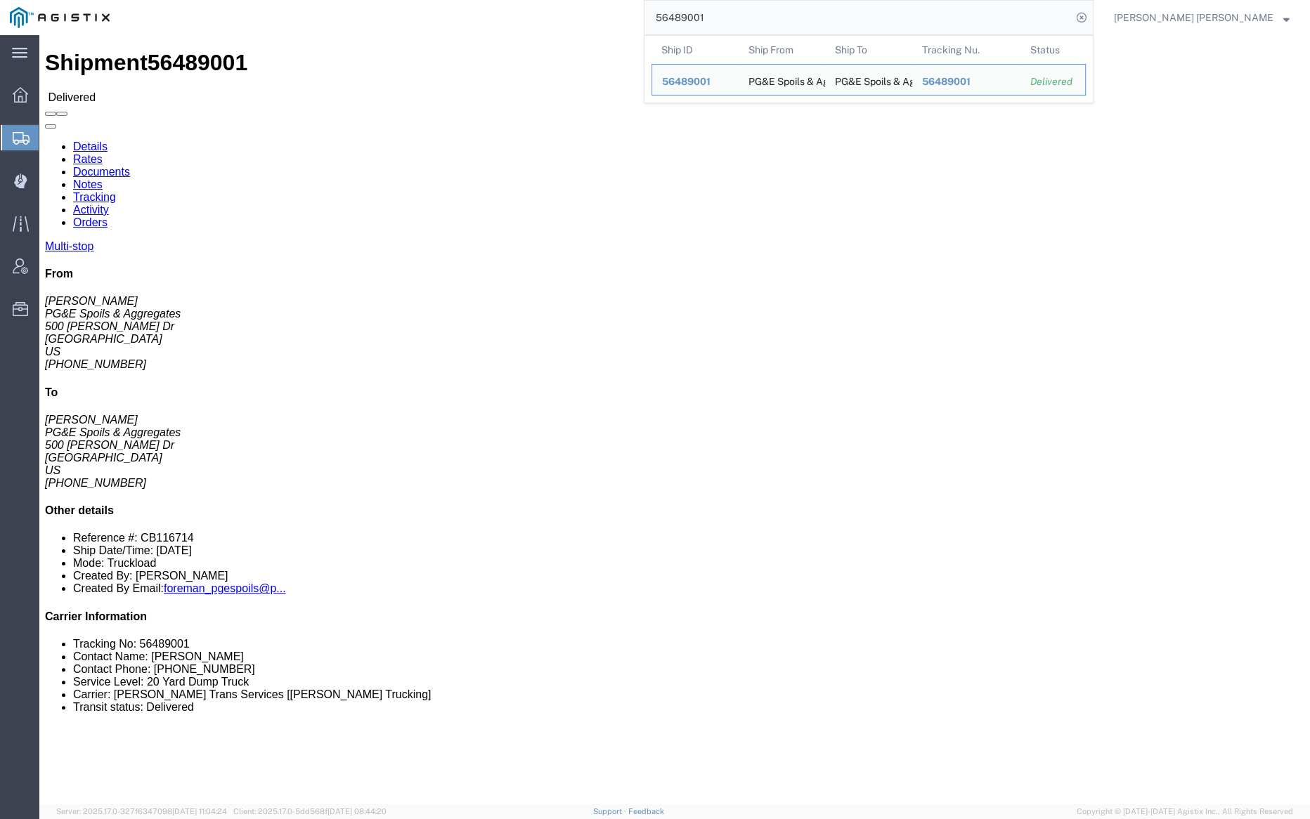
click link "Documents"
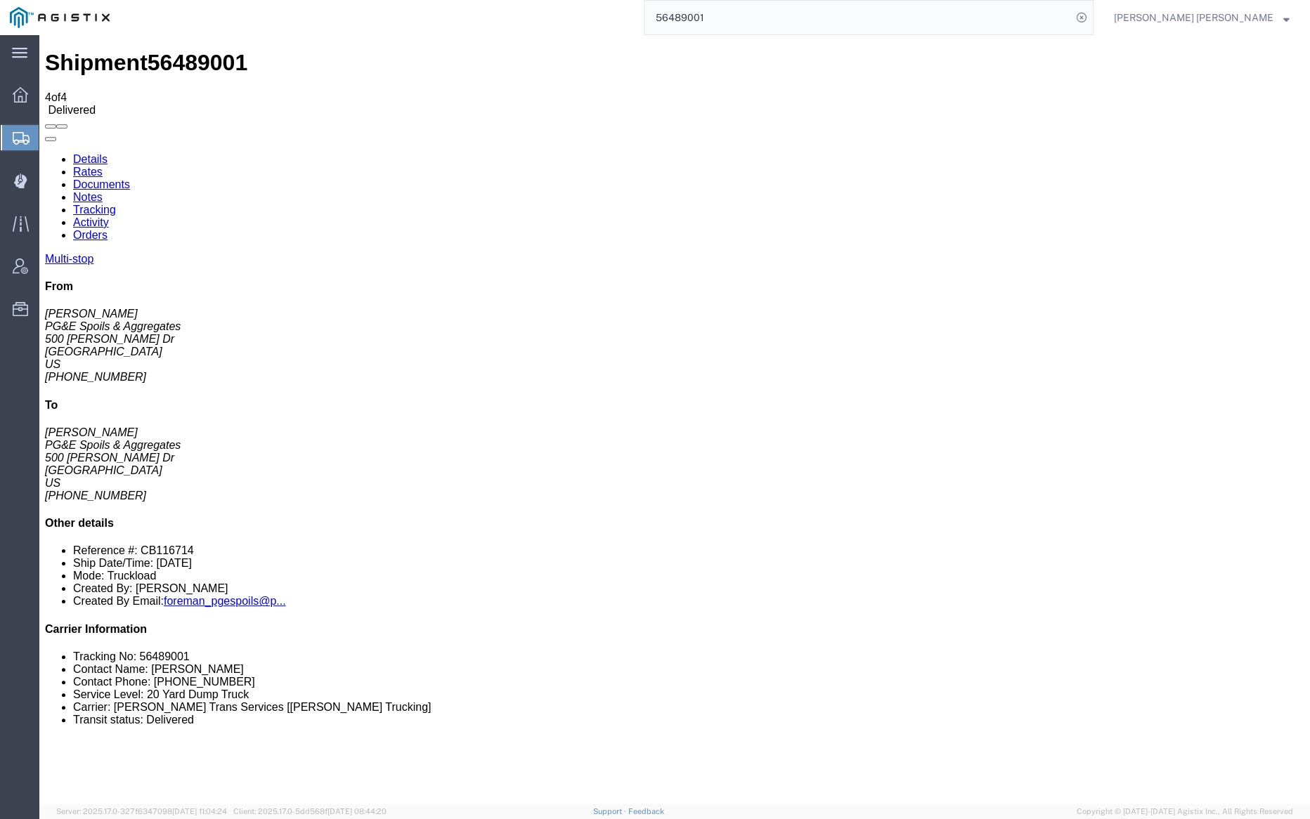
click at [103, 191] on link "Notes" at bounding box center [88, 197] width 30 height 12
click at [761, 18] on input "56489001" at bounding box center [857, 18] width 427 height 34
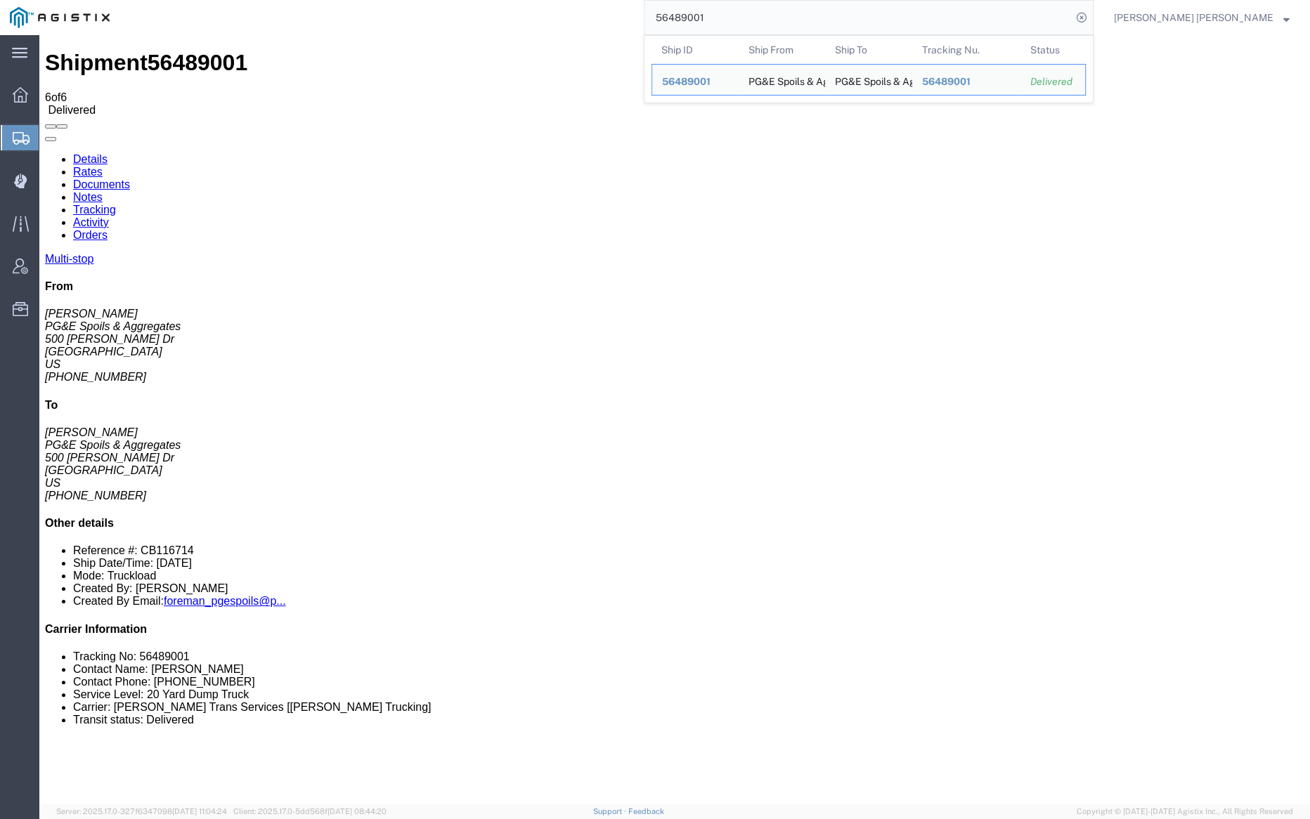
click at [761, 18] on input "56489001" at bounding box center [857, 18] width 427 height 34
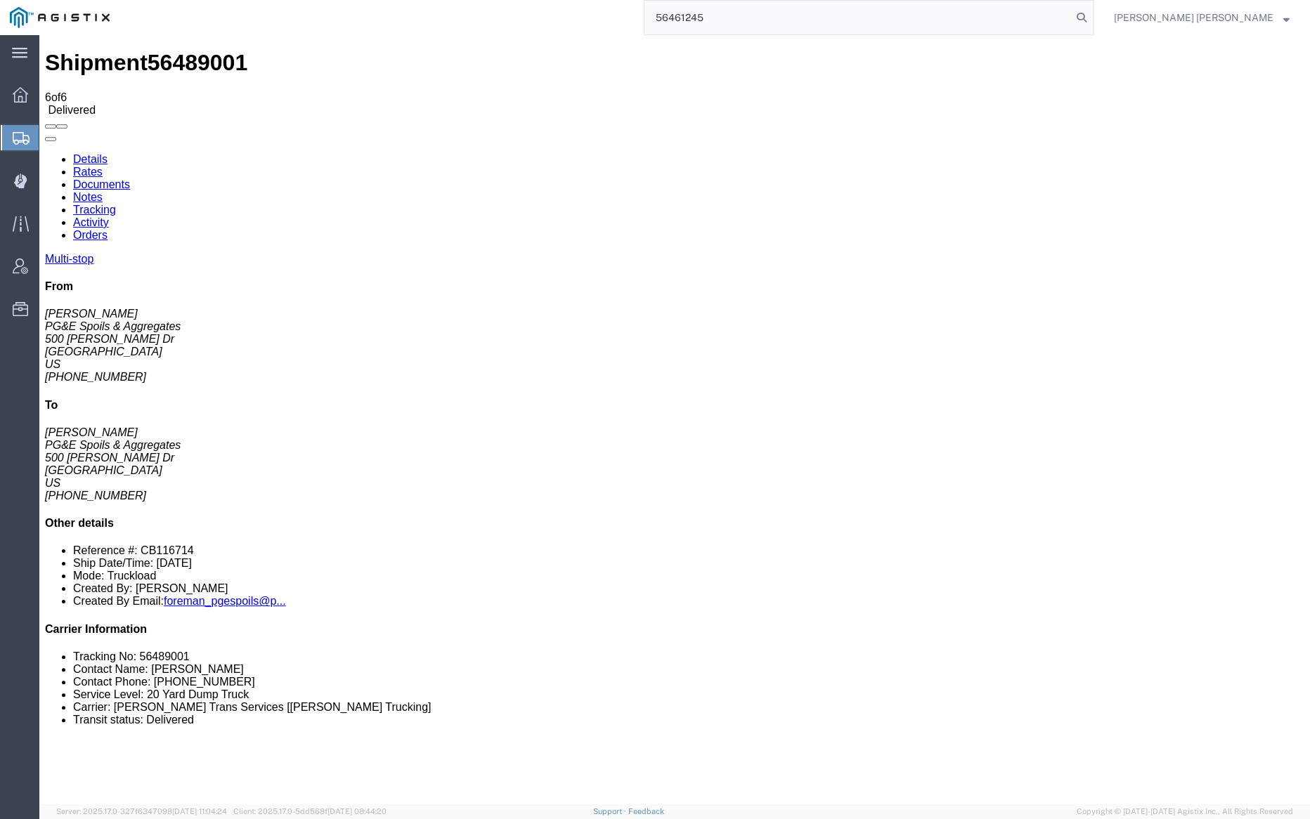
drag, startPoint x: 1160, startPoint y: 10, endPoint x: 1090, endPoint y: 2, distance: 70.0
click at [1091, 10] on icon at bounding box center [1082, 18] width 20 height 20
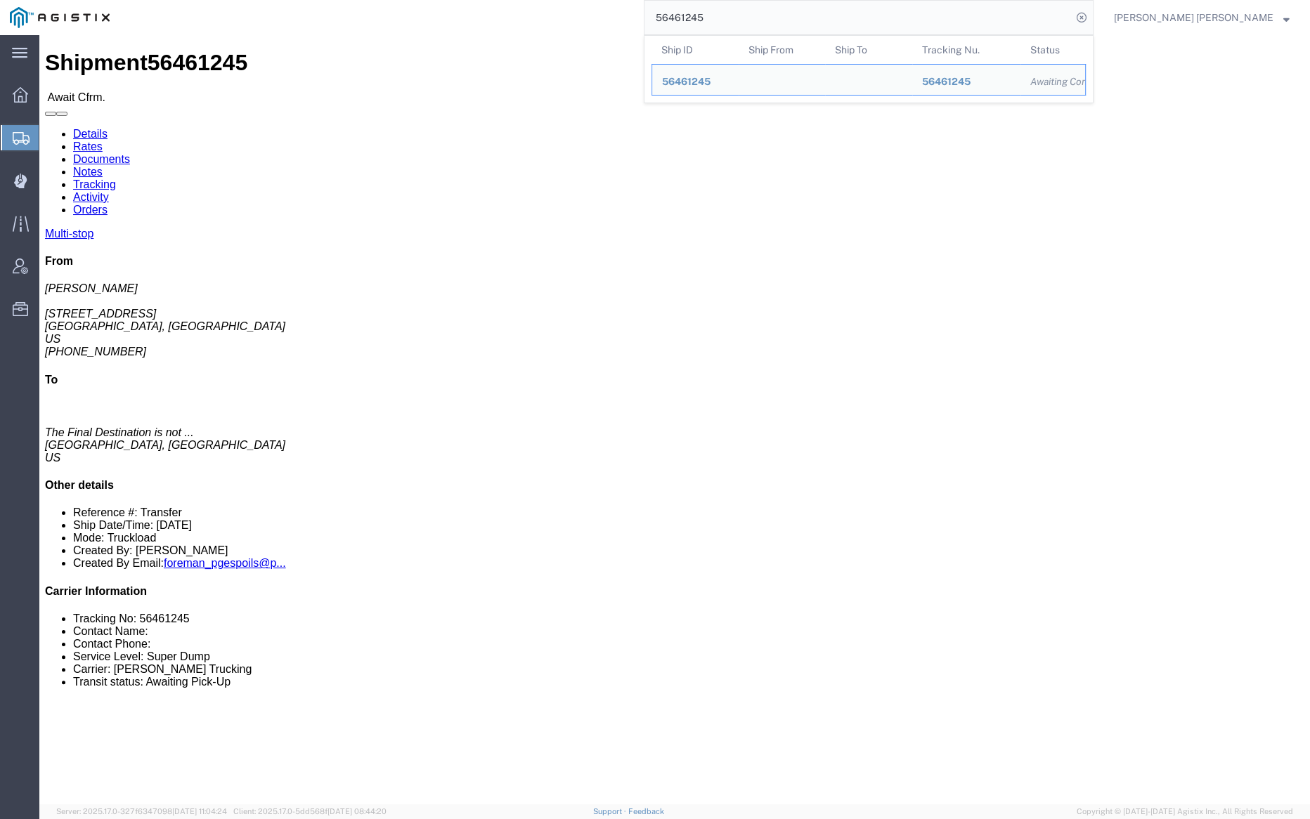
click at [764, 21] on input "56461245" at bounding box center [857, 18] width 427 height 34
click at [764, 20] on input "56461245" at bounding box center [857, 18] width 427 height 34
paste input "88994"
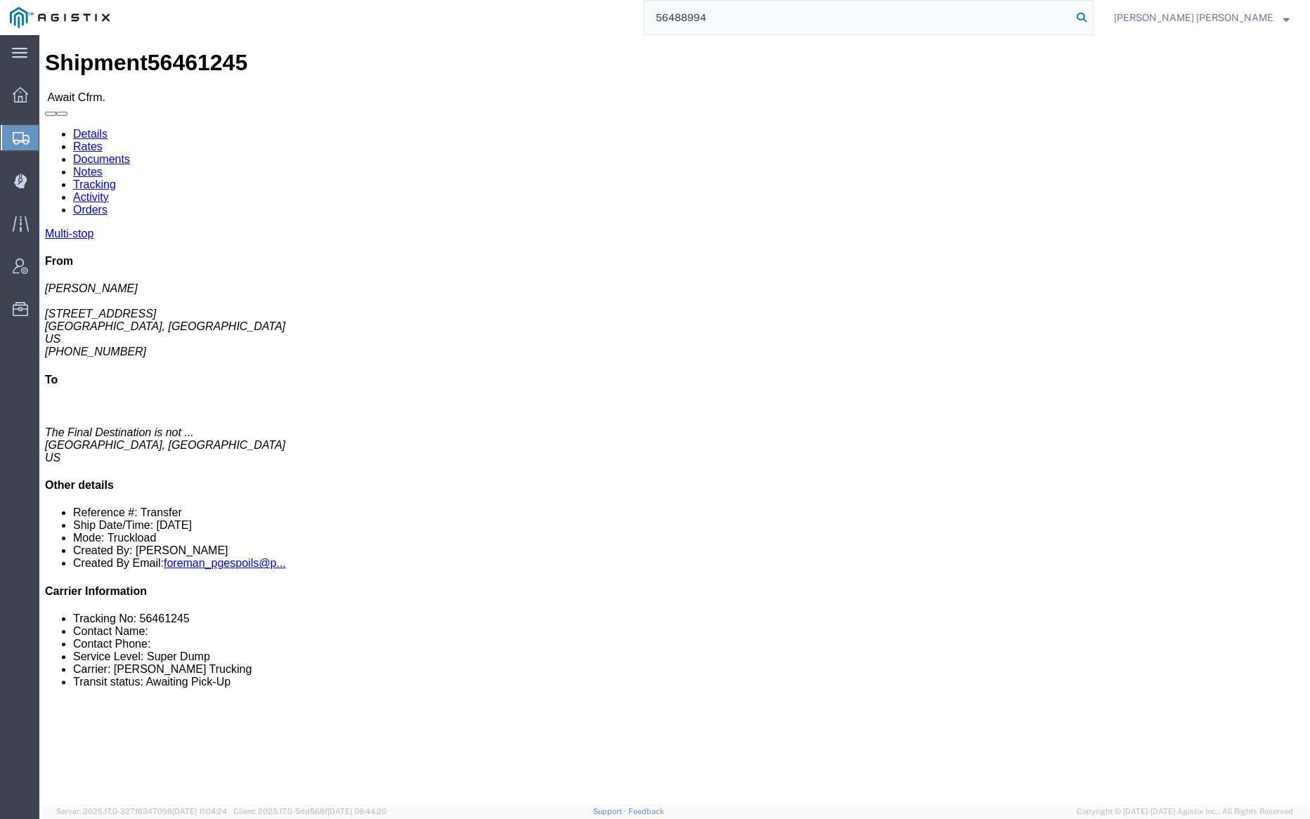
click at [1091, 14] on icon at bounding box center [1082, 18] width 20 height 20
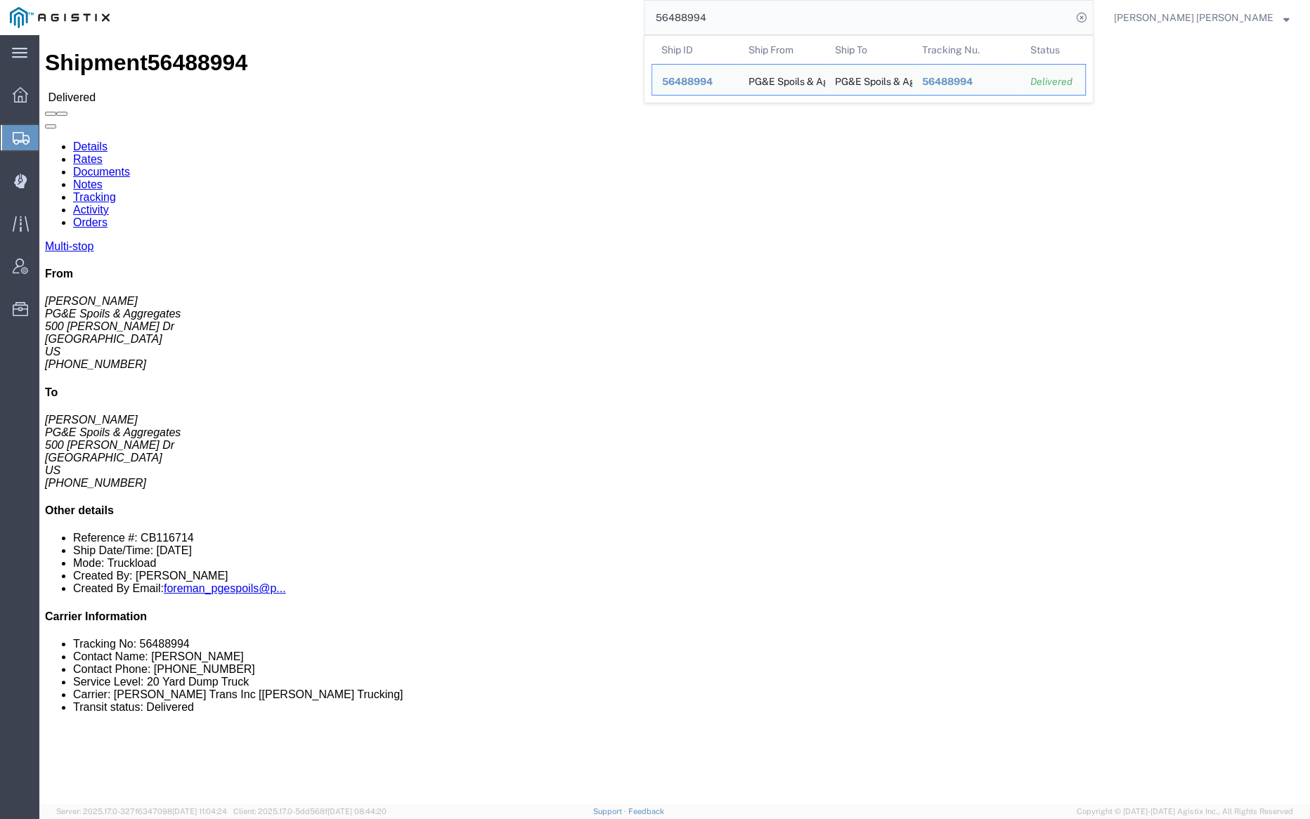
click link "Documents"
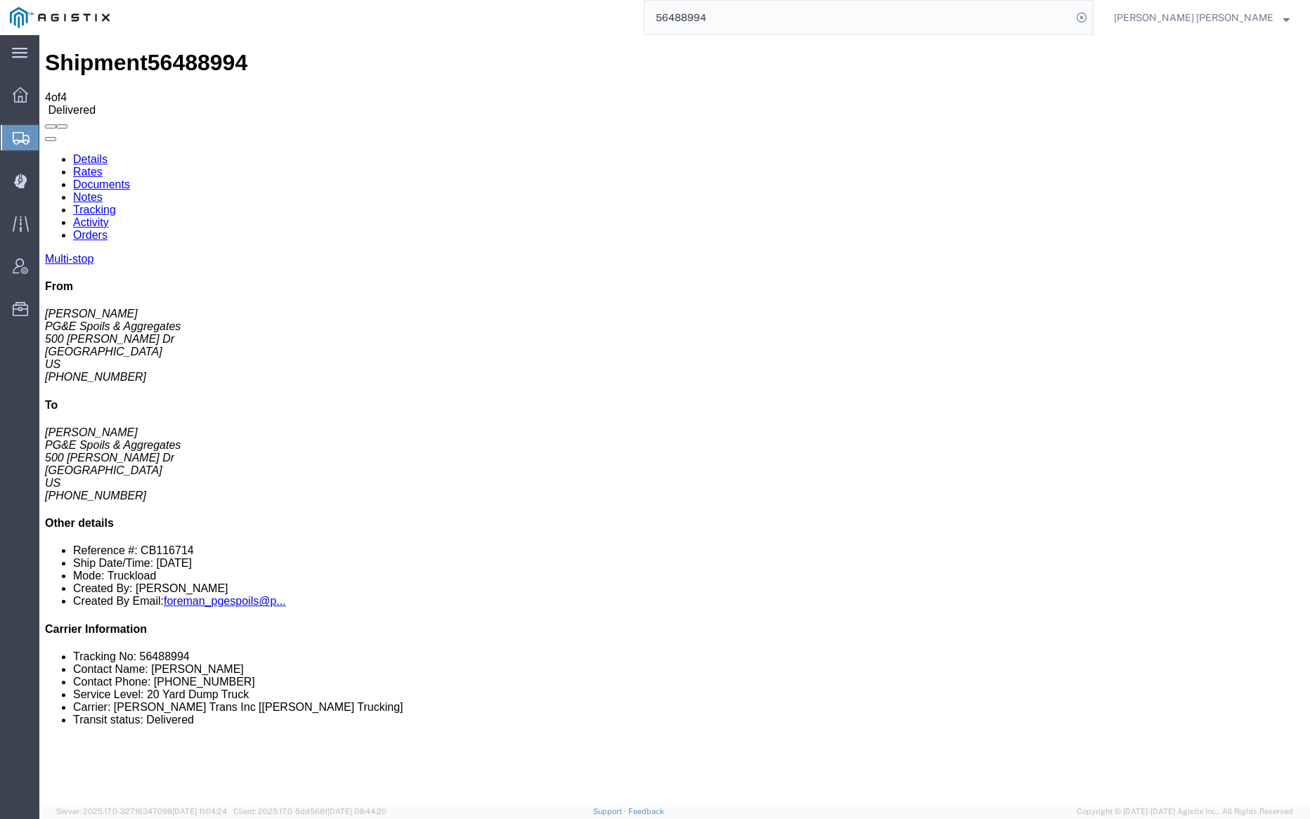
click at [103, 191] on link "Notes" at bounding box center [88, 197] width 30 height 12
click at [116, 204] on link "Tracking" at bounding box center [94, 210] width 43 height 12
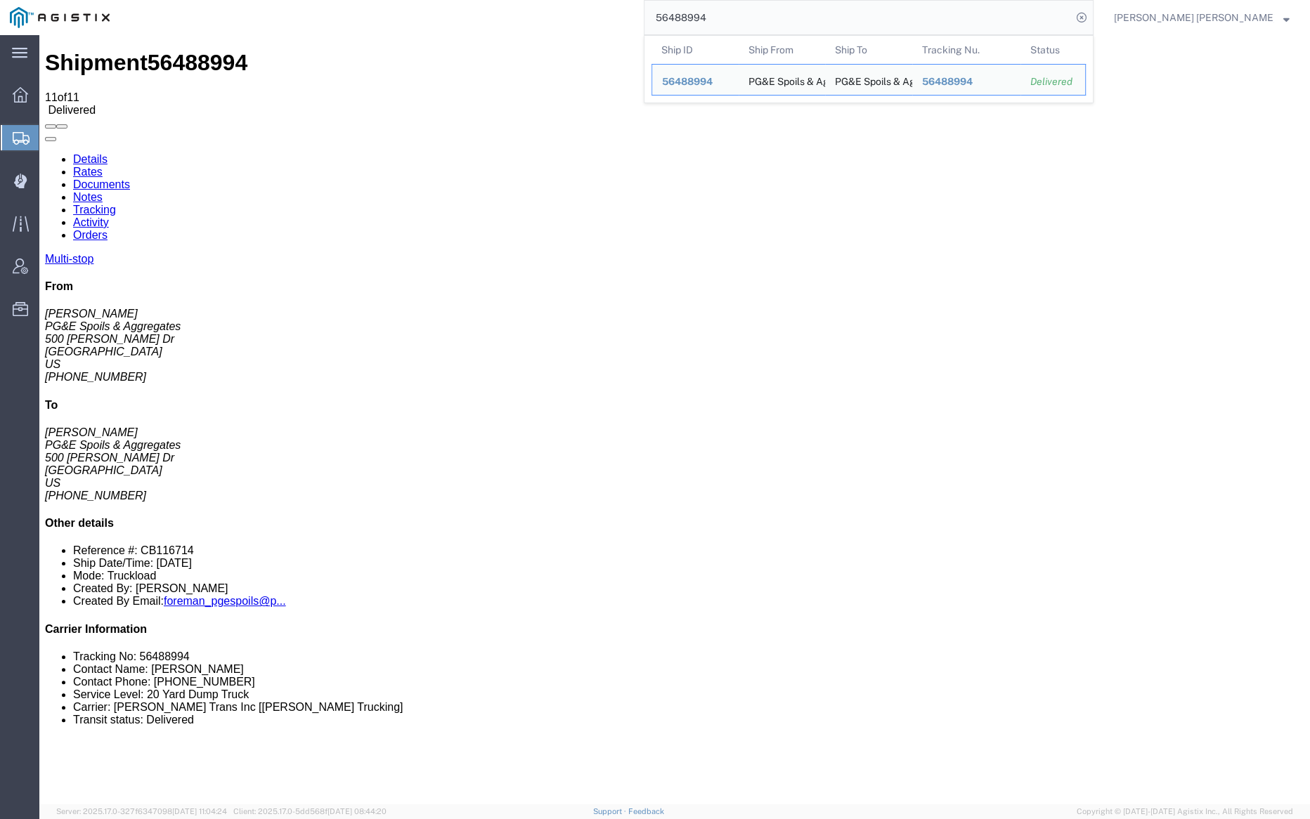
click at [738, 14] on input "56488994" at bounding box center [857, 18] width 427 height 34
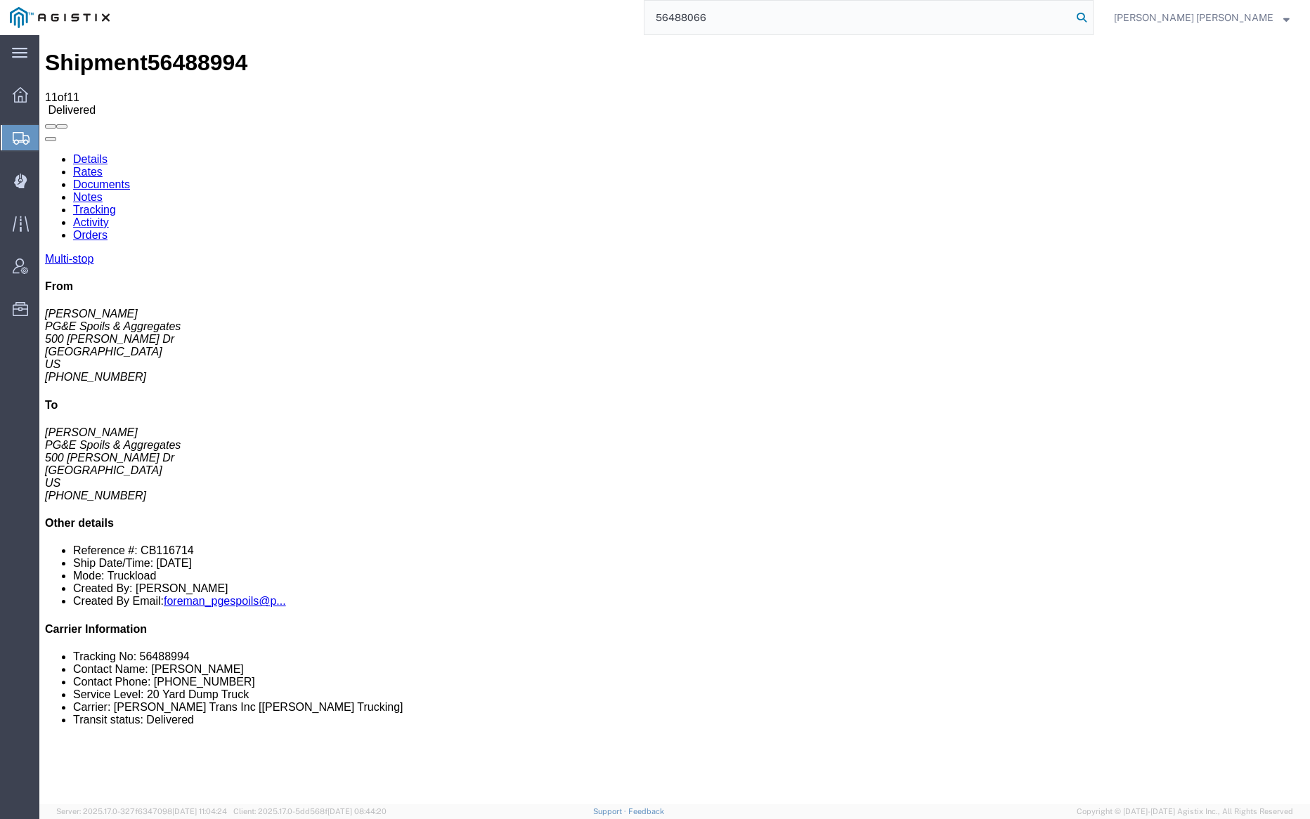
click at [1091, 13] on icon at bounding box center [1082, 18] width 20 height 20
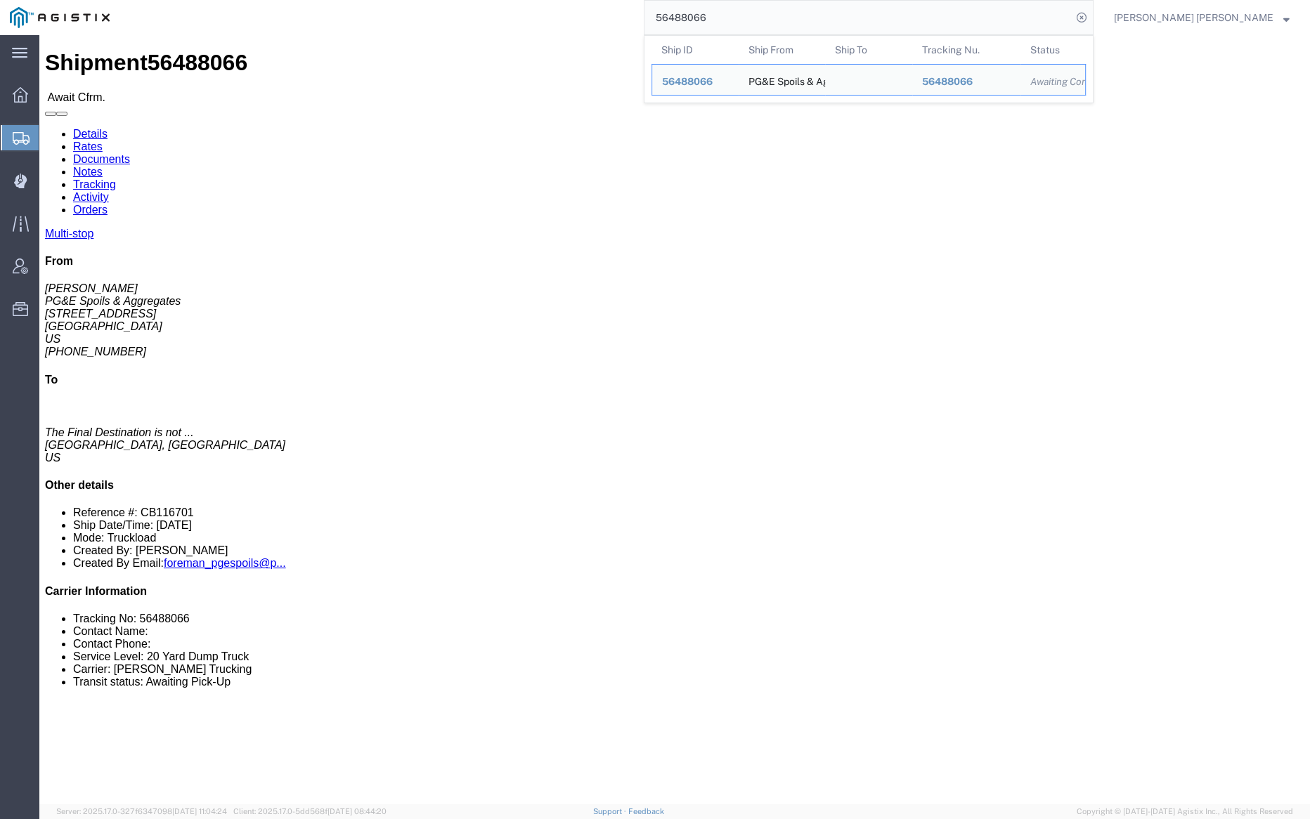
click at [752, 27] on input "56488066" at bounding box center [857, 18] width 427 height 34
paste input "70"
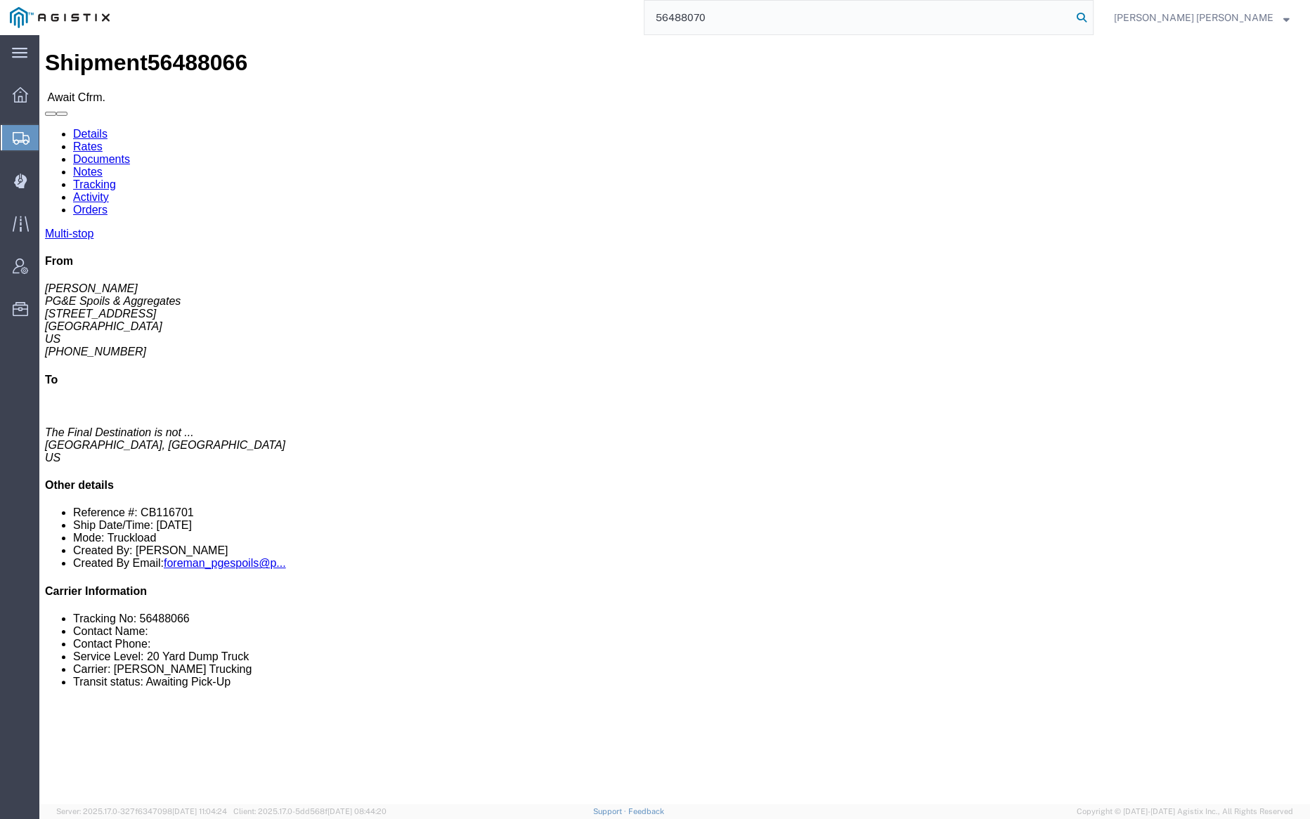
drag, startPoint x: 1160, startPoint y: 18, endPoint x: 1257, endPoint y: 334, distance: 330.1
click at [1091, 18] on icon at bounding box center [1082, 18] width 20 height 20
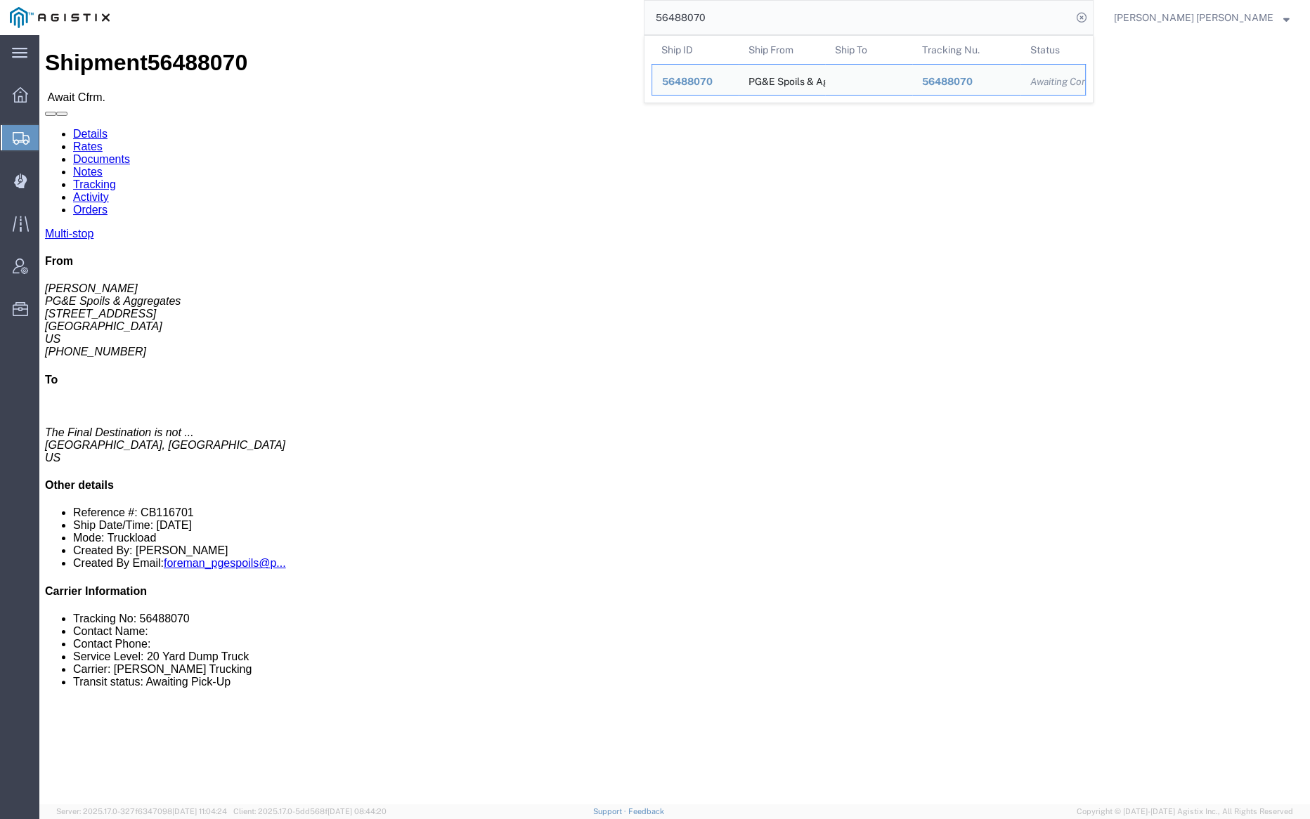
click at [754, 25] on input "56488070" at bounding box center [857, 18] width 427 height 34
paste input "7994"
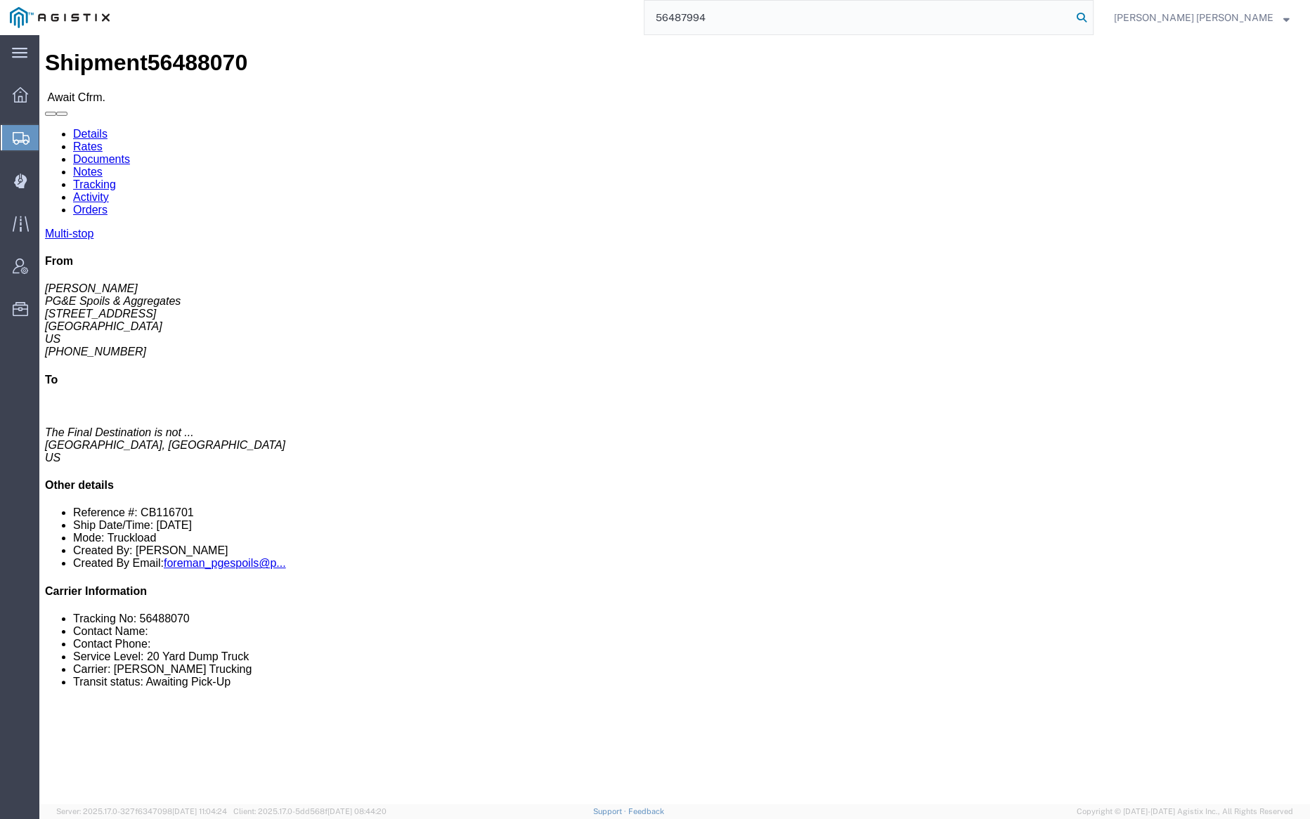
click at [1091, 11] on icon at bounding box center [1082, 18] width 20 height 20
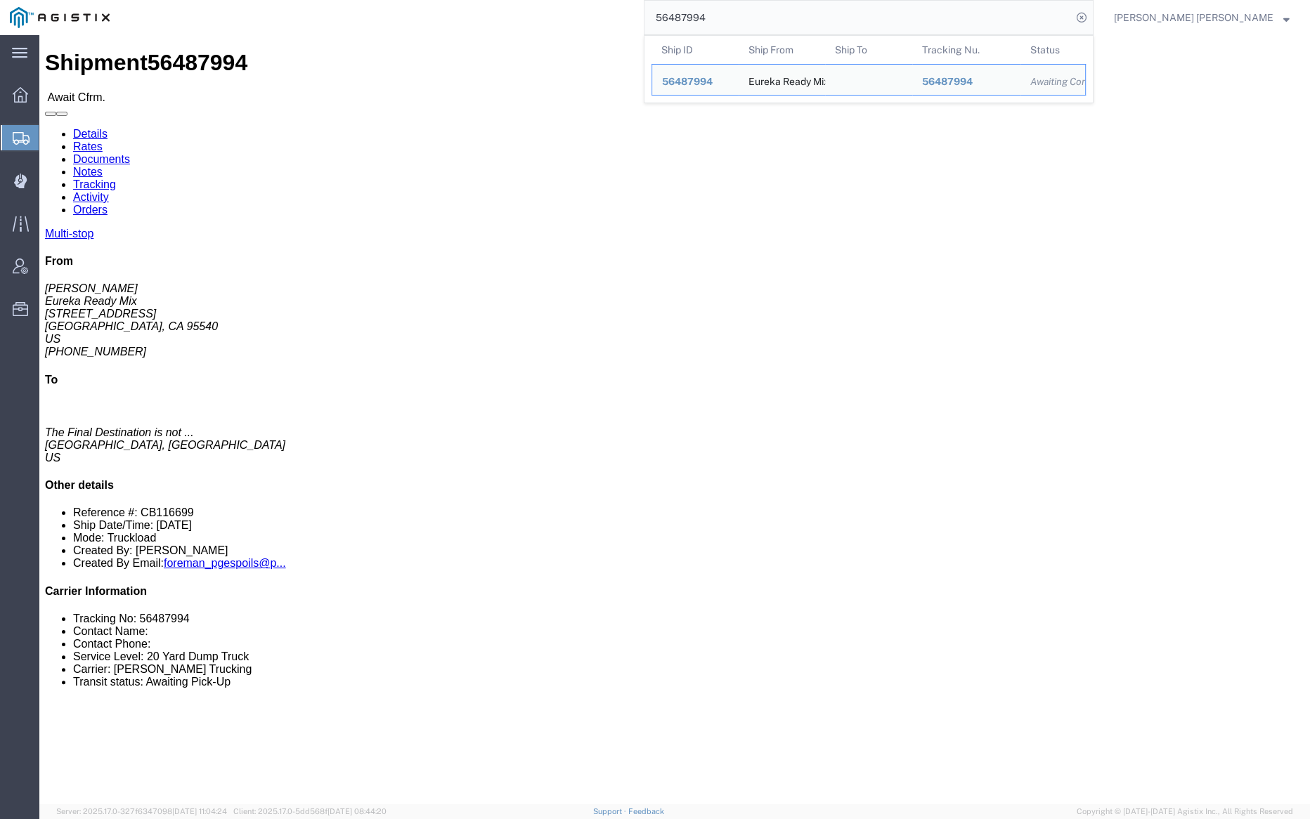
click at [777, 15] on input "56487994" at bounding box center [857, 18] width 427 height 34
paste input "8141"
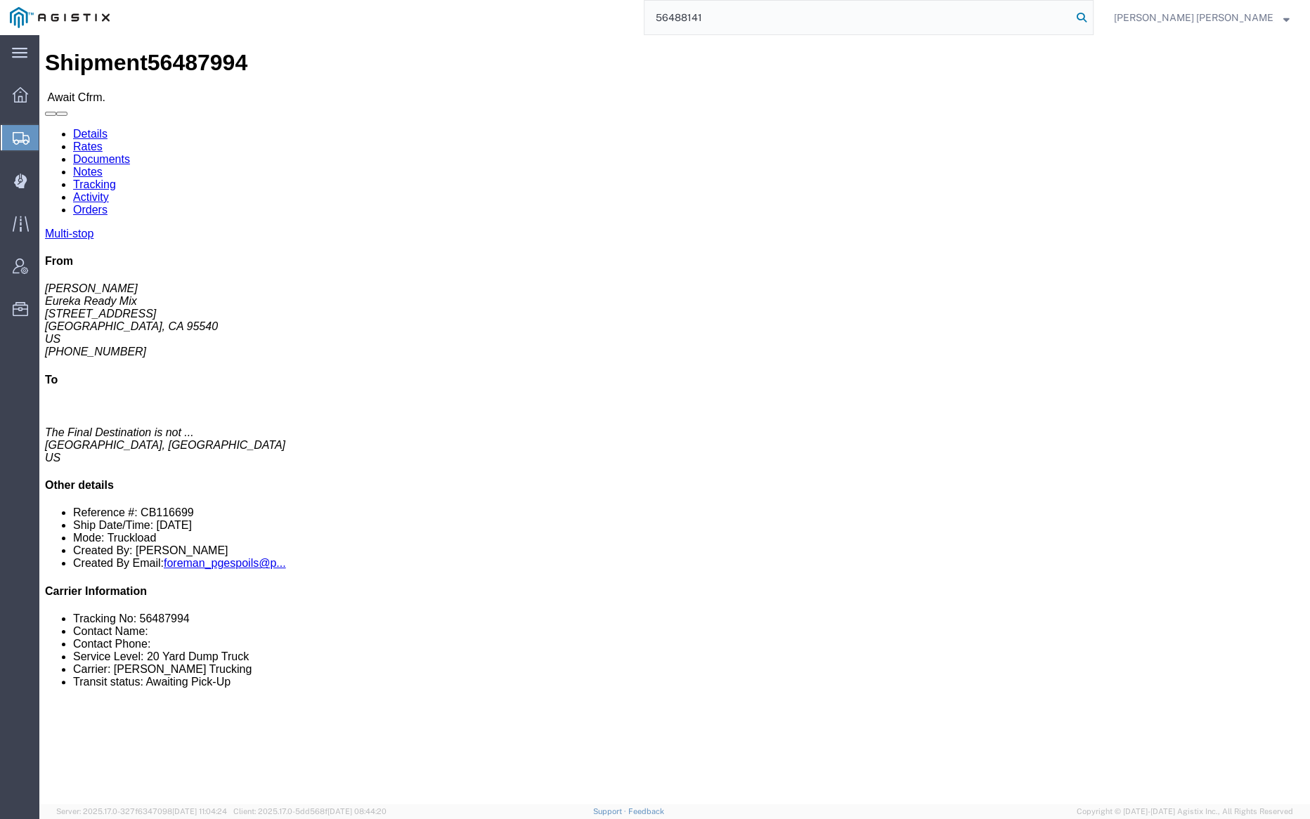
drag, startPoint x: 1165, startPoint y: 19, endPoint x: 1155, endPoint y: 25, distance: 11.3
click at [1091, 19] on icon at bounding box center [1082, 18] width 20 height 20
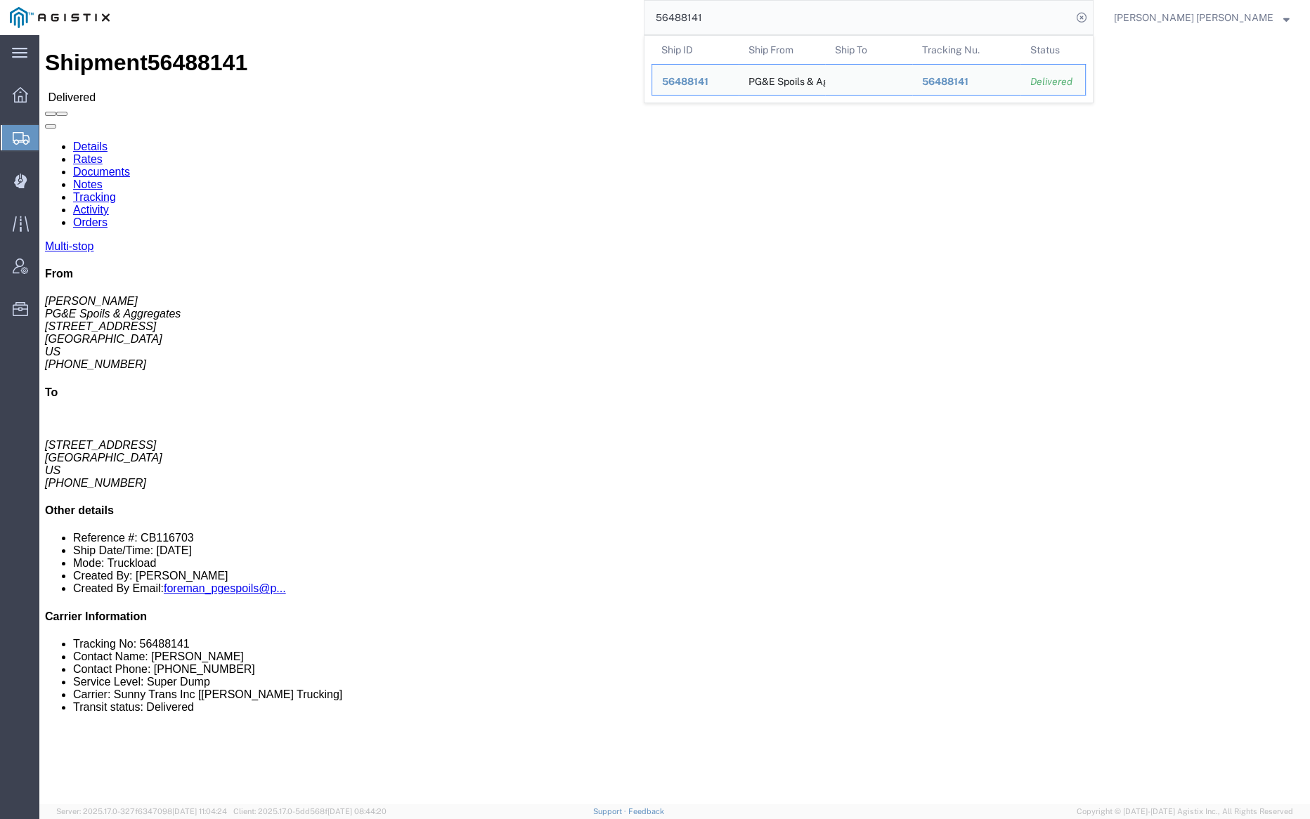
click link "Documents"
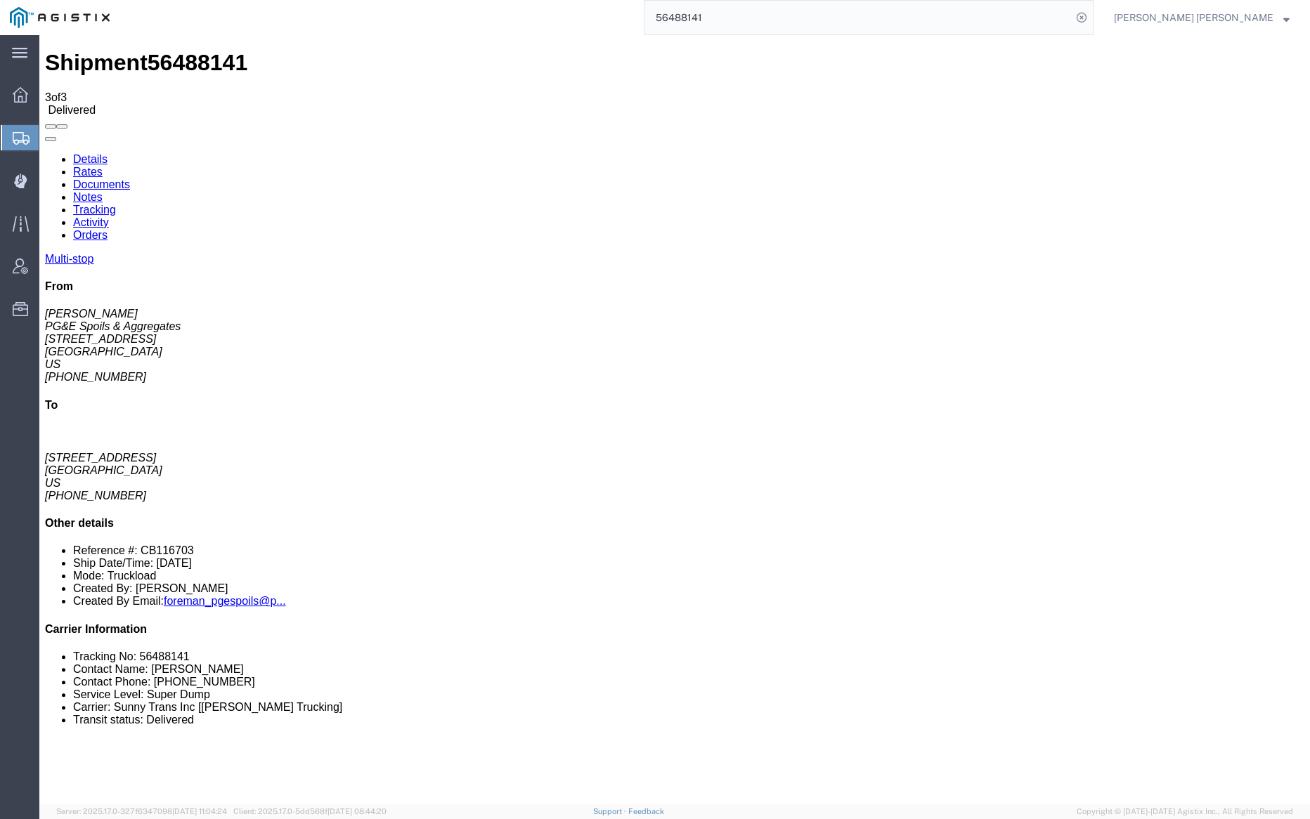
click at [762, 18] on input "56488141" at bounding box center [857, 18] width 427 height 34
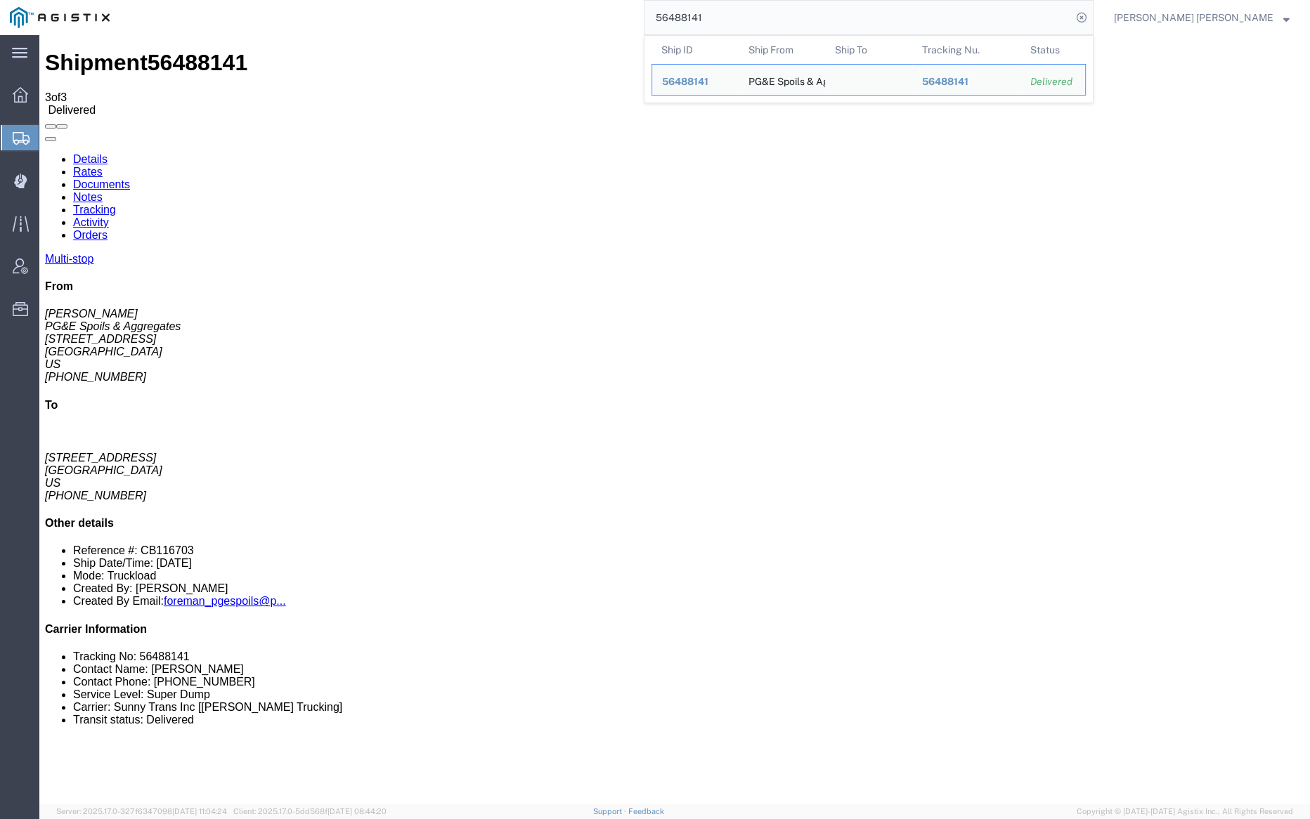
click at [762, 18] on input "56488141" at bounding box center [857, 18] width 427 height 34
paste input "61255"
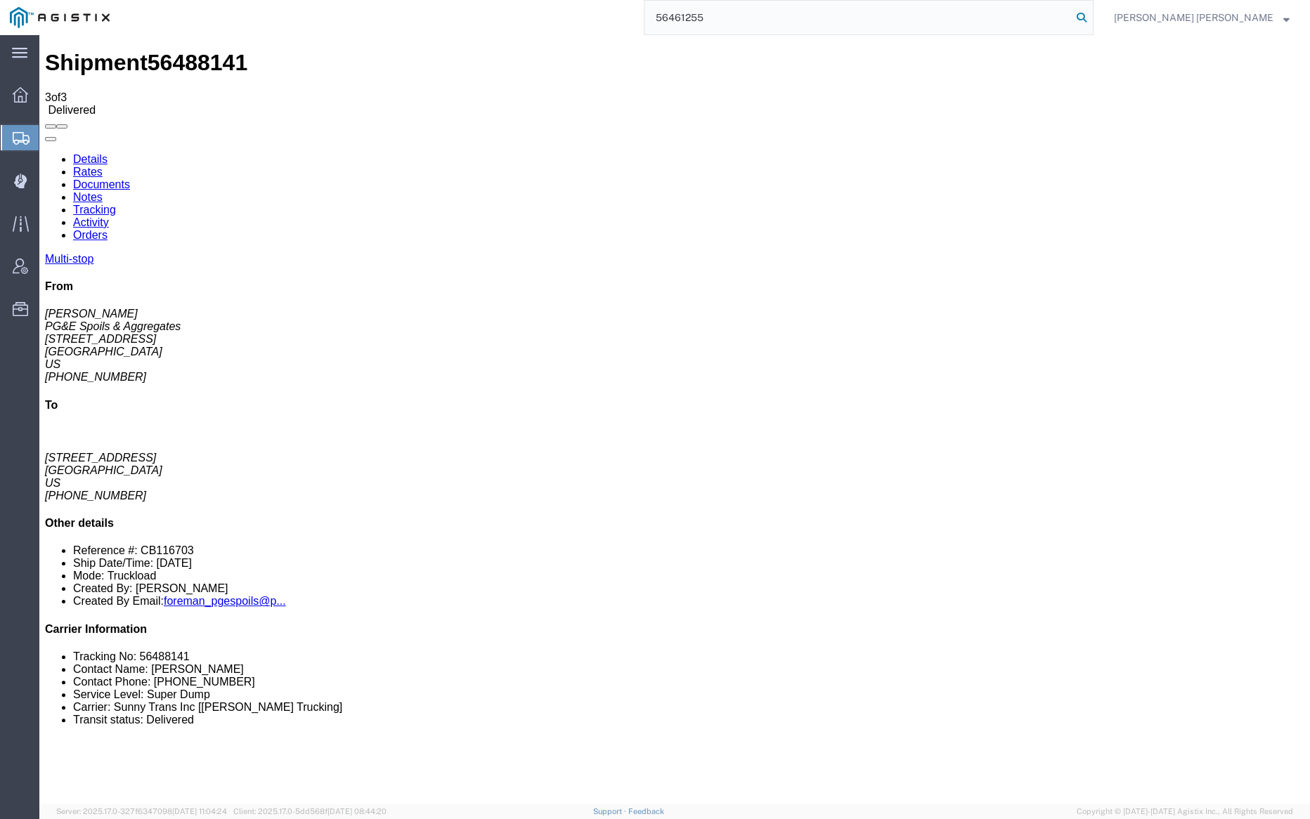
click at [1091, 15] on icon at bounding box center [1082, 18] width 20 height 20
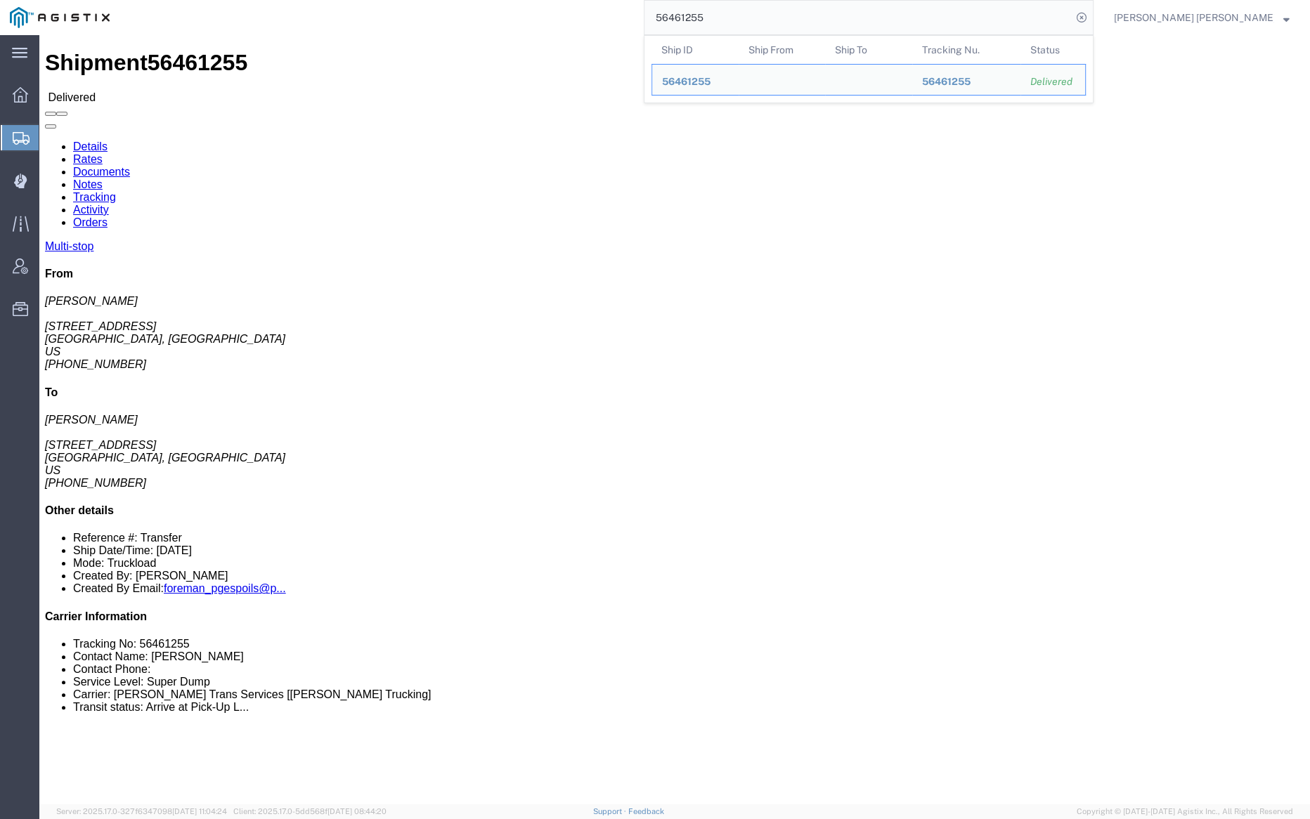
click link "Documents"
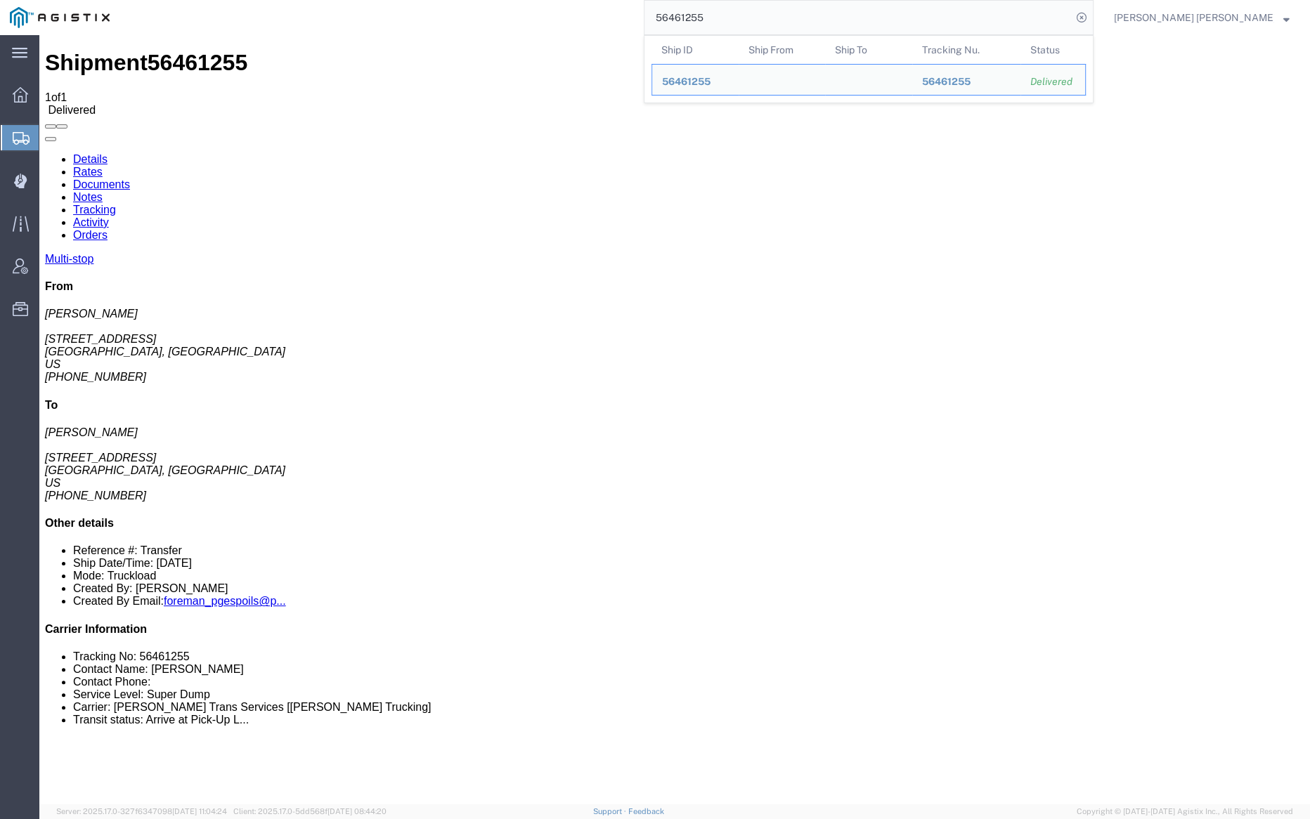
click at [752, 12] on input "56461255" at bounding box center [857, 18] width 427 height 34
click at [753, 12] on input "56461255" at bounding box center [857, 18] width 427 height 34
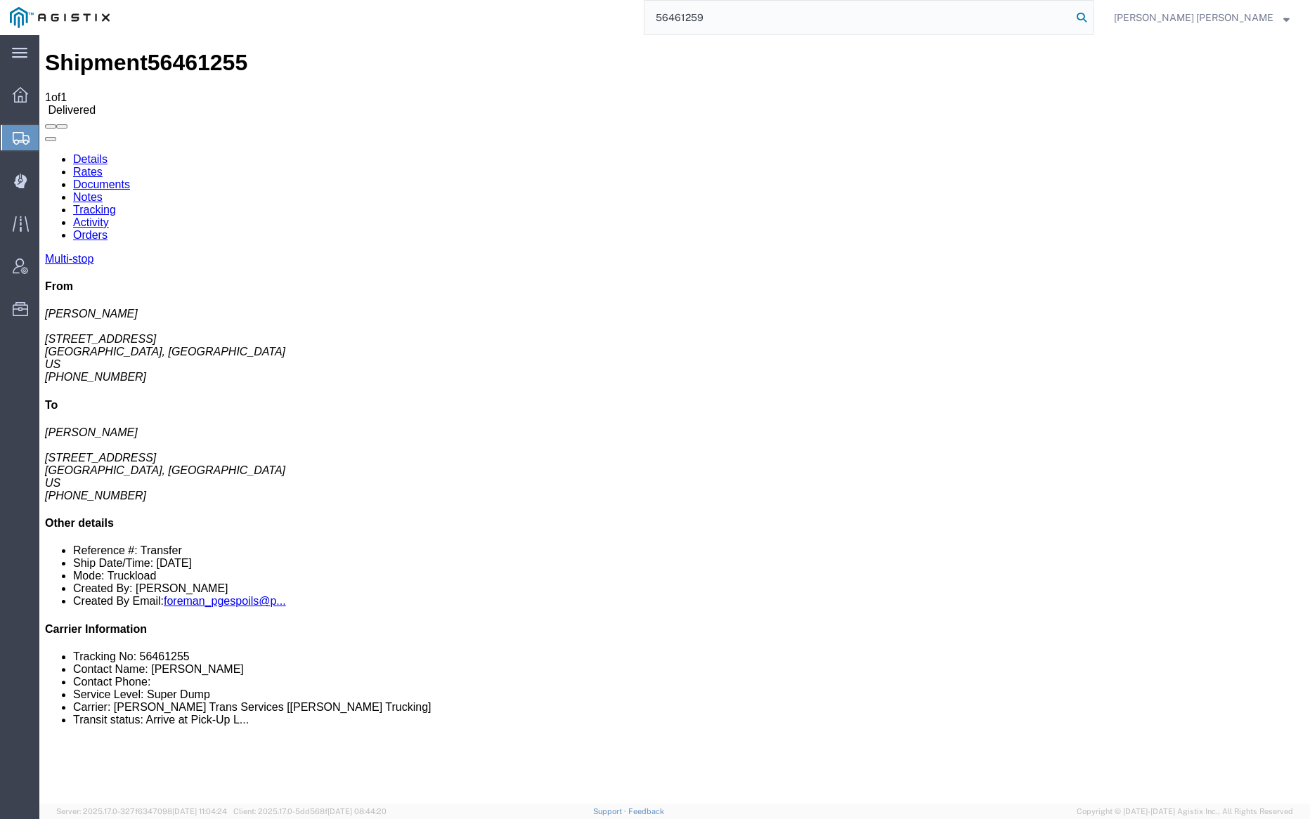
type input "56461259"
click at [1091, 13] on icon at bounding box center [1082, 18] width 20 height 20
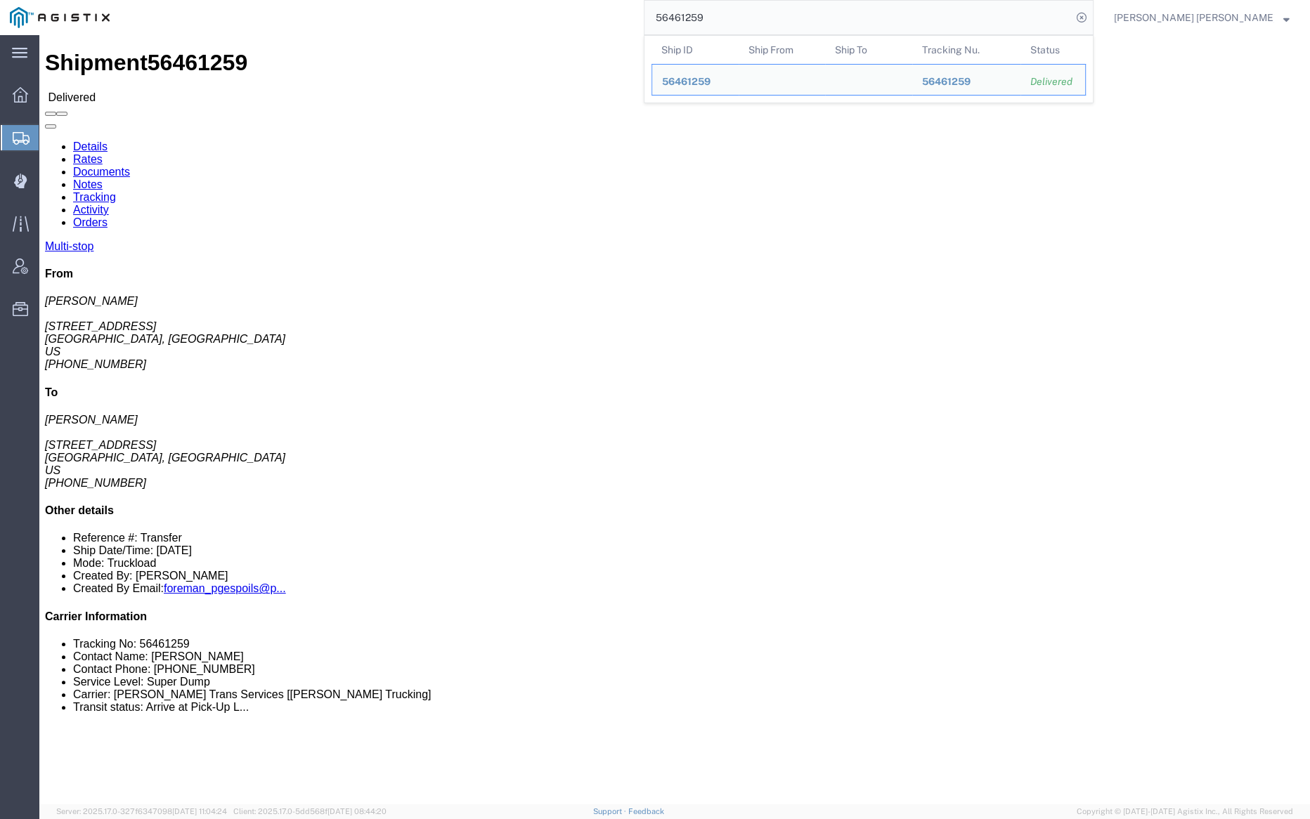
click link "Documents"
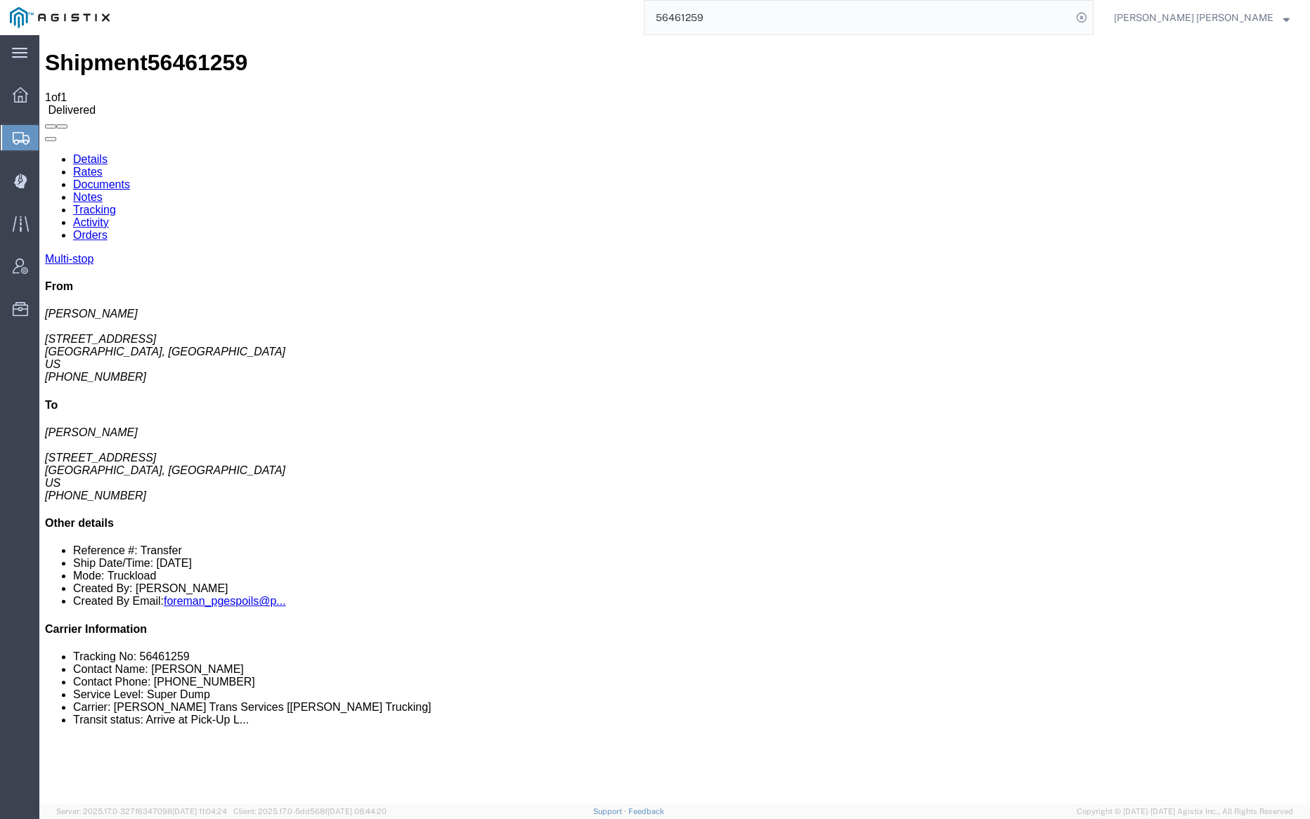
click at [103, 191] on link "Notes" at bounding box center [88, 197] width 30 height 12
click at [116, 204] on link "Tracking" at bounding box center [94, 210] width 43 height 12
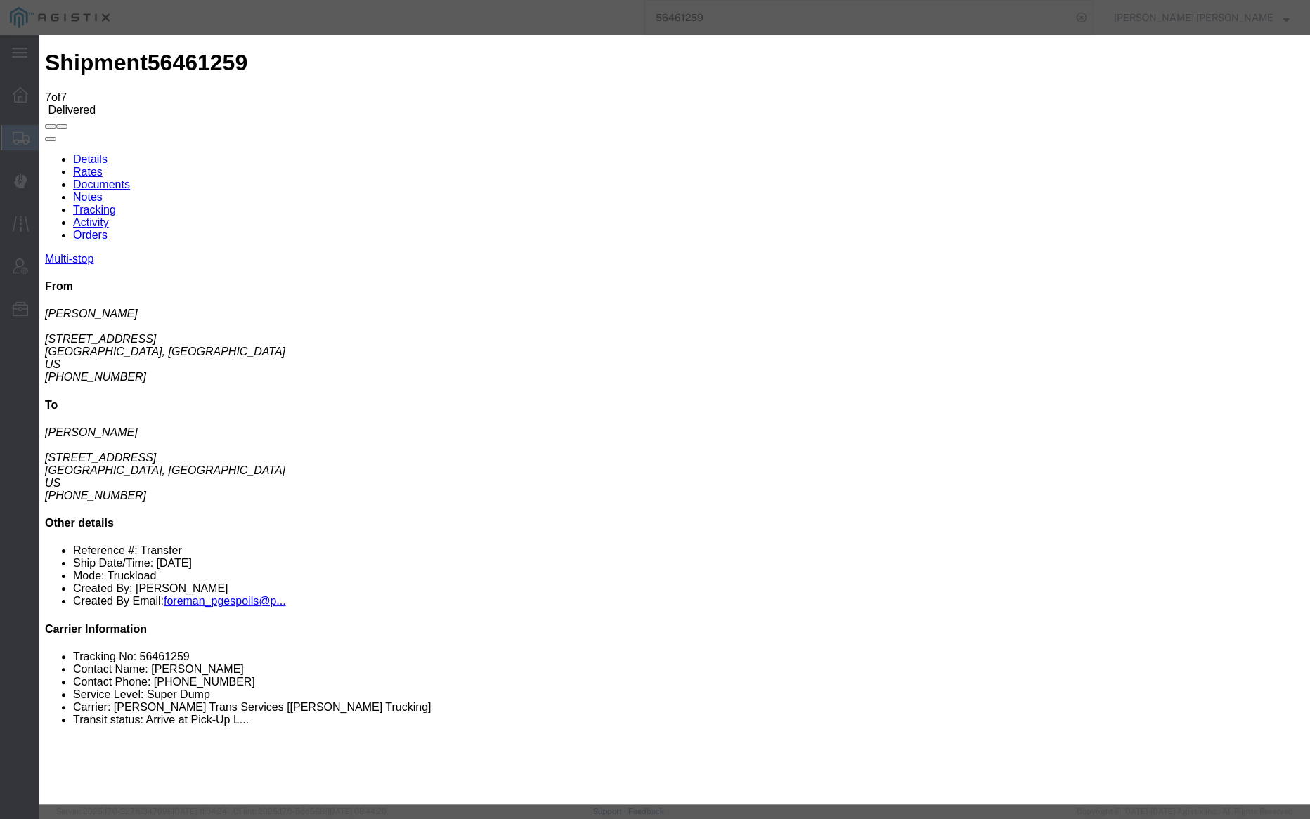
type input "[DATE]"
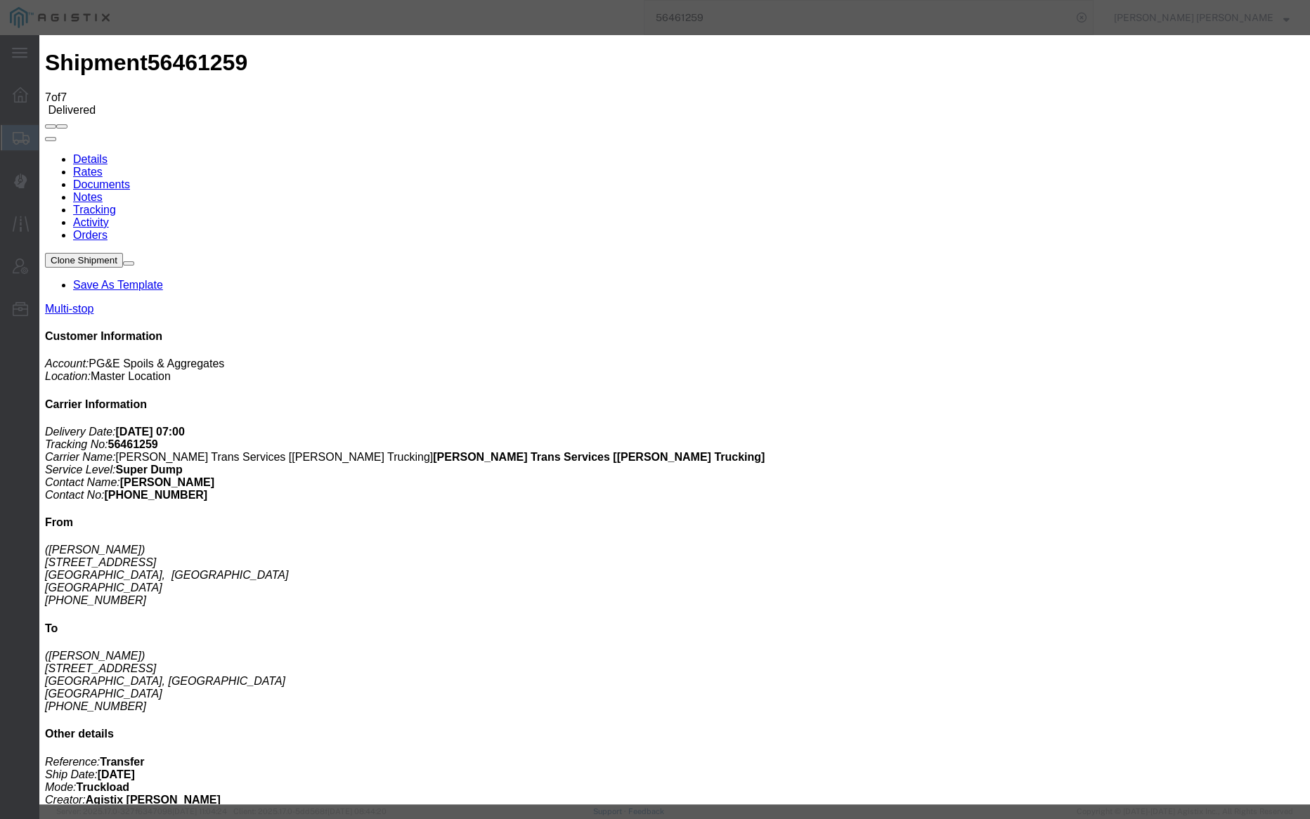
type input "[DATE]"
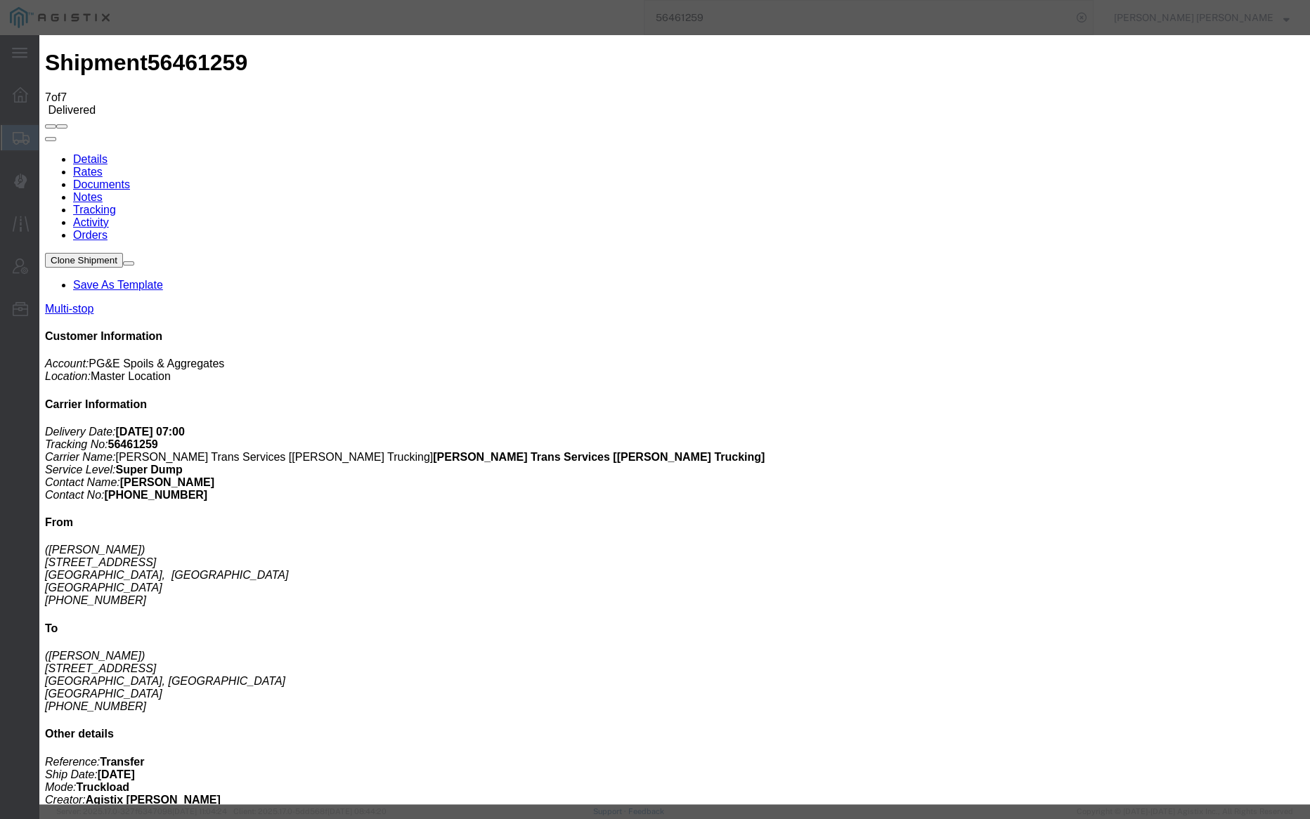
type input "[DATE]"
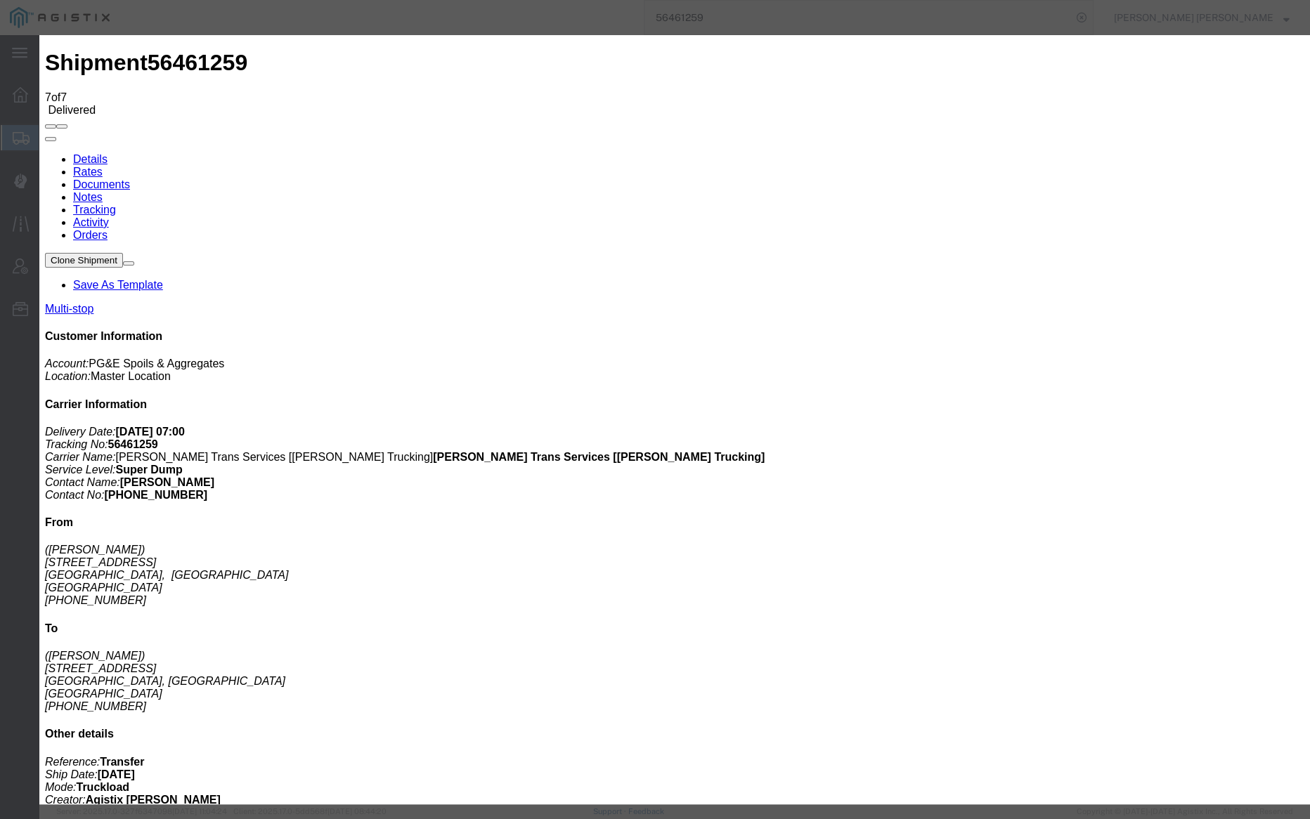
drag, startPoint x: 536, startPoint y: 283, endPoint x: 544, endPoint y: 283, distance: 8.5
type input "[DATE]"
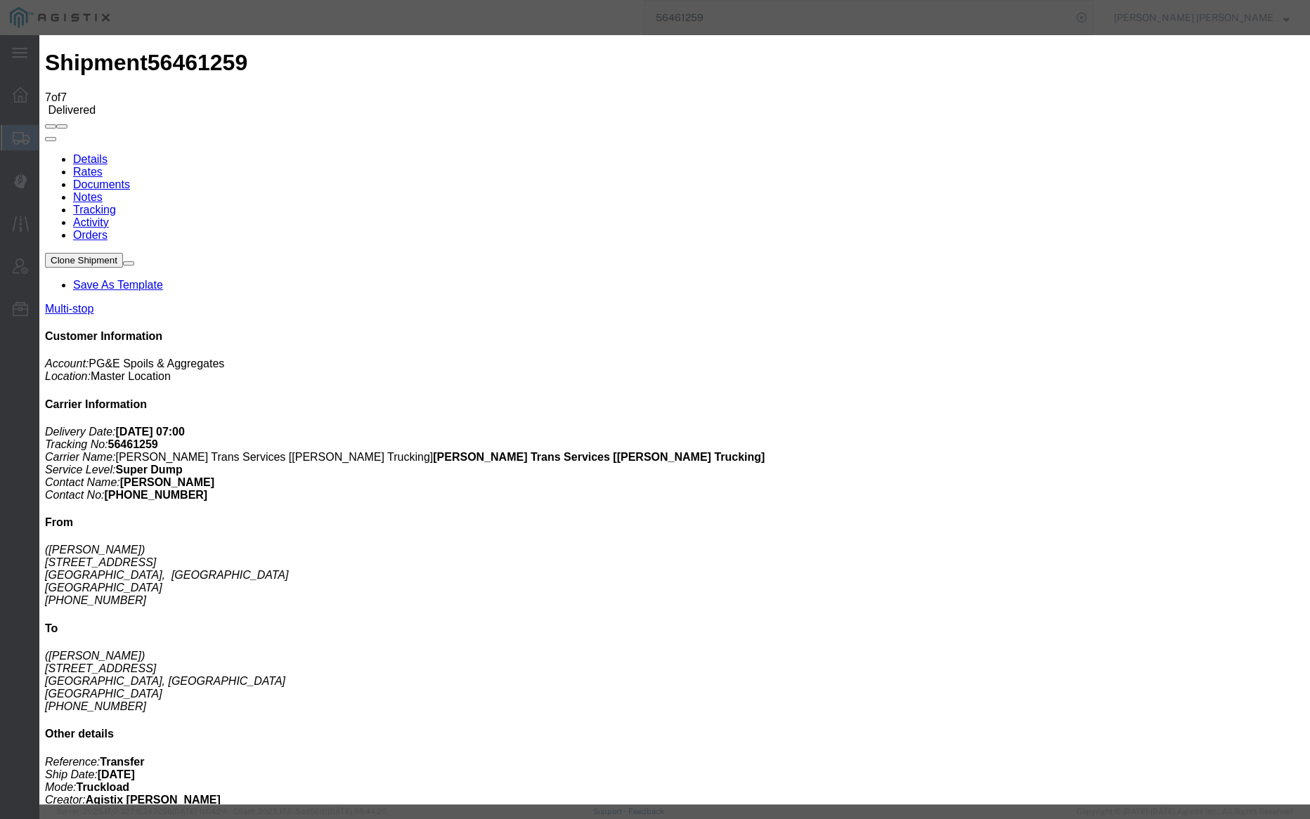
type input "[DATE]"
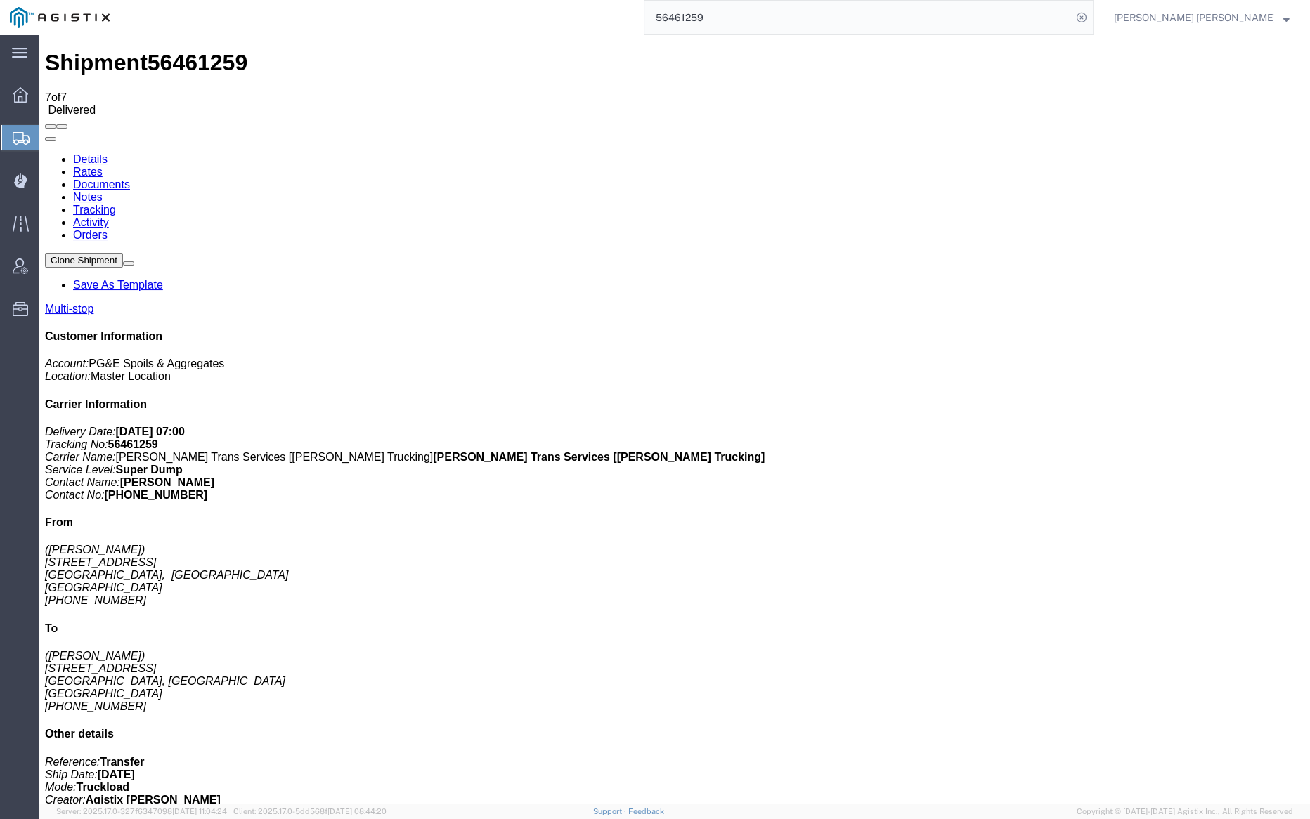
click at [103, 191] on link "Notes" at bounding box center [88, 197] width 30 height 12
click at [116, 204] on link "Tracking" at bounding box center [94, 210] width 43 height 12
click at [756, 15] on input "56461259" at bounding box center [857, 18] width 427 height 34
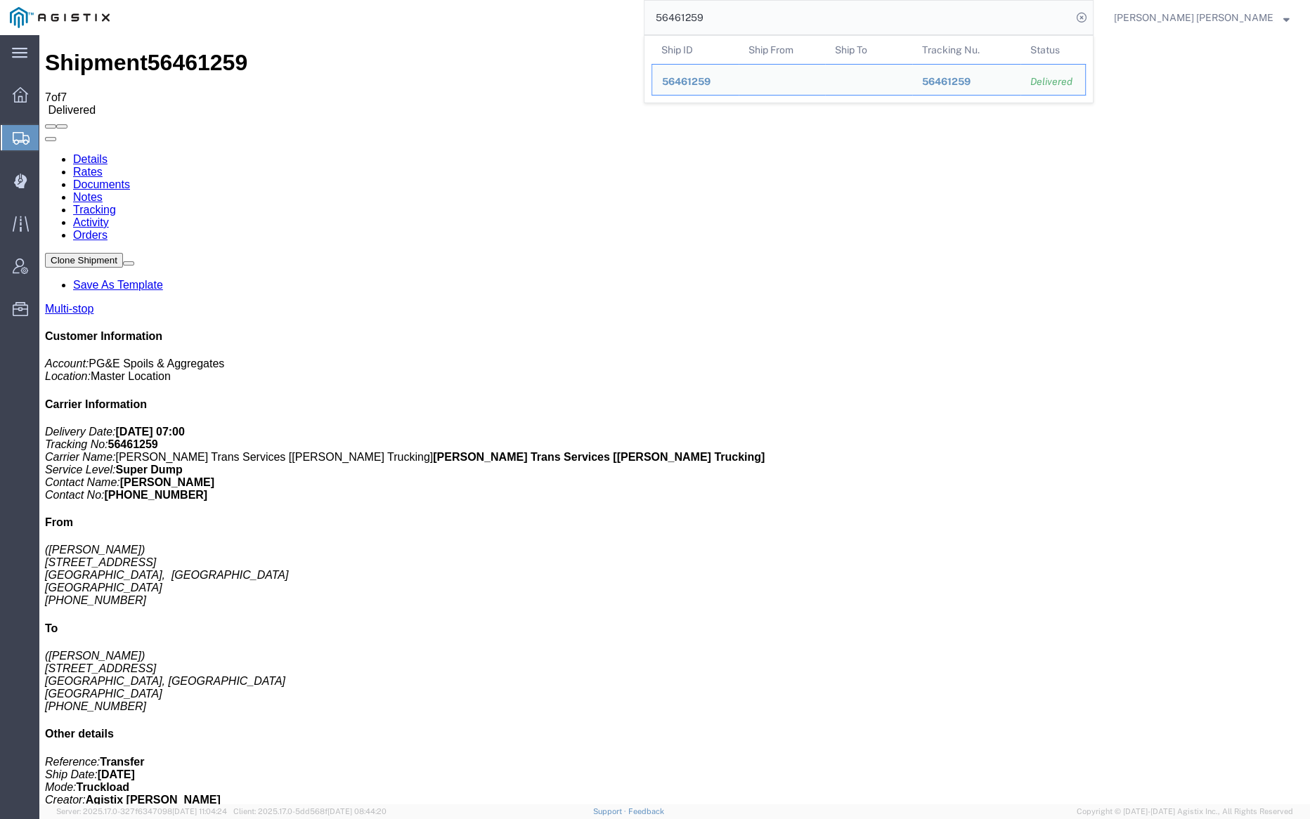
click at [756, 15] on input "56461259" at bounding box center [857, 18] width 427 height 34
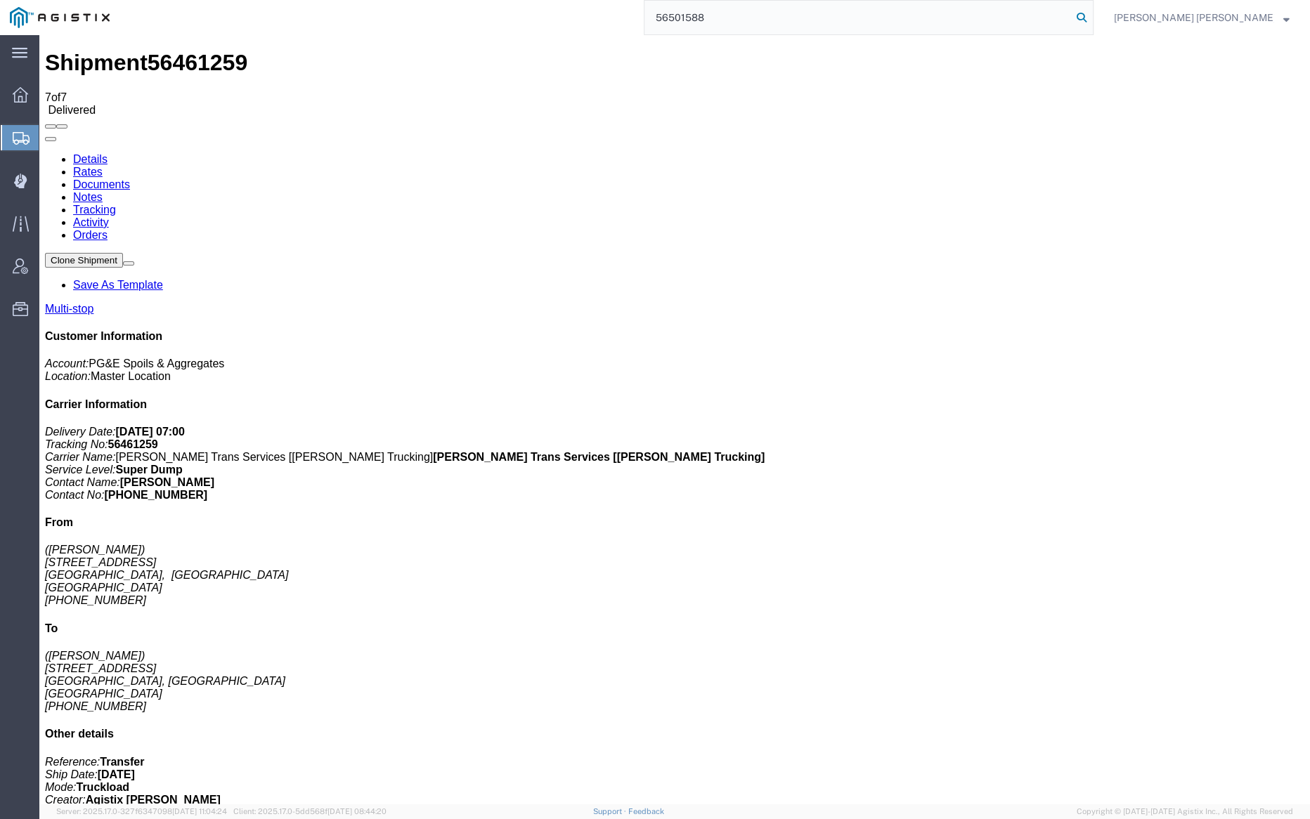
click at [1091, 18] on icon at bounding box center [1082, 18] width 20 height 20
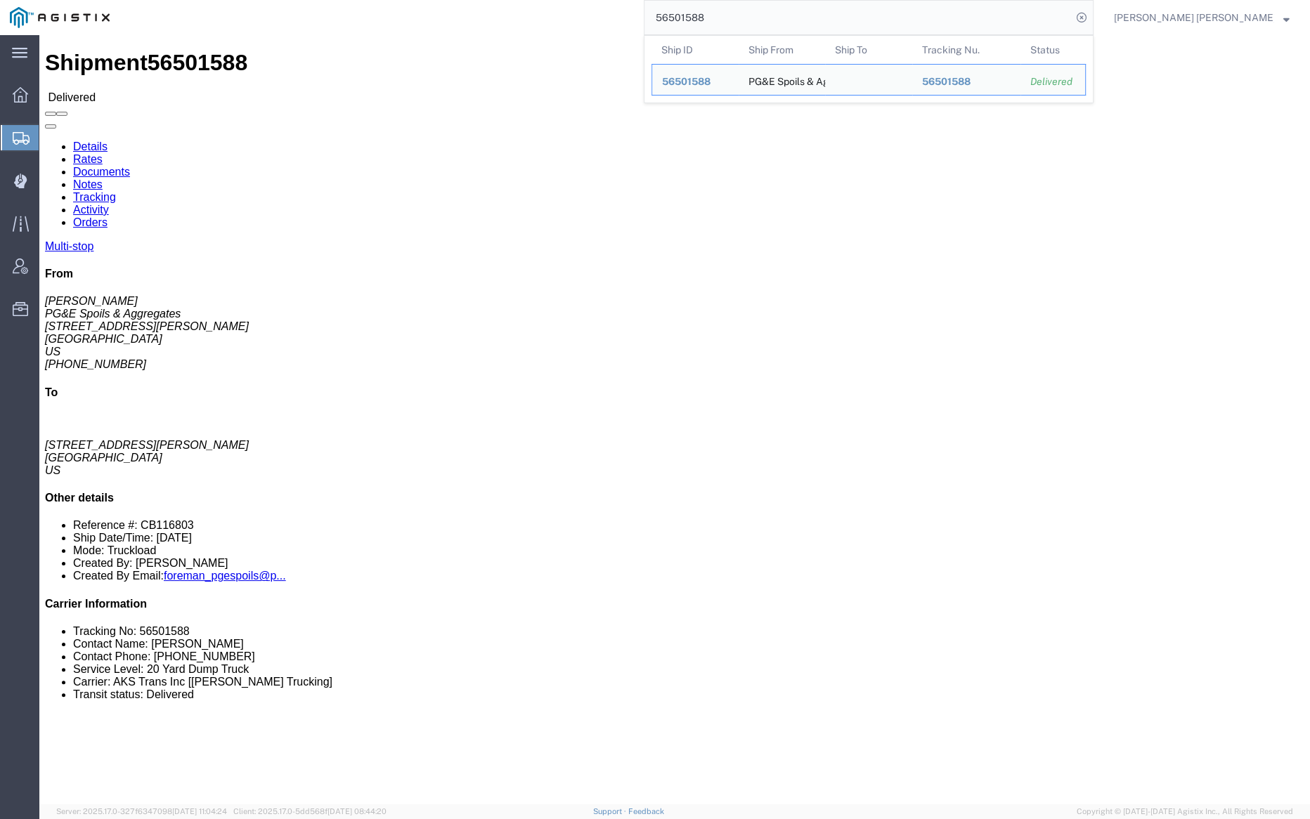
click link "Documents"
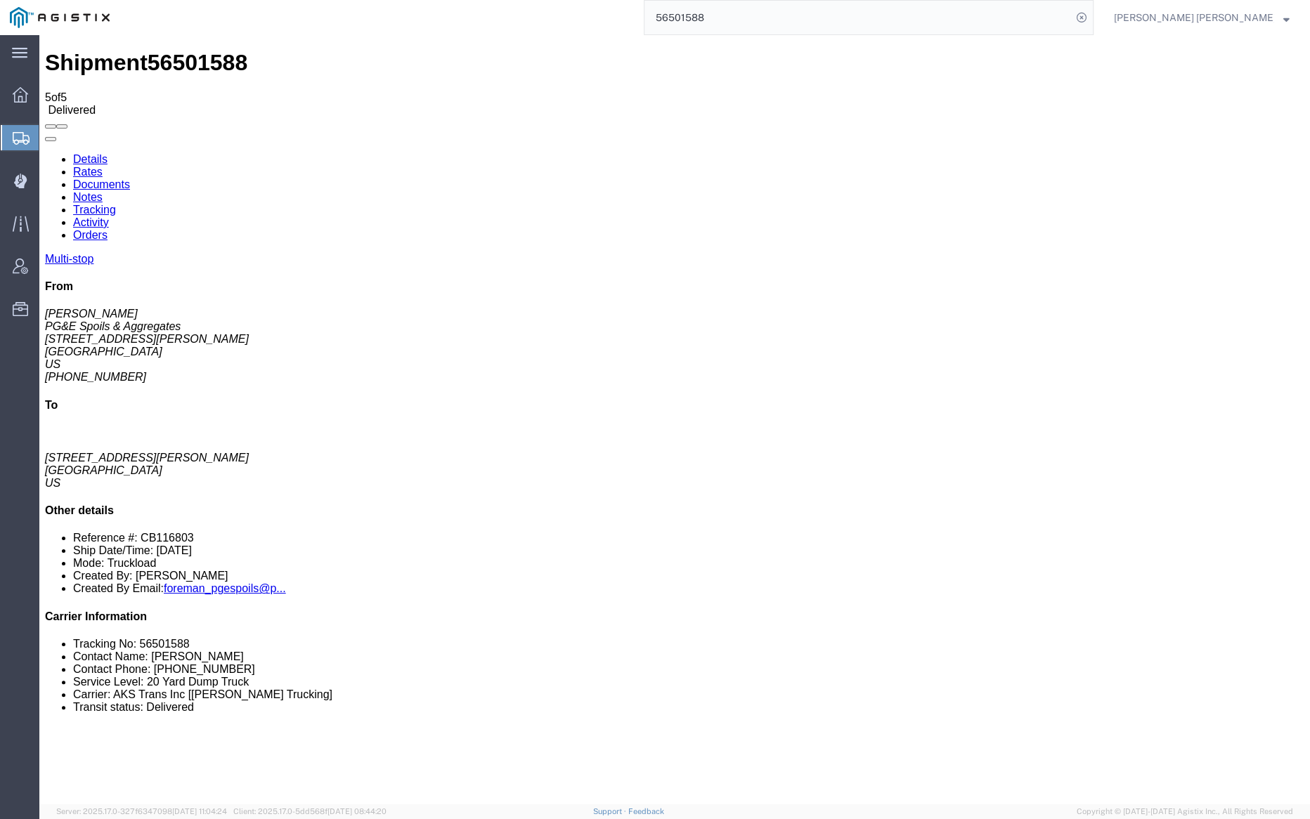
click at [103, 191] on link "Notes" at bounding box center [88, 197] width 30 height 12
click at [760, 11] on input "56501588" at bounding box center [857, 18] width 427 height 34
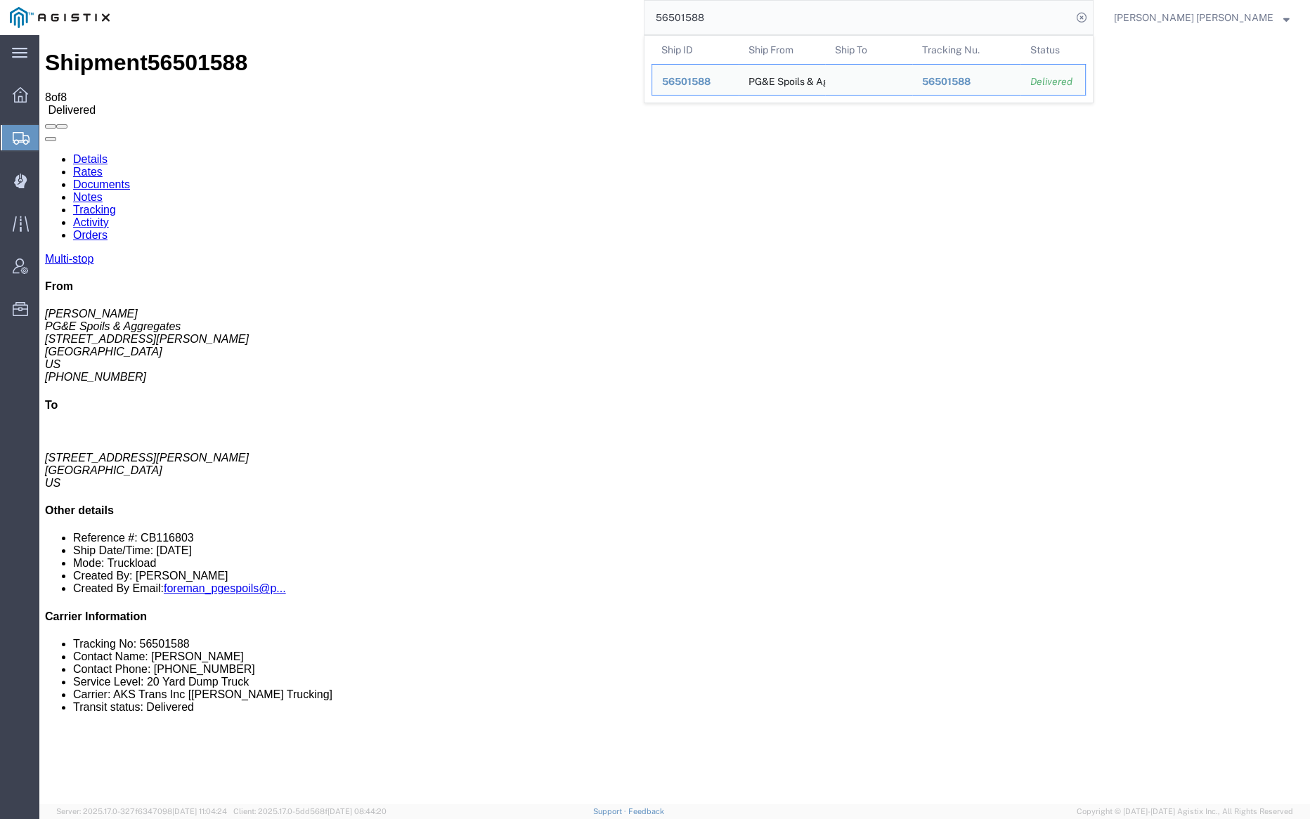
click at [760, 11] on input "56501588" at bounding box center [857, 18] width 427 height 34
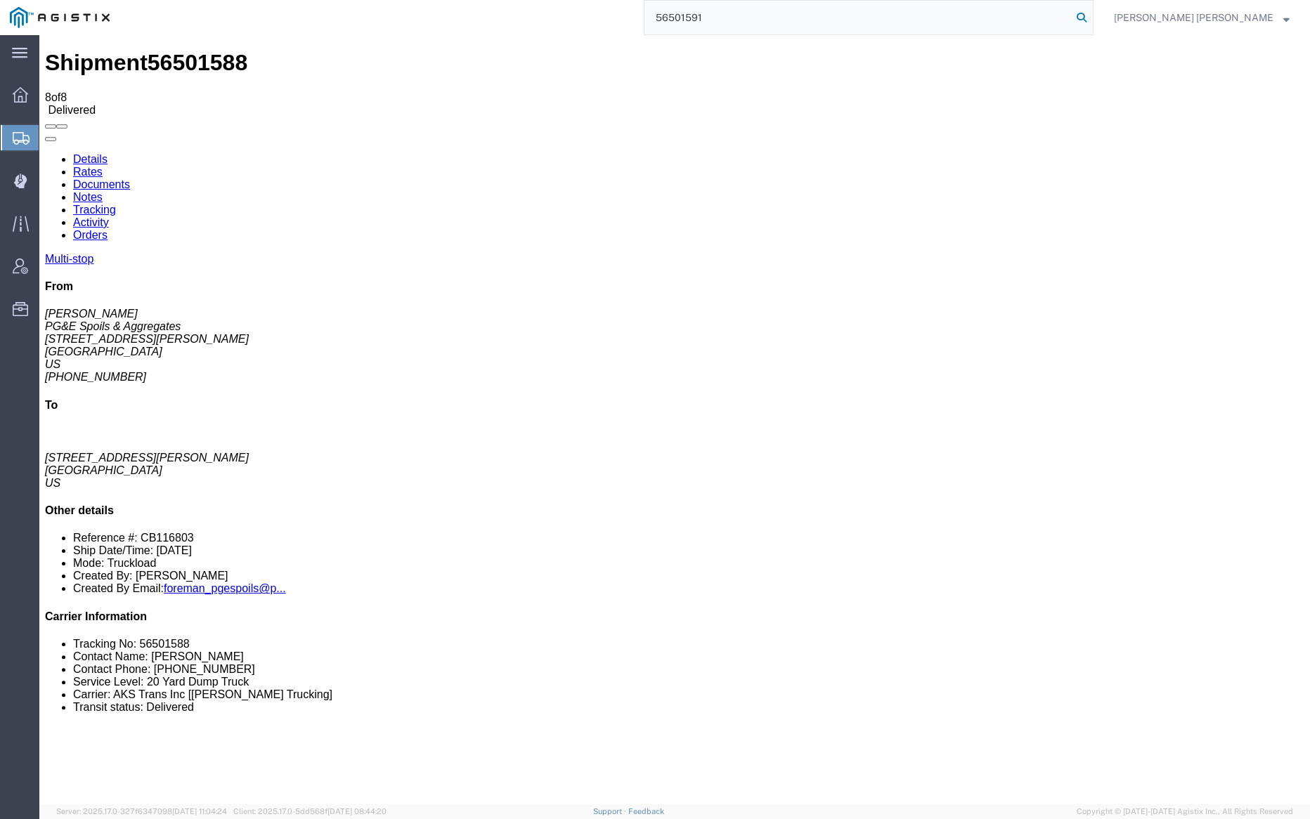
click at [1091, 14] on icon at bounding box center [1082, 18] width 20 height 20
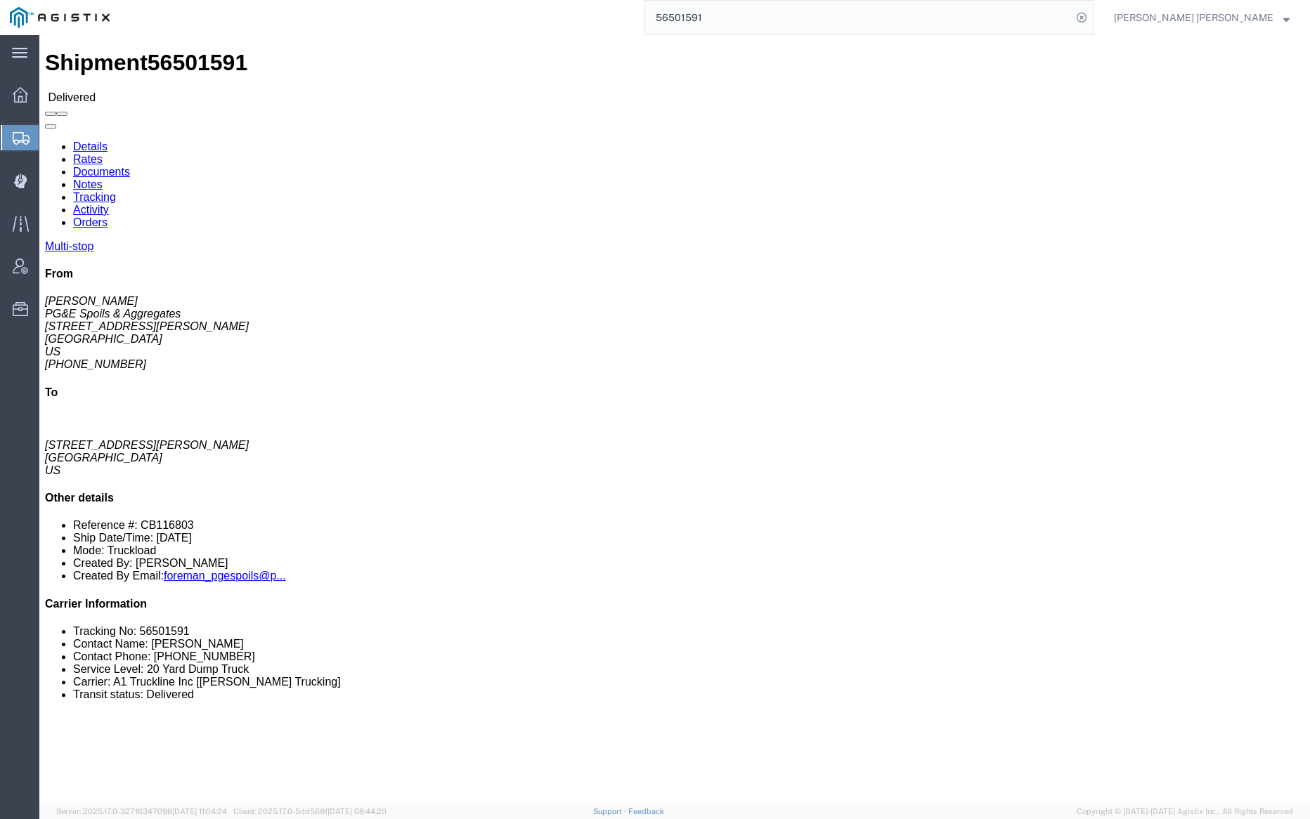
click link "Documents"
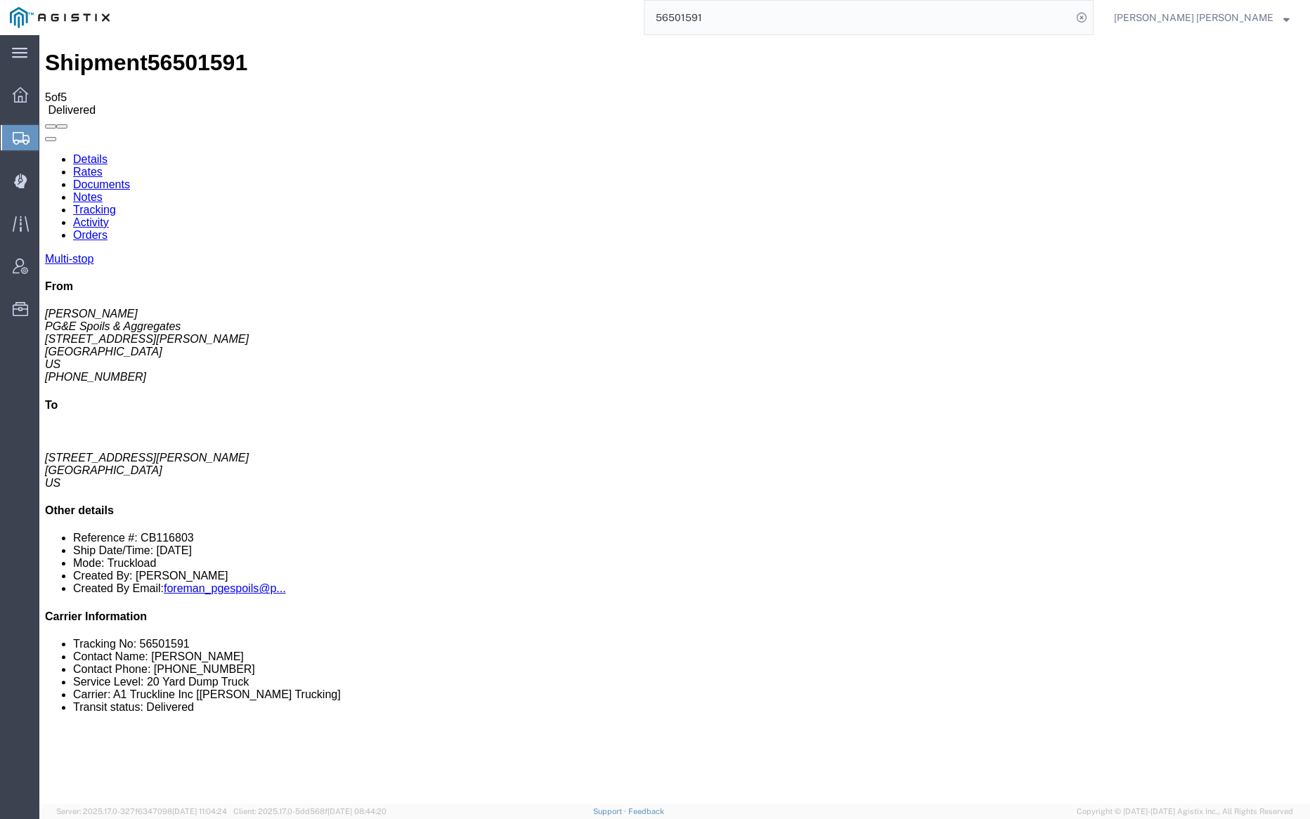
click at [748, 12] on input "56501591" at bounding box center [857, 18] width 427 height 34
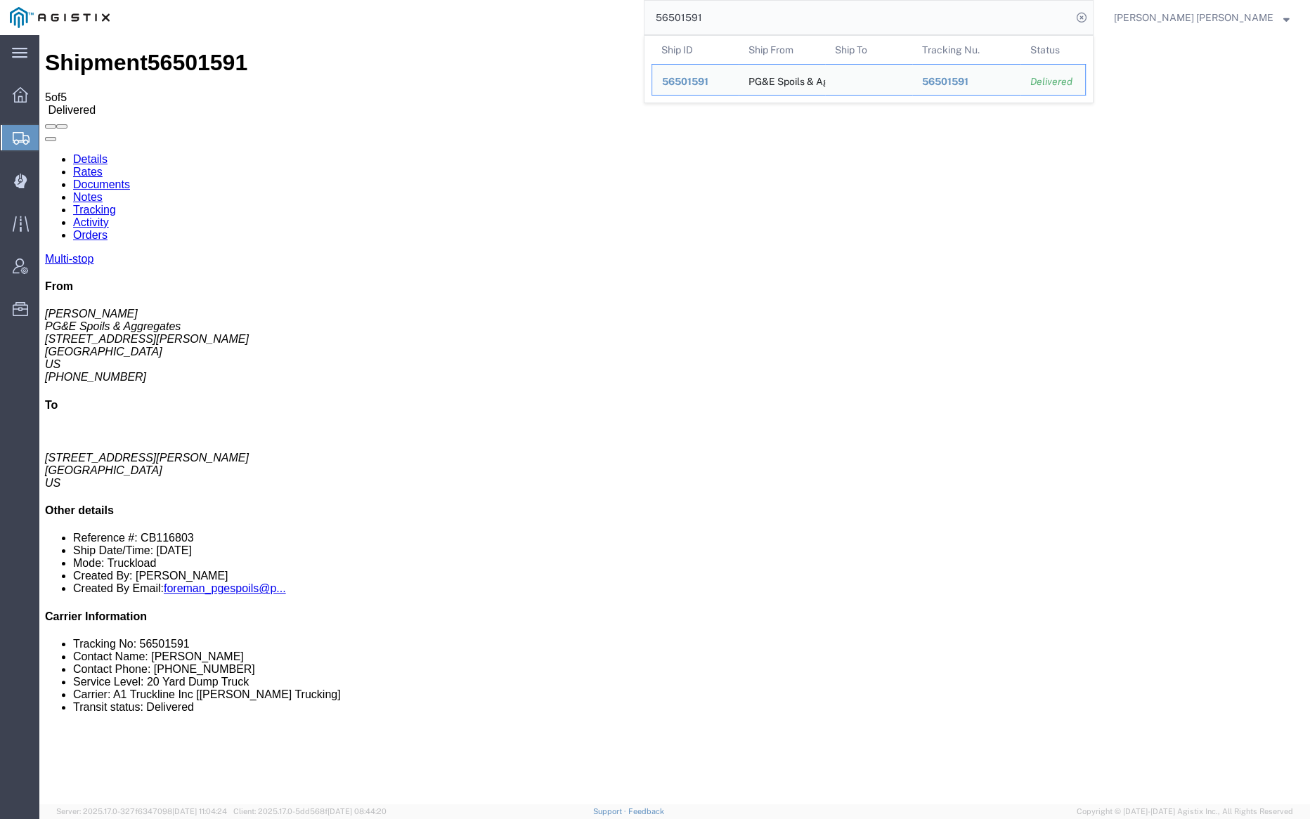
click at [748, 12] on input "56501591" at bounding box center [857, 18] width 427 height 34
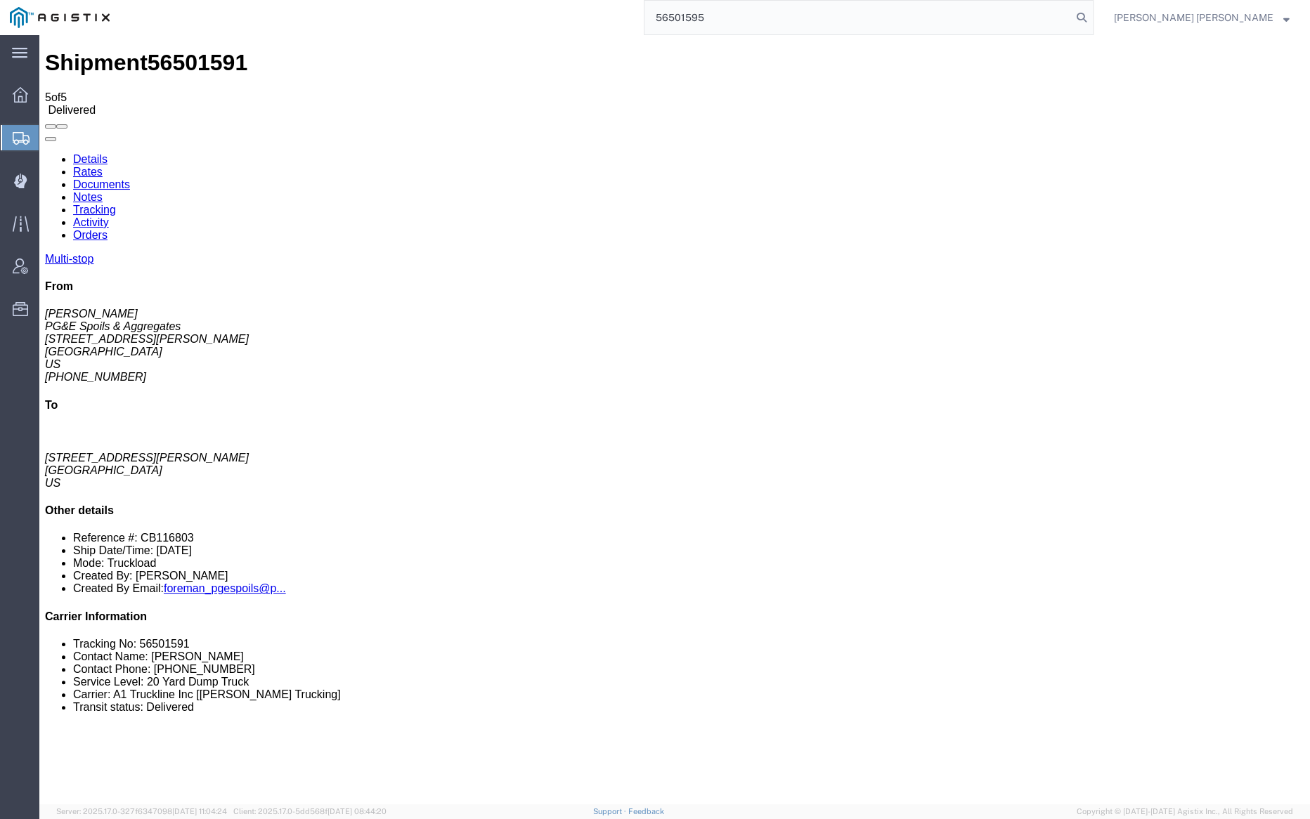
drag, startPoint x: 1159, startPoint y: 13, endPoint x: 1016, endPoint y: 1, distance: 143.9
click at [1091, 13] on icon at bounding box center [1082, 18] width 20 height 20
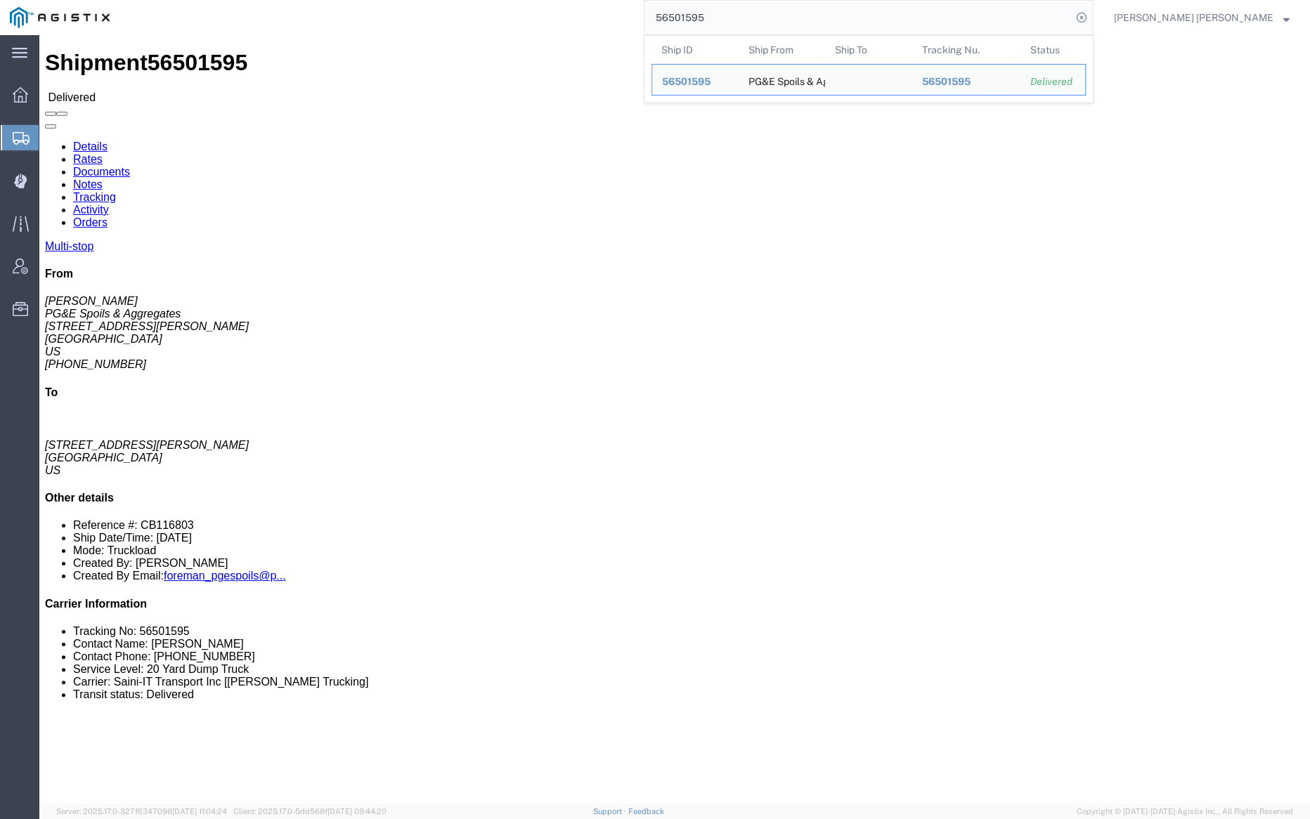
click link "Documents"
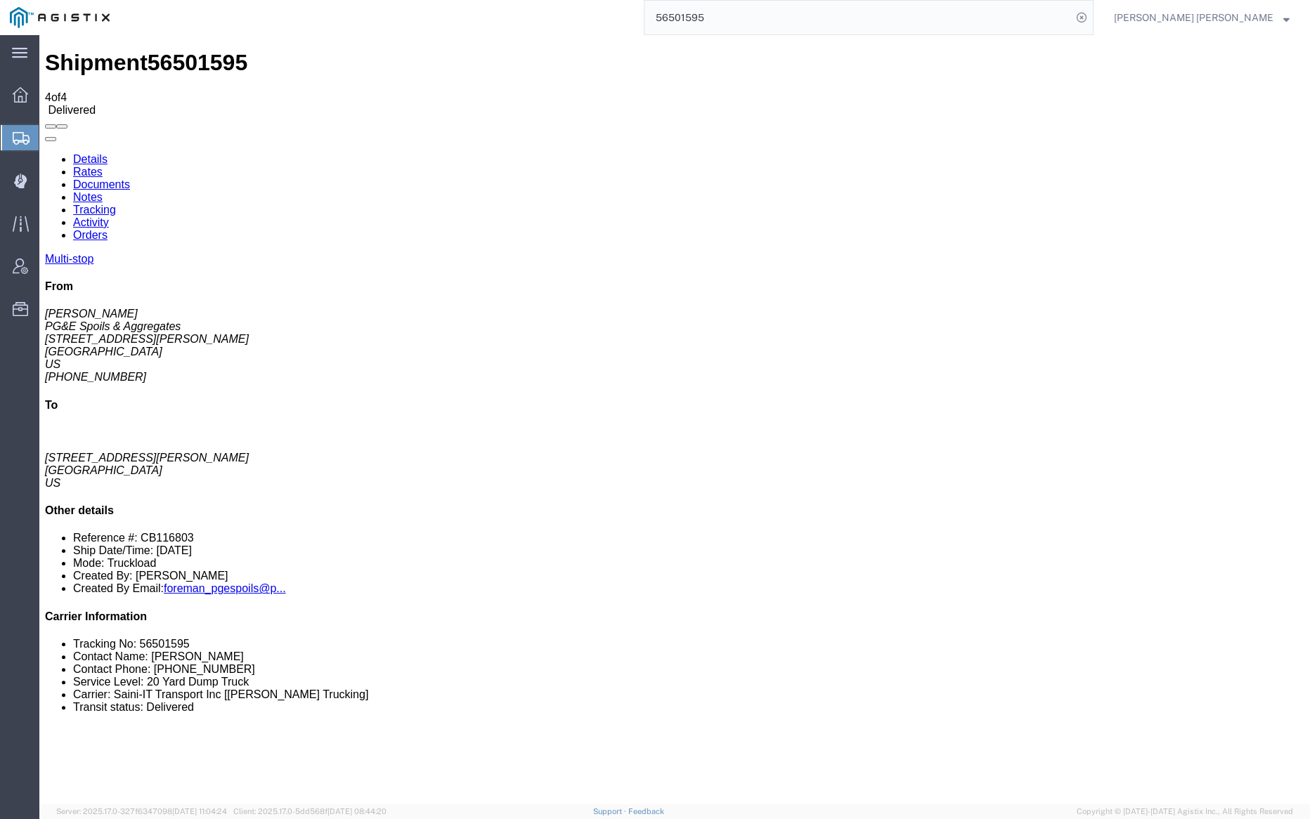
click at [488, 62] on div "Shipment 56501595 4 of 4 Delivered" at bounding box center [674, 83] width 1259 height 66
click at [130, 179] on link "Documents" at bounding box center [101, 185] width 57 height 12
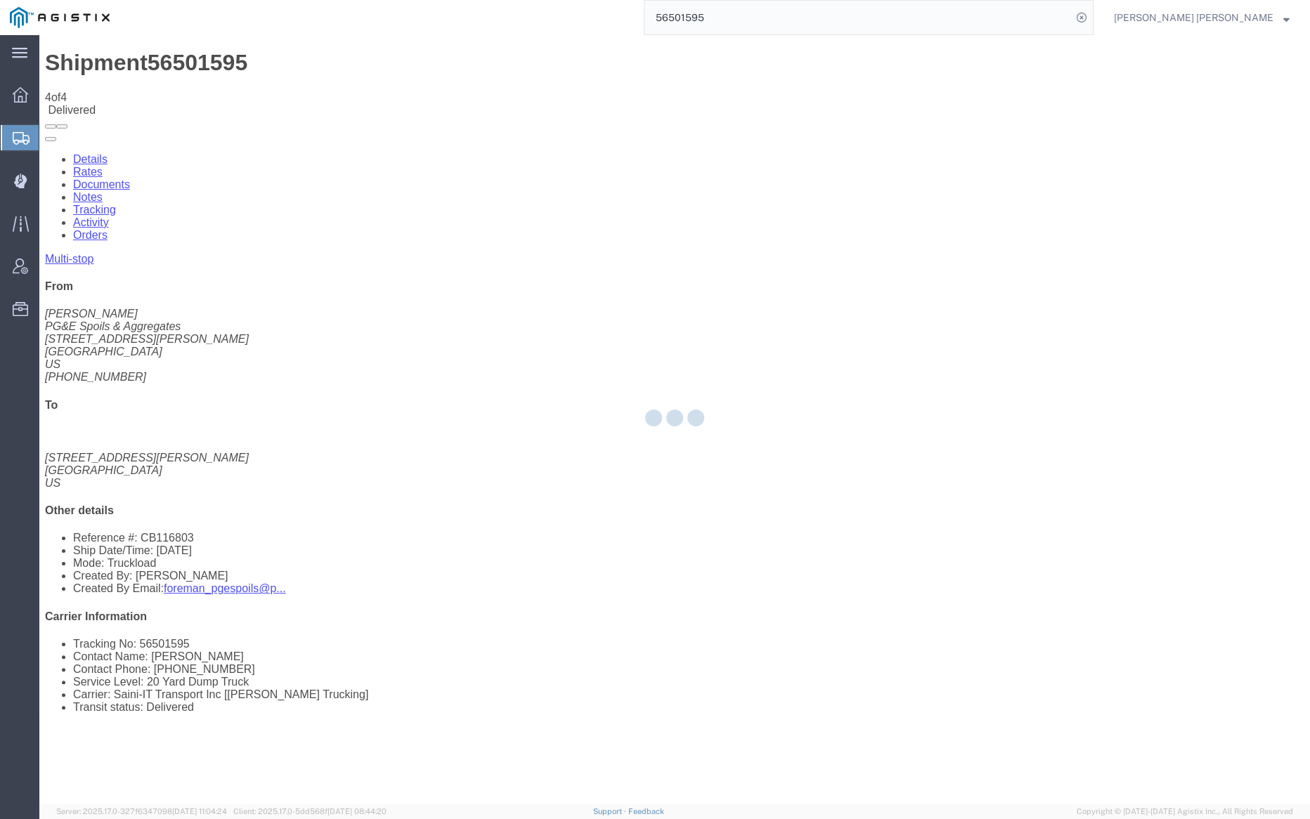
click at [231, 83] on div at bounding box center [674, 420] width 1271 height 770
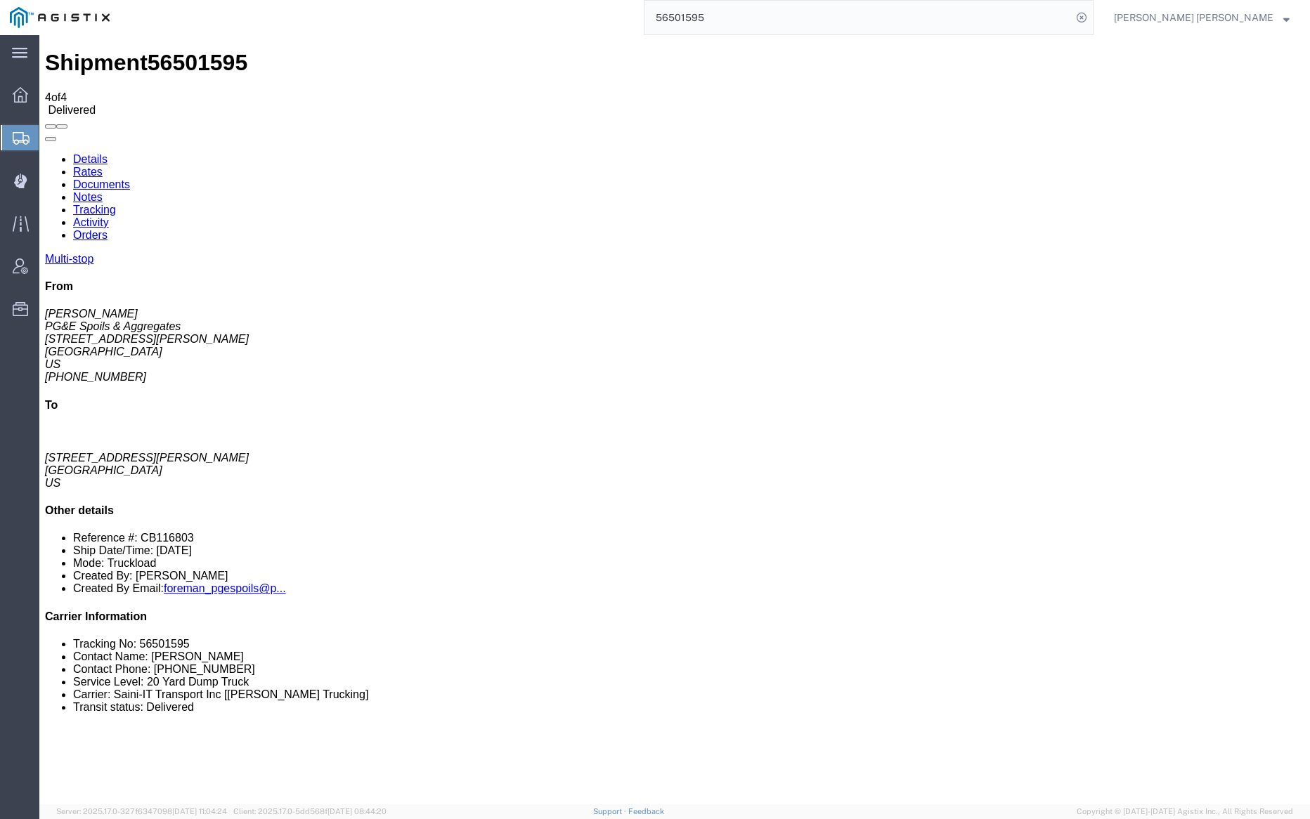
click at [103, 191] on link "Notes" at bounding box center [88, 197] width 30 height 12
click at [747, 30] on input "56501595" at bounding box center [857, 18] width 427 height 34
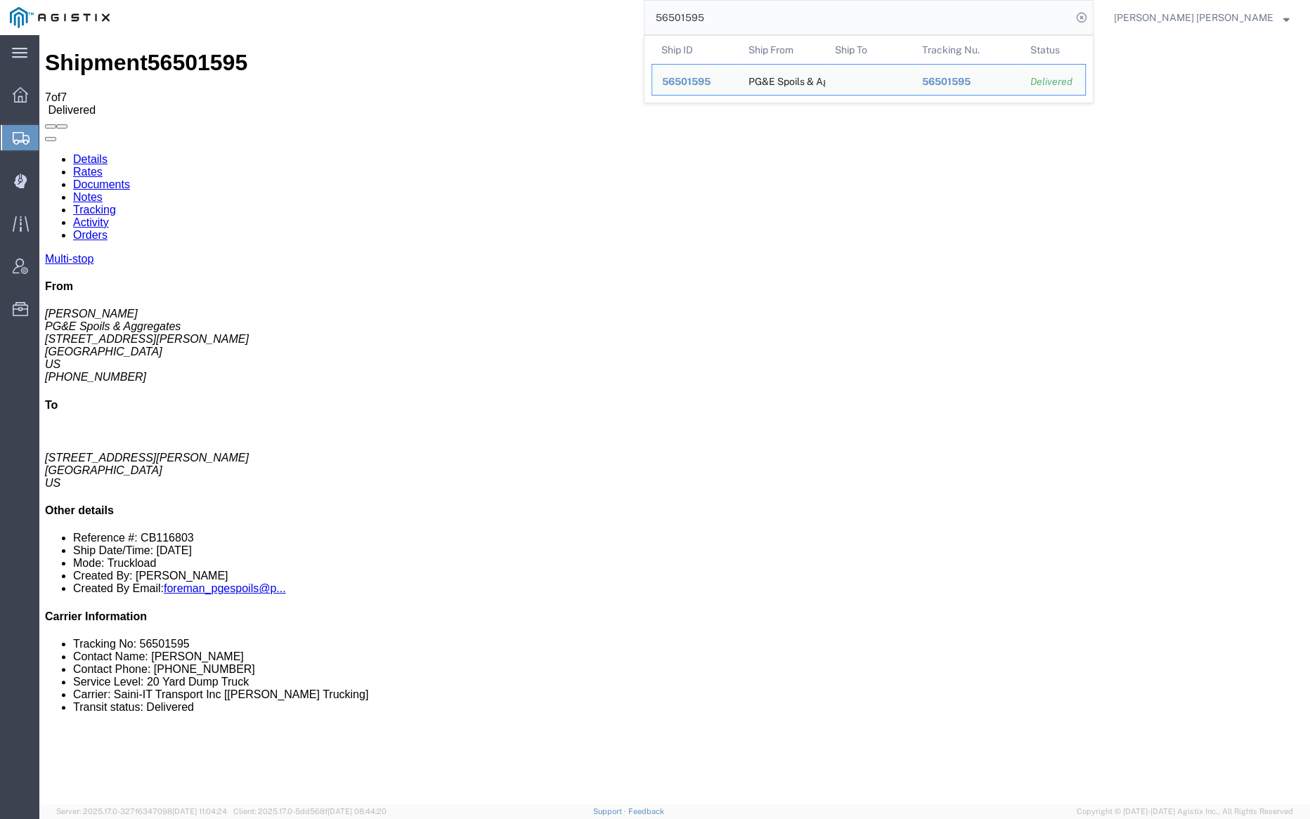
click at [747, 30] on input "56501595" at bounding box center [857, 18] width 427 height 34
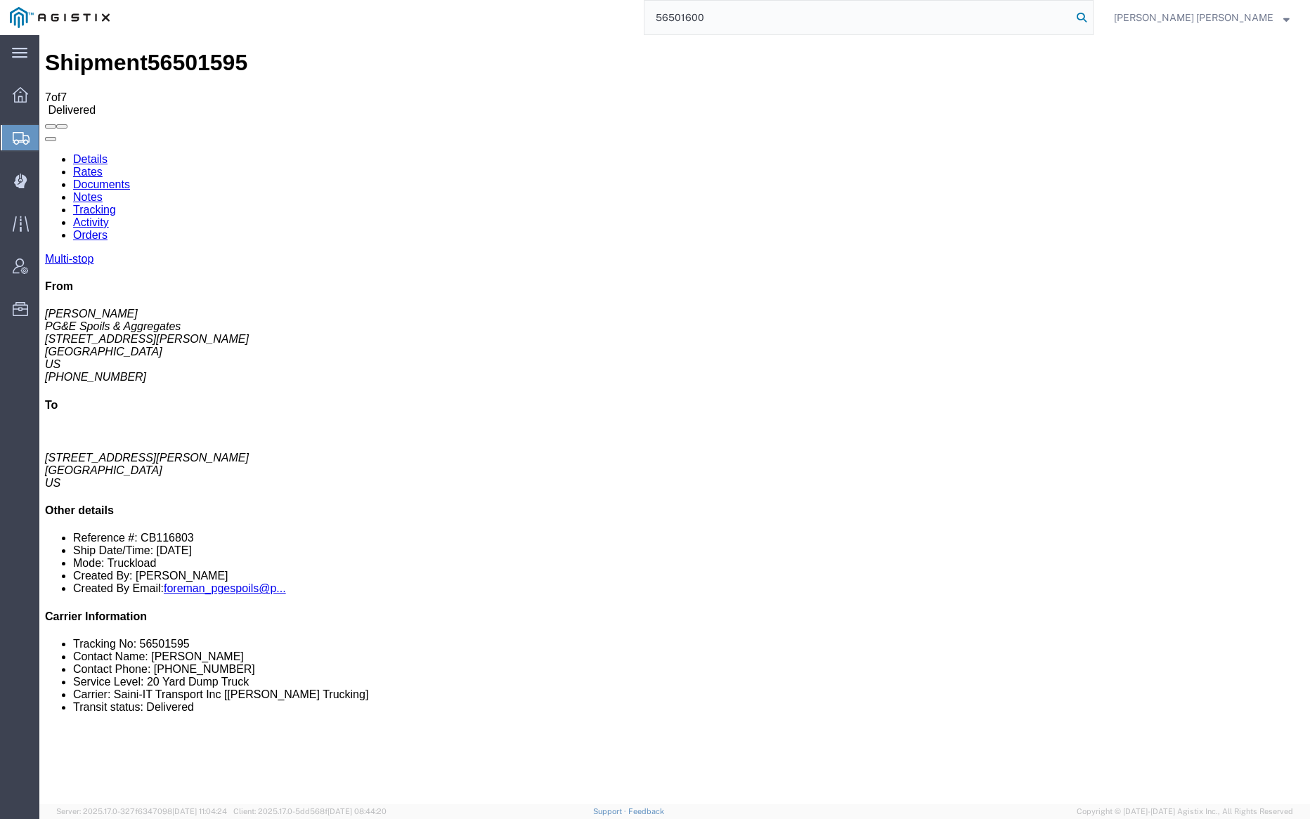
click at [1091, 15] on icon at bounding box center [1082, 18] width 20 height 20
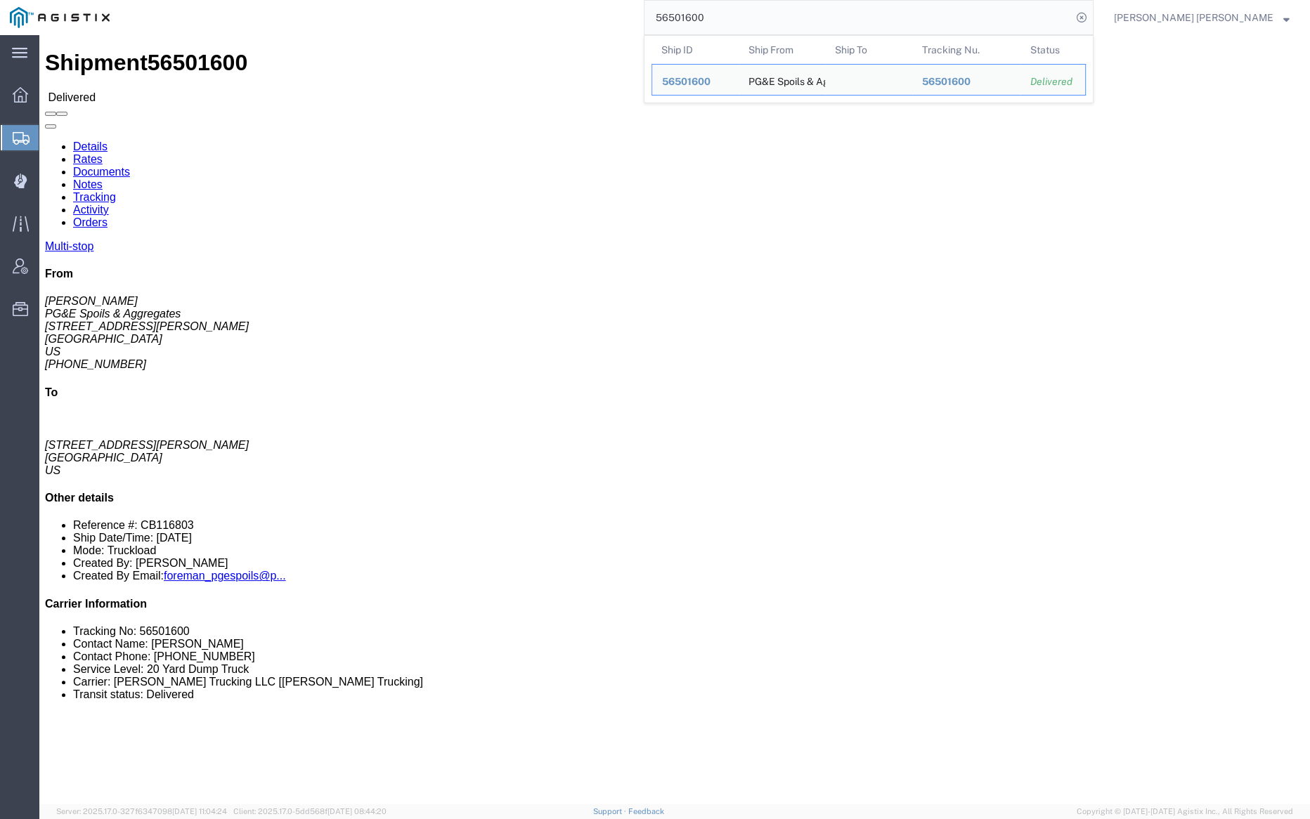
click link "Documents"
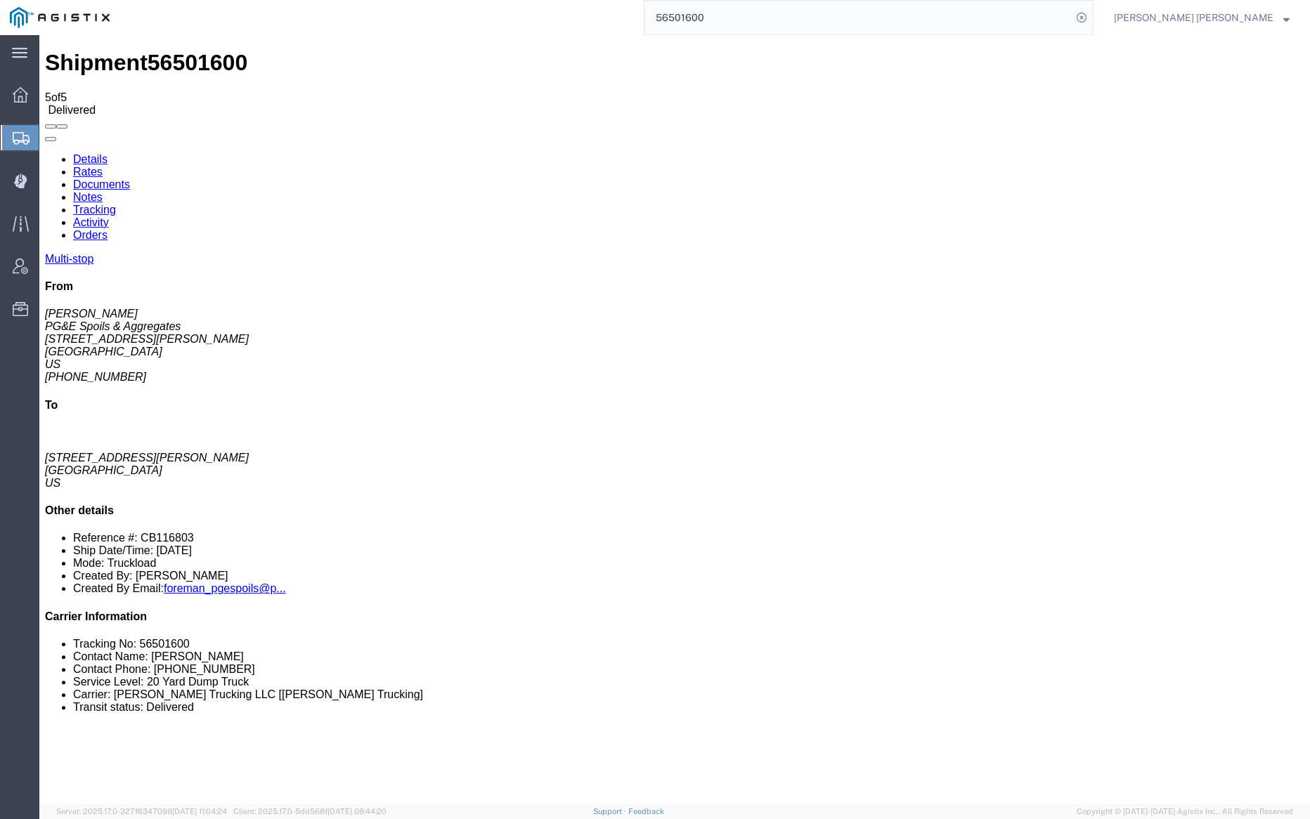
click at [743, 8] on input "56501600" at bounding box center [857, 18] width 427 height 34
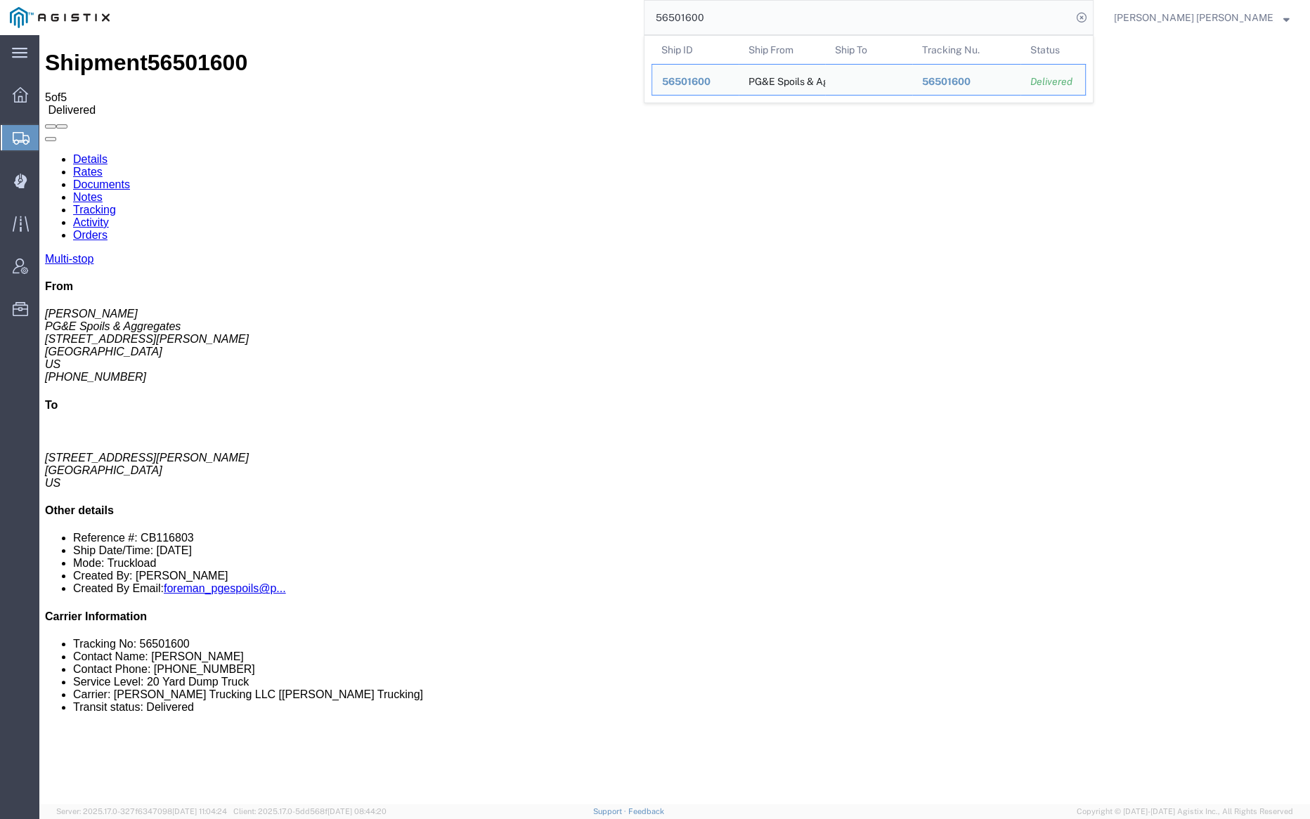
click at [743, 8] on input "56501600" at bounding box center [857, 18] width 427 height 34
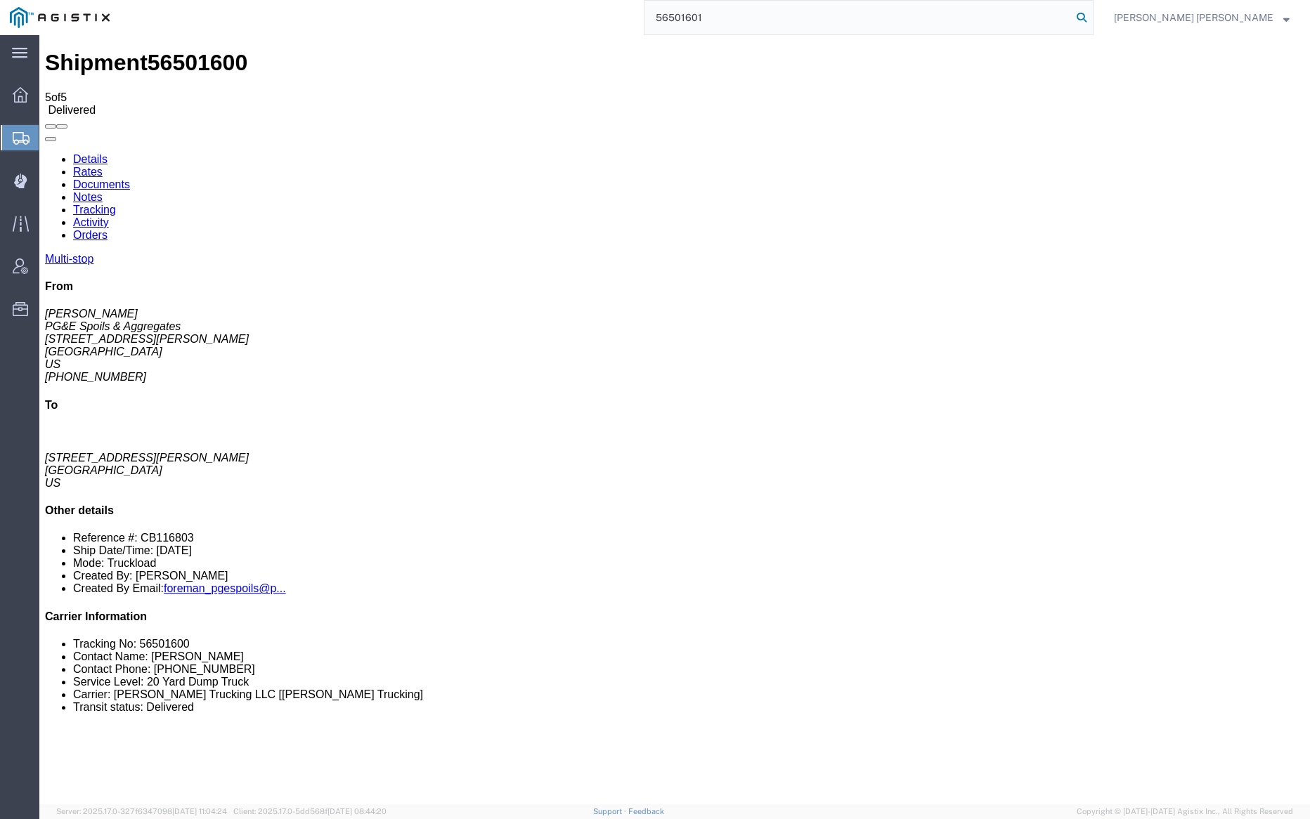
click at [1091, 17] on icon at bounding box center [1082, 18] width 20 height 20
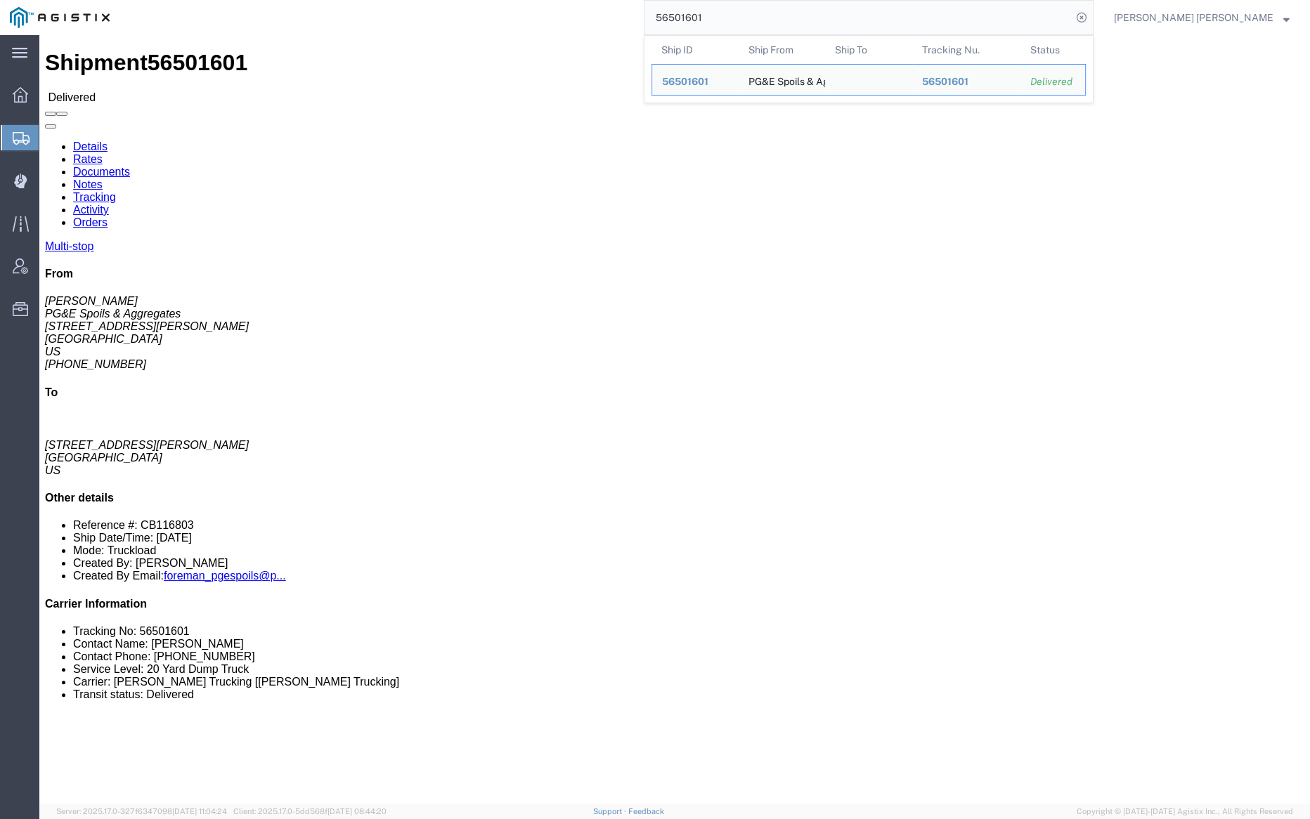
click link "Documents"
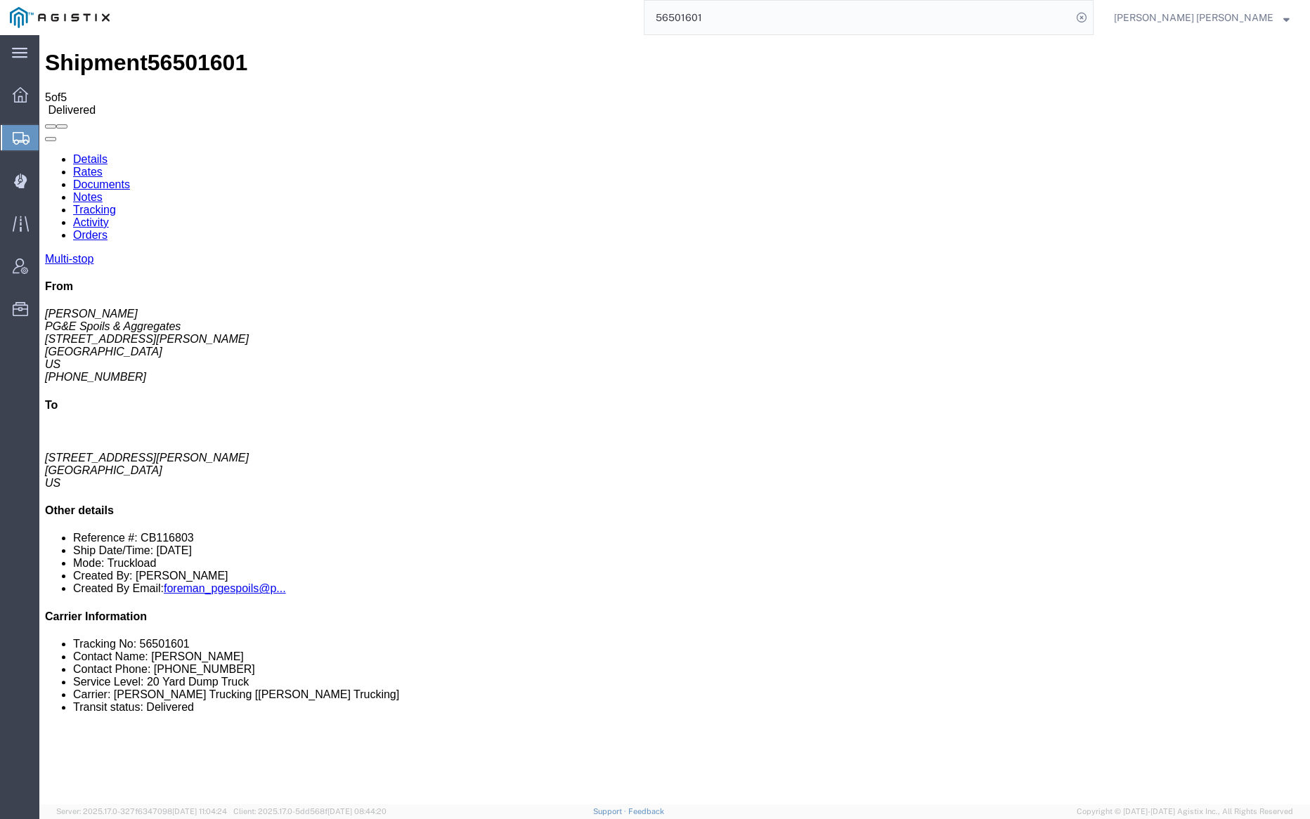
click at [771, 18] on input "56501601" at bounding box center [857, 18] width 427 height 34
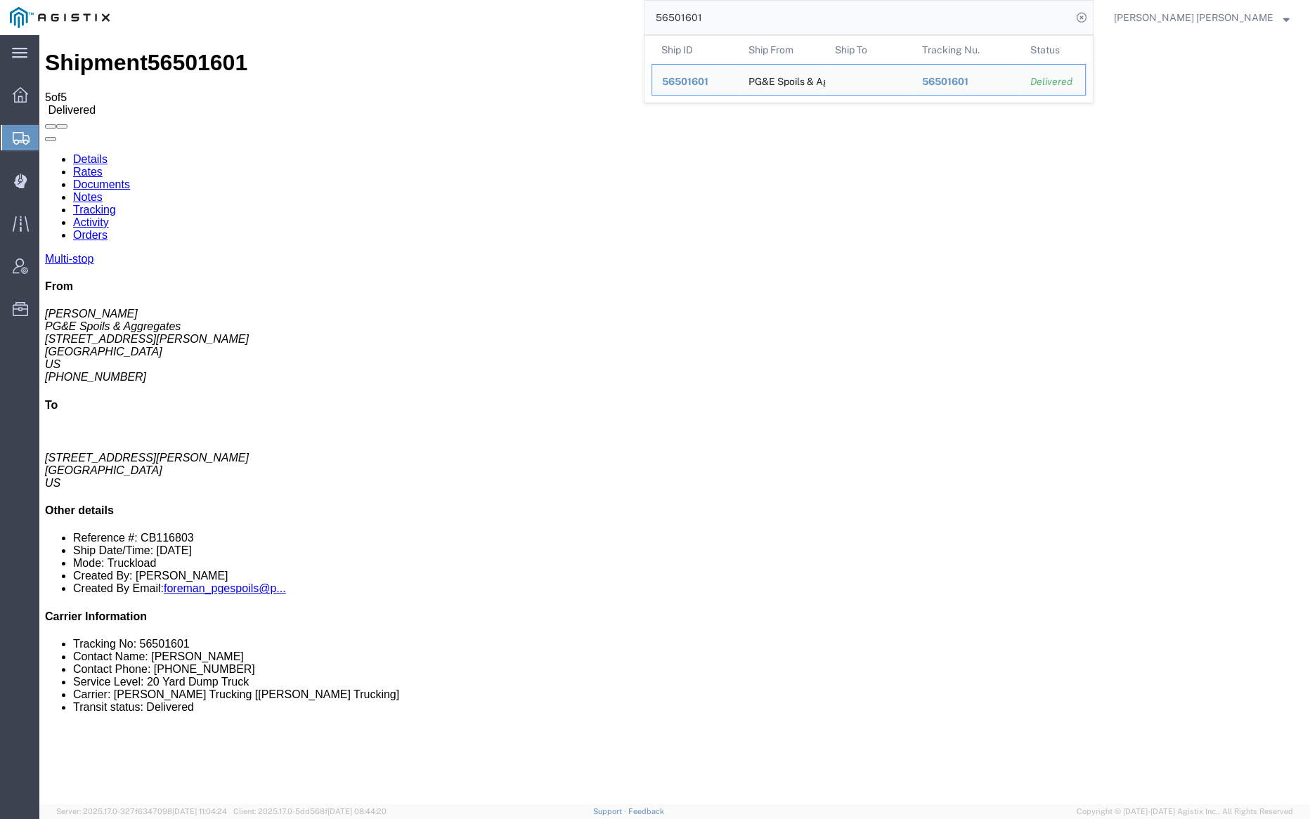
click at [771, 18] on input "56501601" at bounding box center [857, 18] width 427 height 34
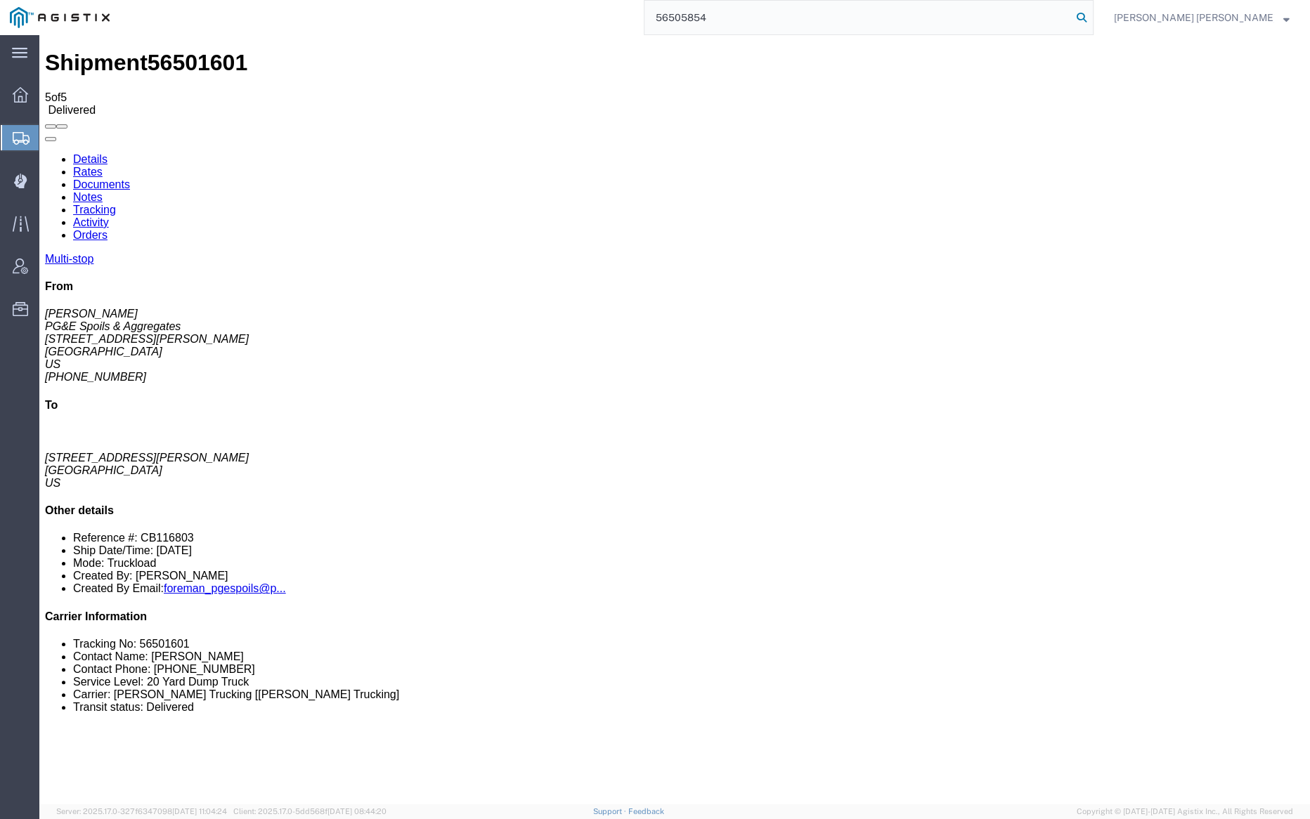
click at [1091, 15] on icon at bounding box center [1082, 18] width 20 height 20
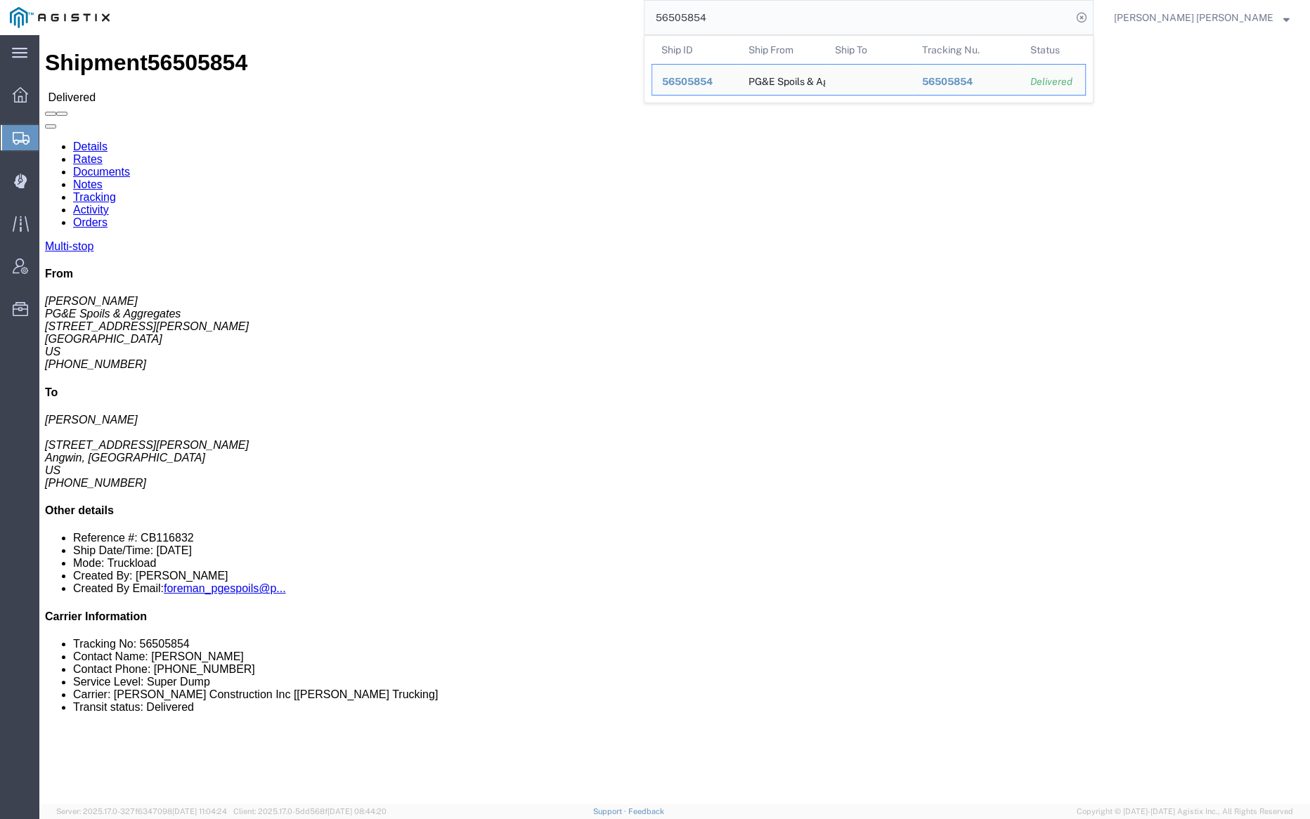
click link "Documents"
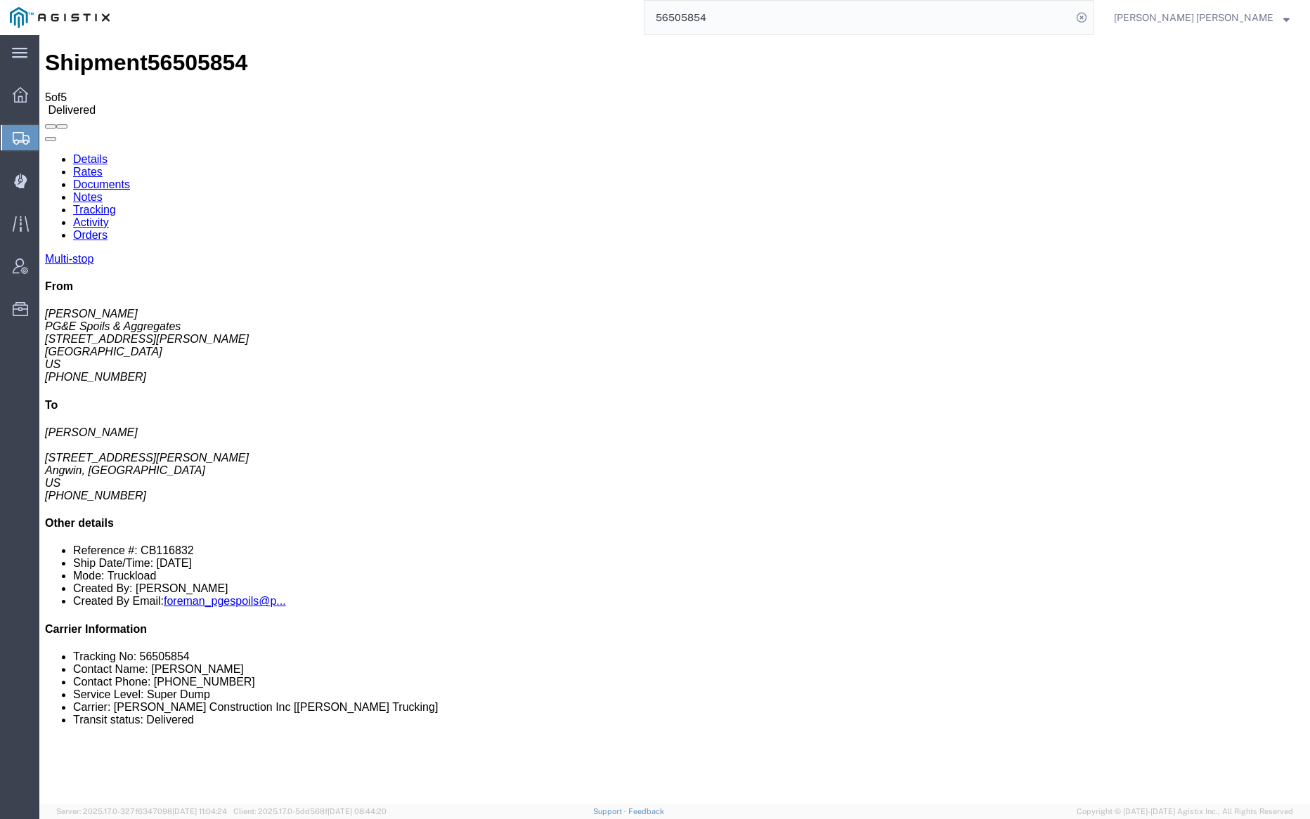
click at [571, 52] on div "Shipment 56505854 5 of 5 Delivered" at bounding box center [674, 83] width 1259 height 66
click at [103, 191] on link "Notes" at bounding box center [88, 197] width 30 height 12
click at [755, 17] on input "56505854" at bounding box center [857, 18] width 427 height 34
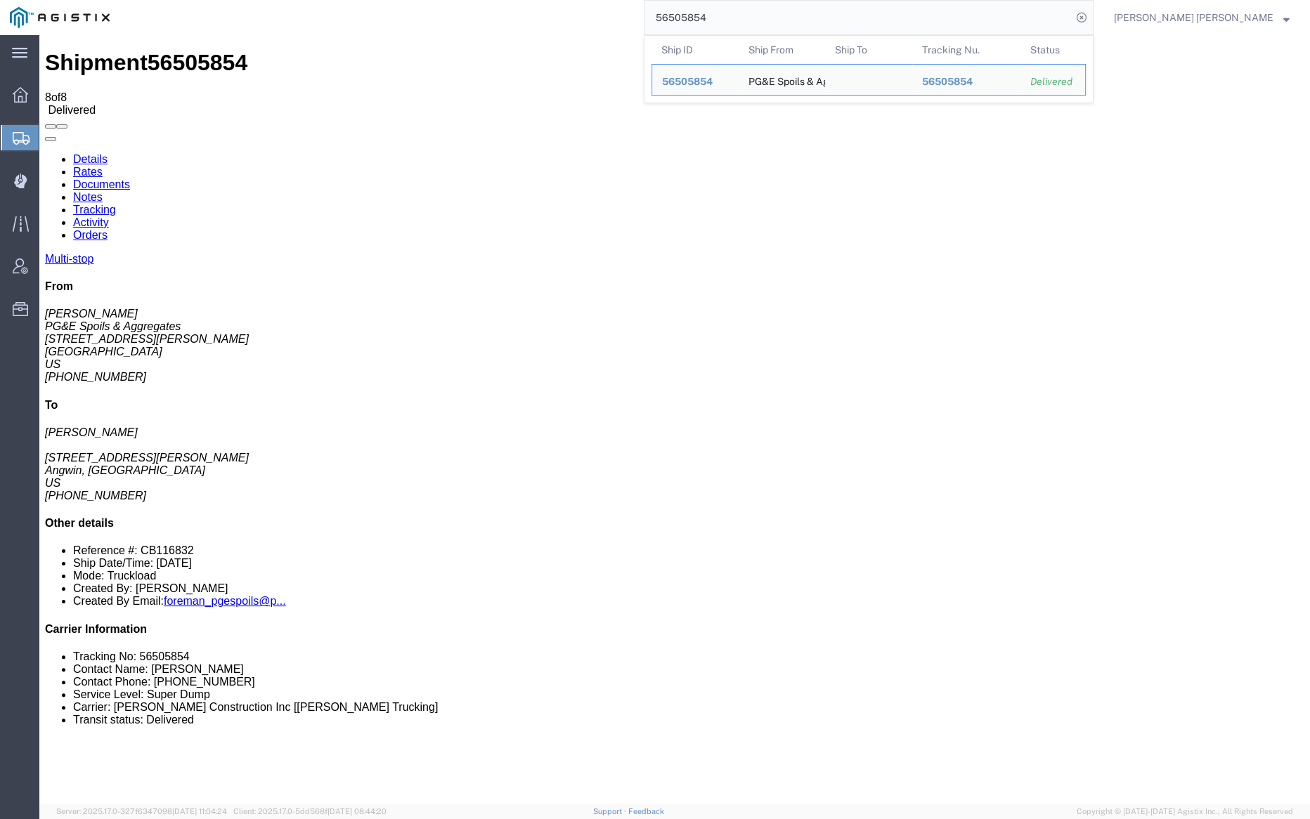
click at [755, 17] on input "56505854" at bounding box center [857, 18] width 427 height 34
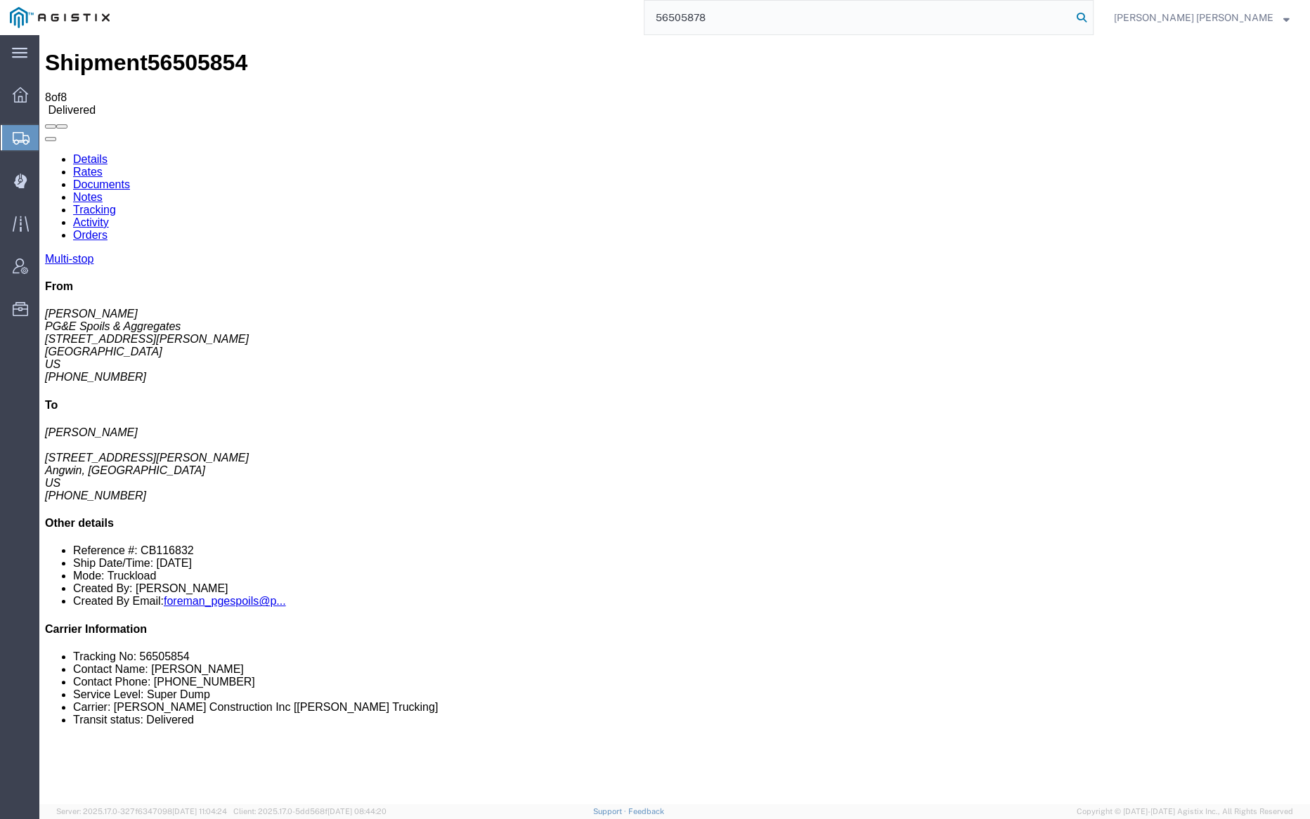
type input "56505878"
click at [1091, 18] on icon at bounding box center [1082, 18] width 20 height 20
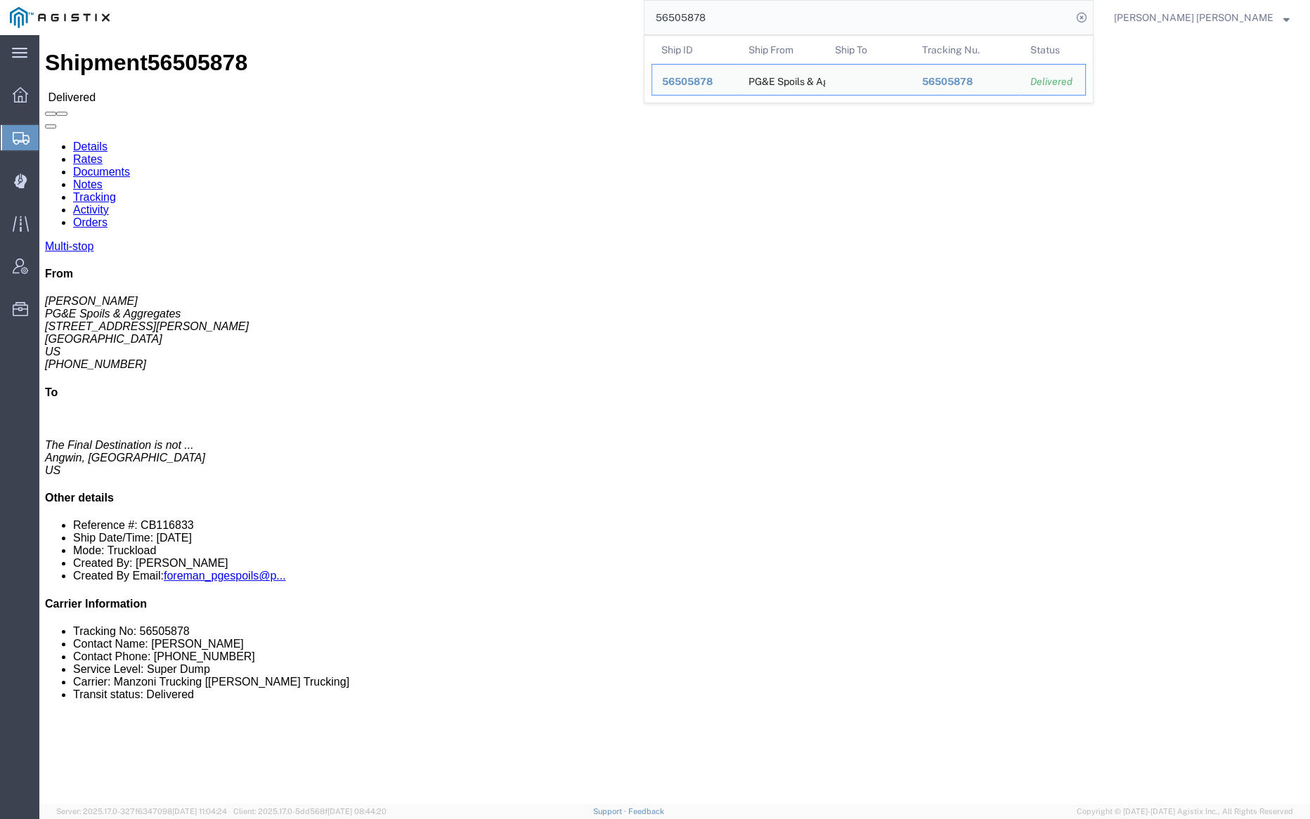
click div "Shipment 56505878 Delivered"
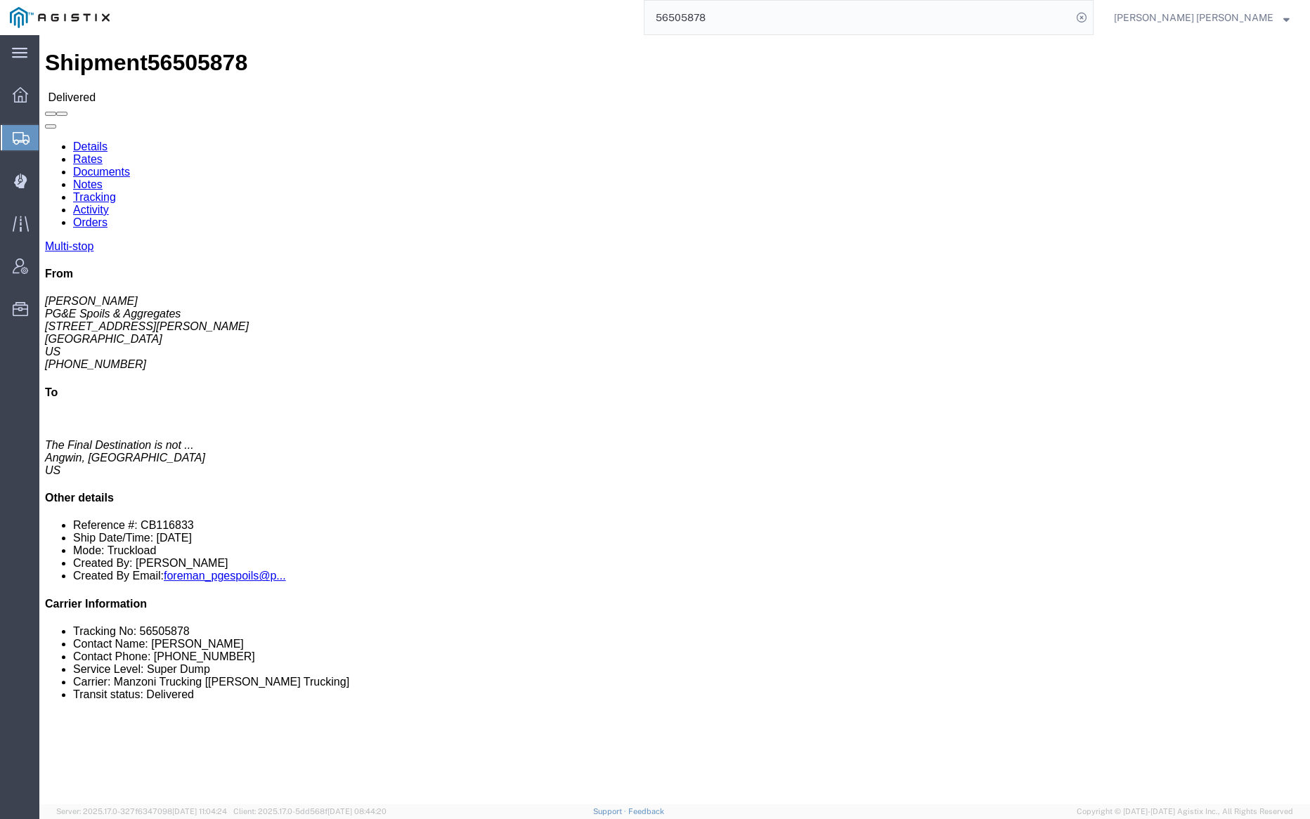
click link "Documents"
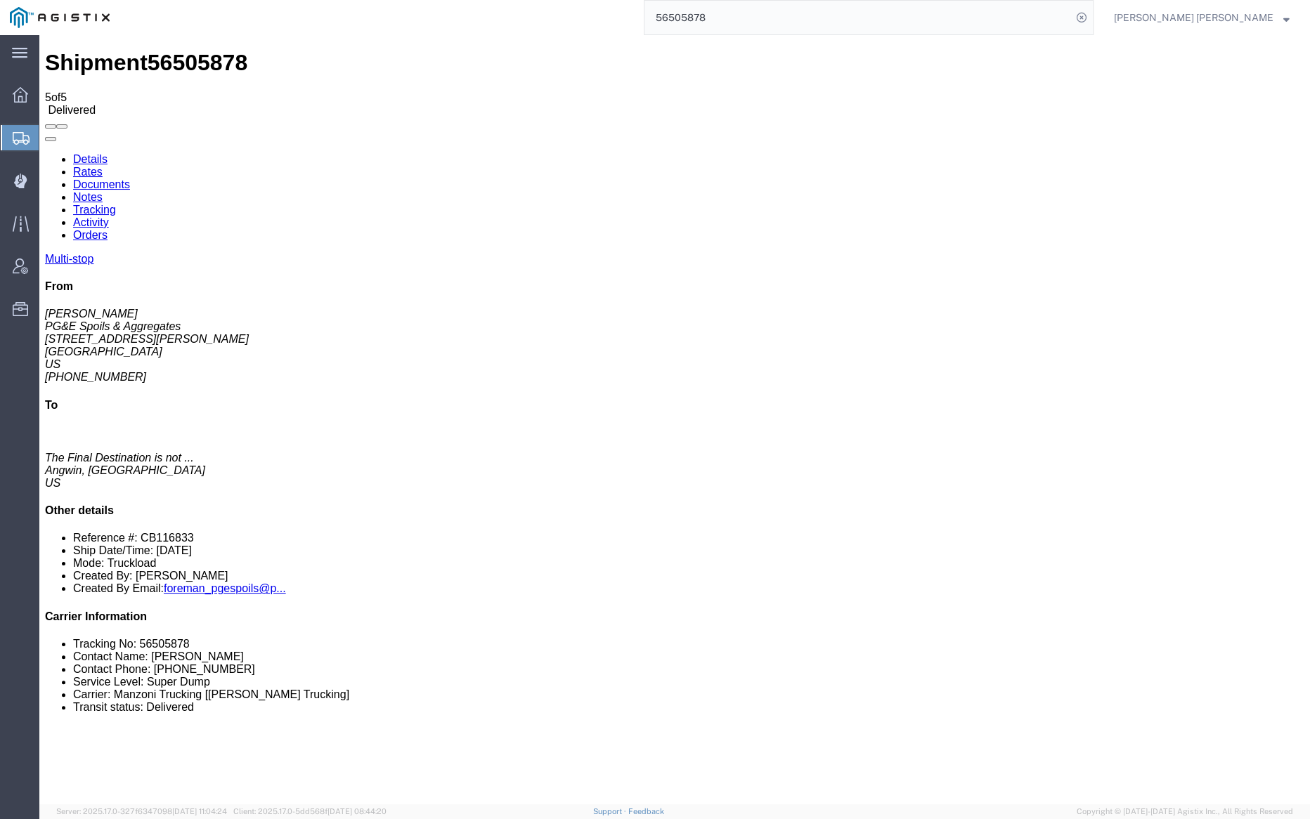
click at [103, 191] on link "Notes" at bounding box center [88, 197] width 30 height 12
click at [130, 179] on link "Documents" at bounding box center [101, 185] width 57 height 12
